Goal: Task Accomplishment & Management: Manage account settings

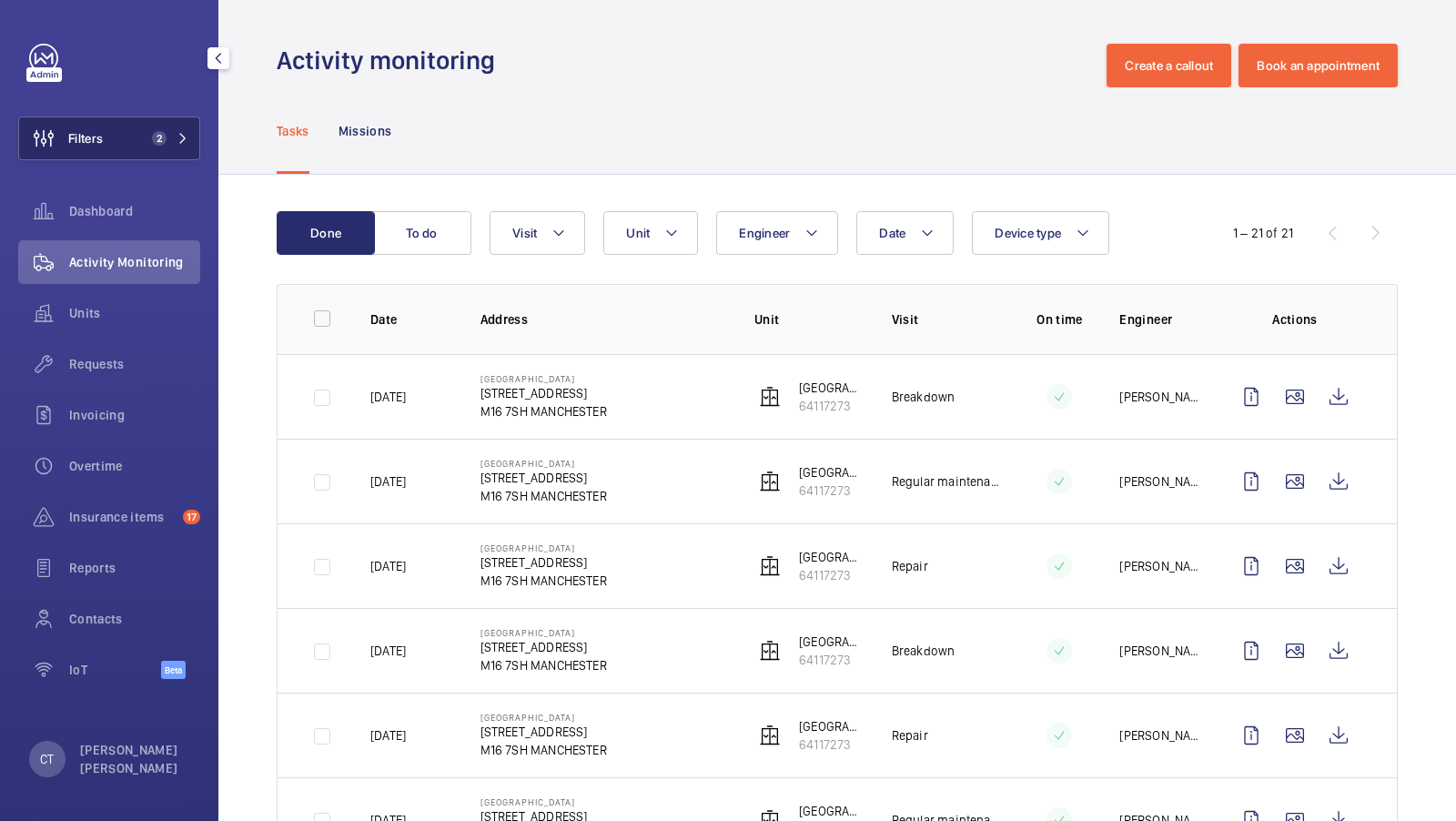
click at [167, 143] on span "2" at bounding box center [155, 138] width 22 height 15
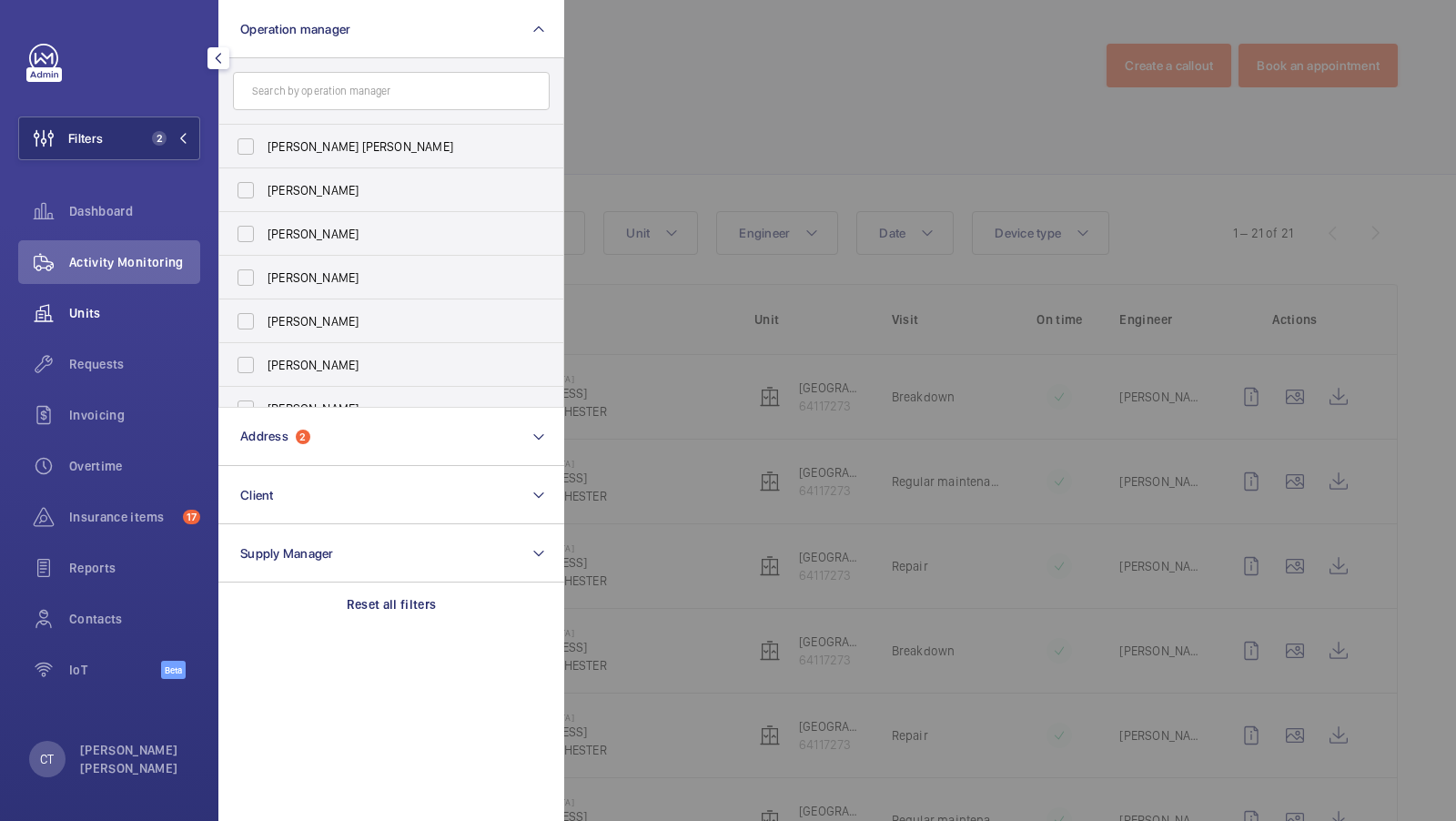
click at [124, 304] on span "Units" at bounding box center [134, 313] width 131 height 19
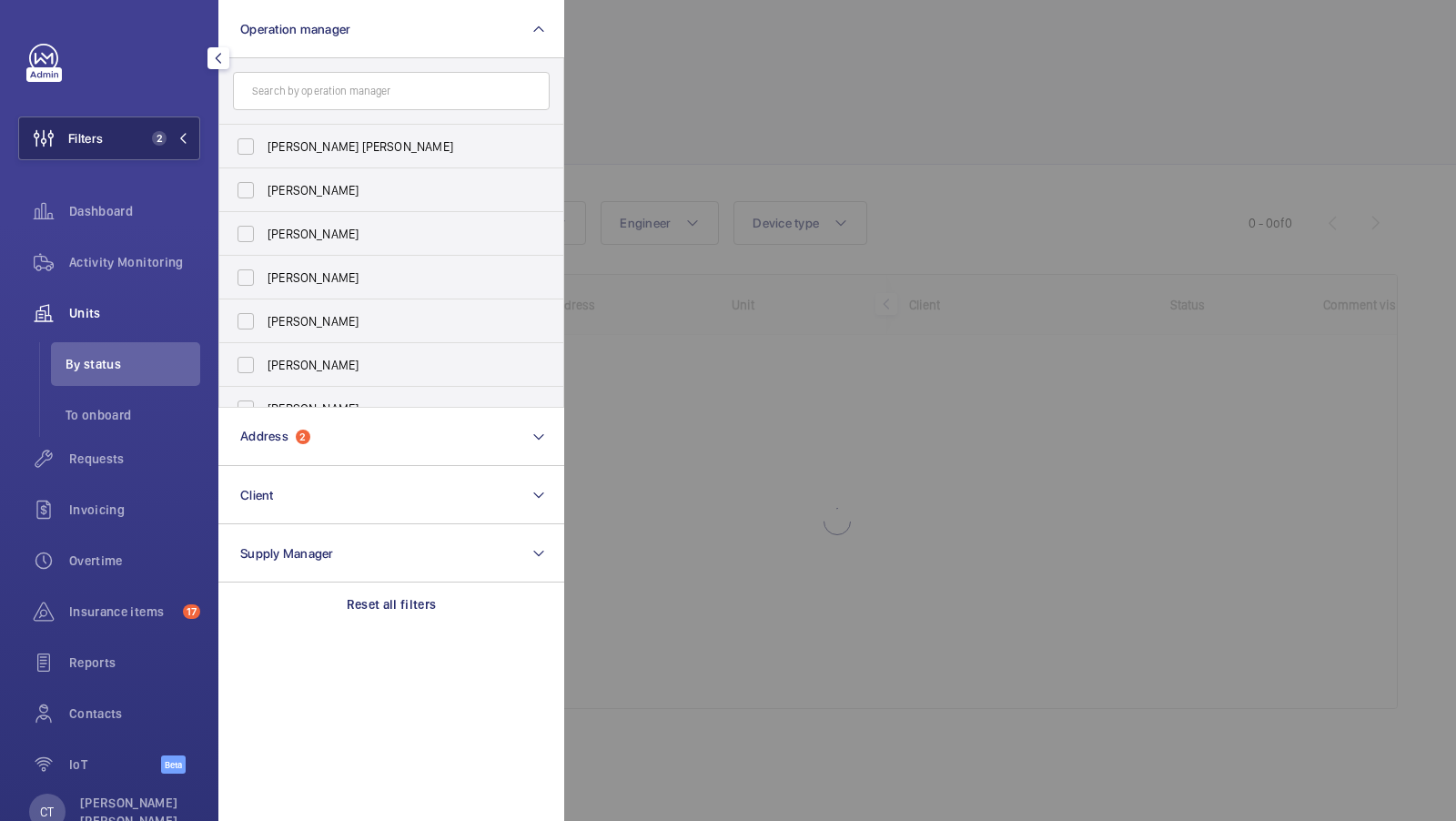
click at [166, 144] on span "2" at bounding box center [155, 138] width 22 height 15
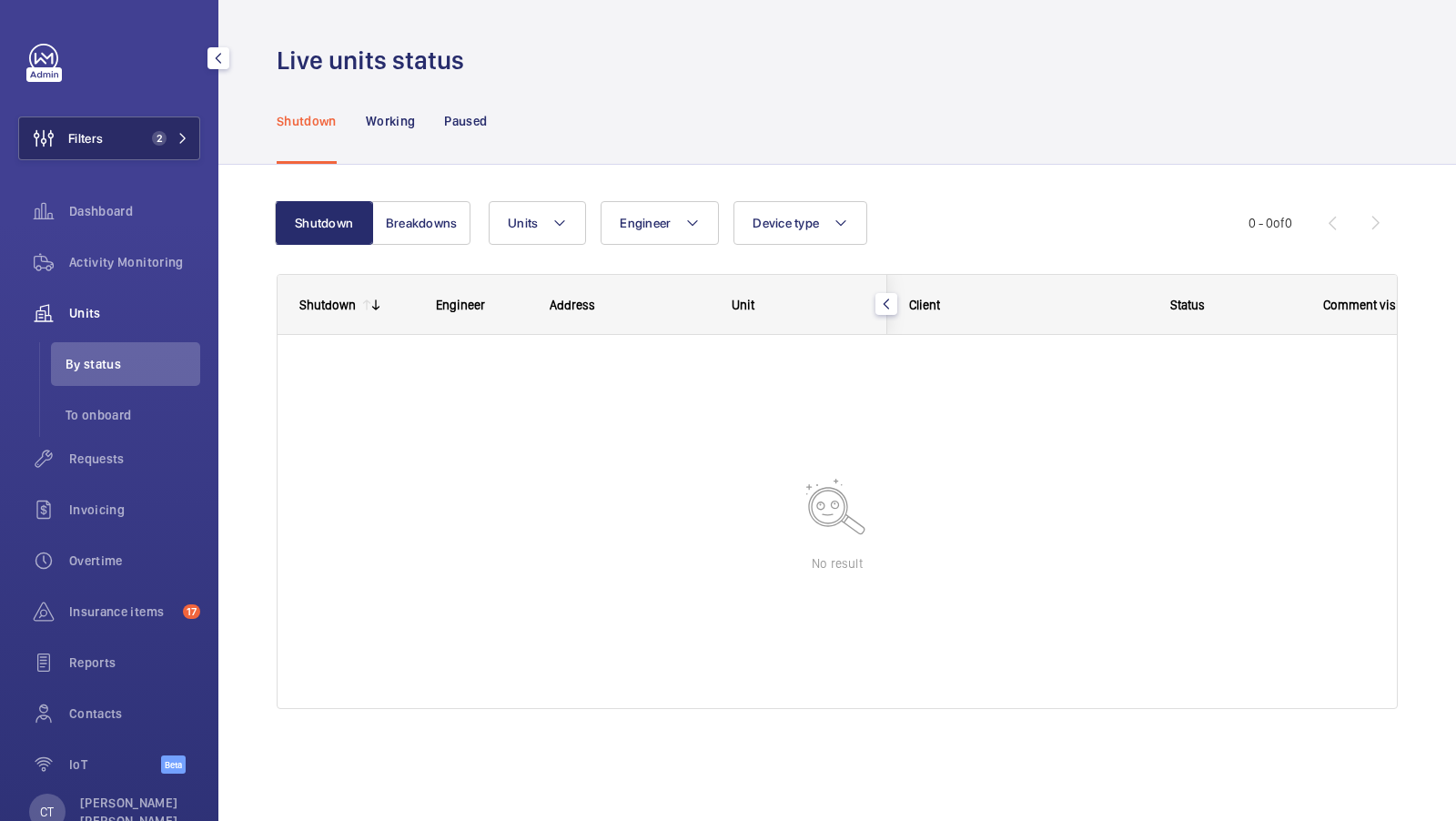
click at [175, 133] on span "2" at bounding box center [166, 138] width 44 height 15
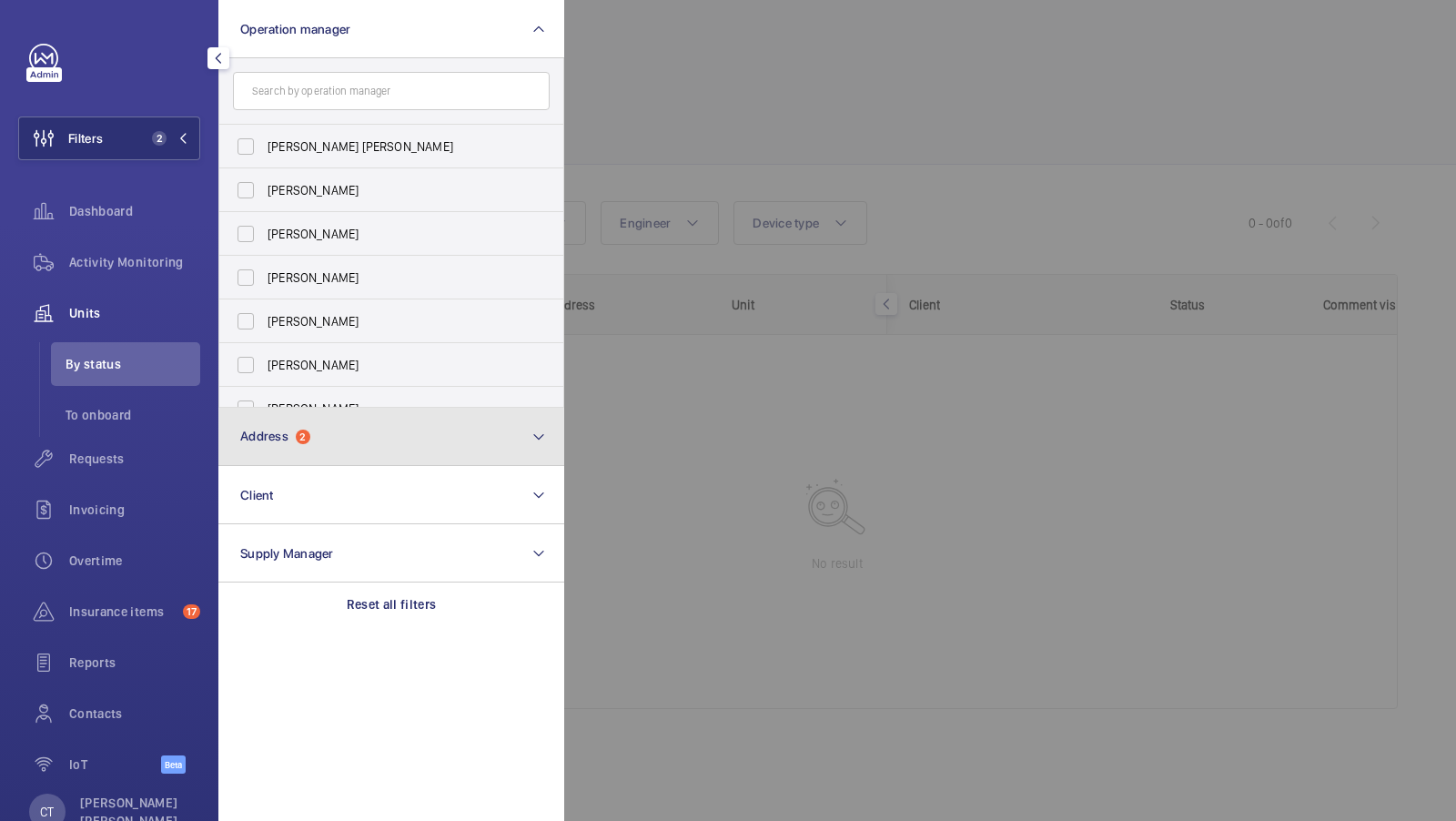
click at [327, 434] on button "Address 2" at bounding box center [391, 436] width 345 height 58
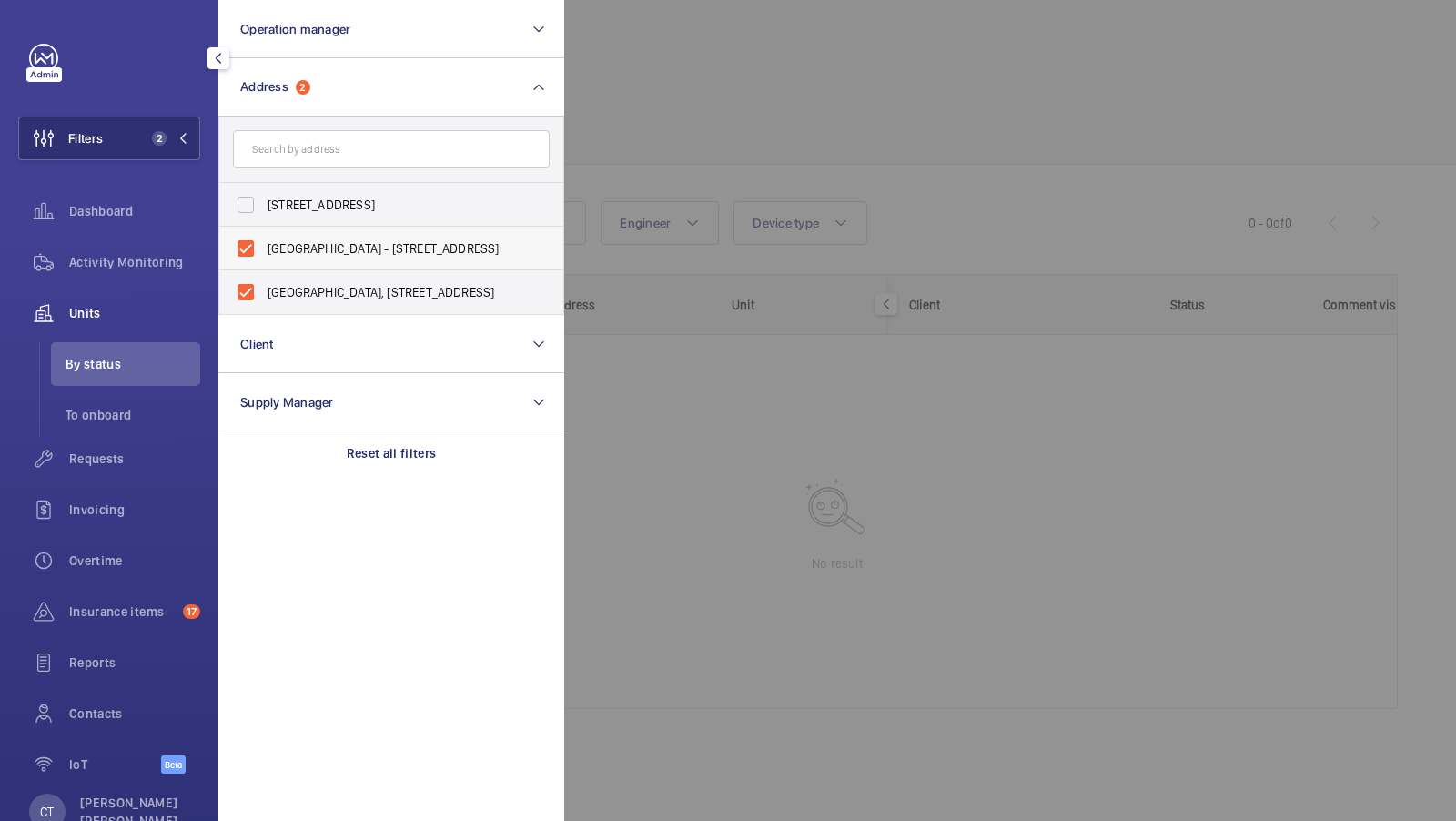
click at [339, 245] on span "Carlton House - 153 Upper Chorlton Road, MANCHESTER M16 7SH" at bounding box center [392, 248] width 250 height 19
click at [264, 245] on input "Carlton House - 153 Upper Chorlton Road, MANCHESTER M16 7SH" at bounding box center [245, 248] width 36 height 36
checkbox input "false"
click at [339, 281] on label "Carlton House, 153 Upper Chorlton Rd, Manchester, M16 7SH - Carlton House, MANC…" at bounding box center [378, 292] width 317 height 44
click at [264, 281] on input "Carlton House, 153 Upper Chorlton Rd, Manchester, M16 7SH - Carlton House, MANC…" at bounding box center [245, 291] width 36 height 36
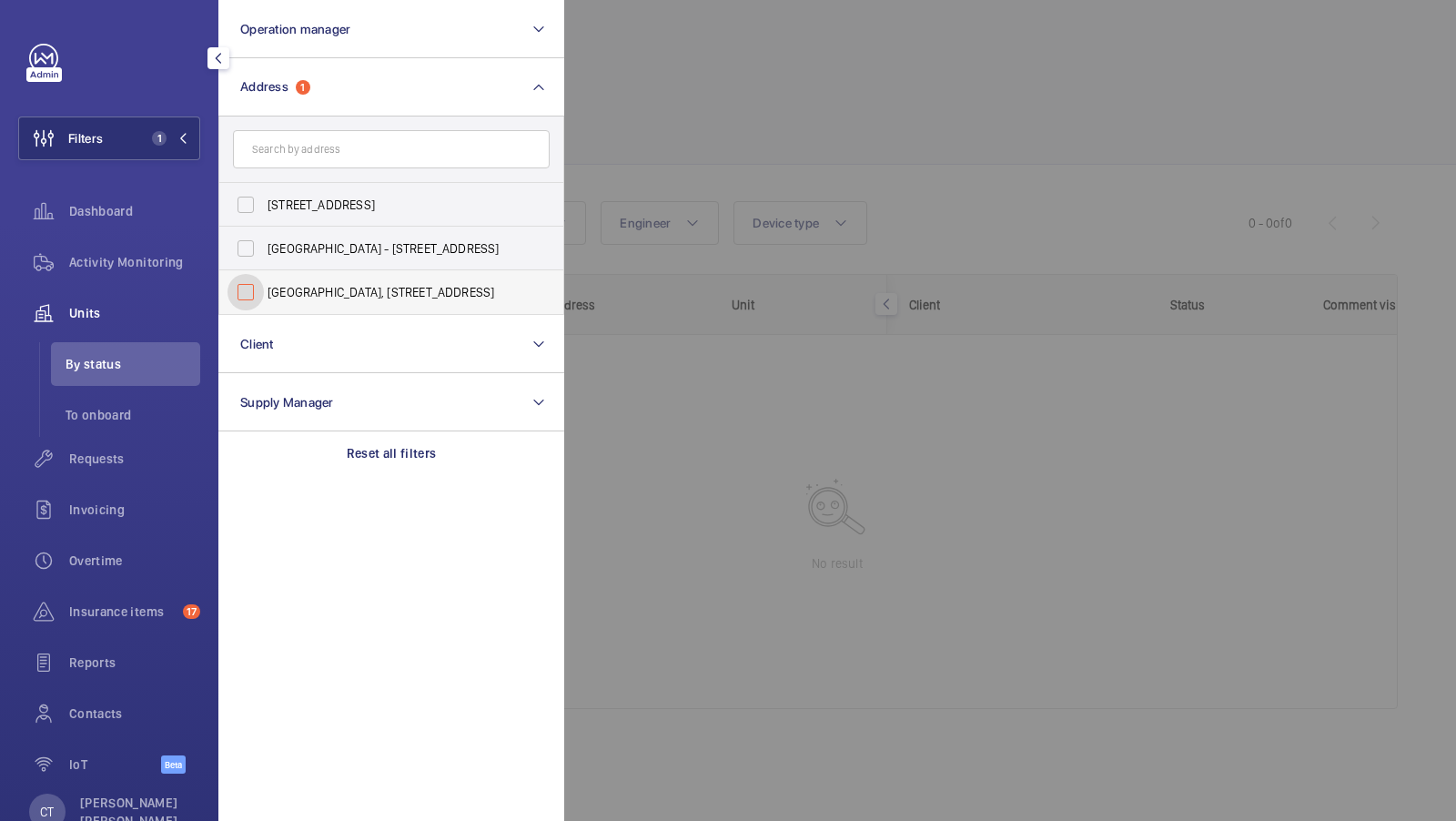
checkbox input "false"
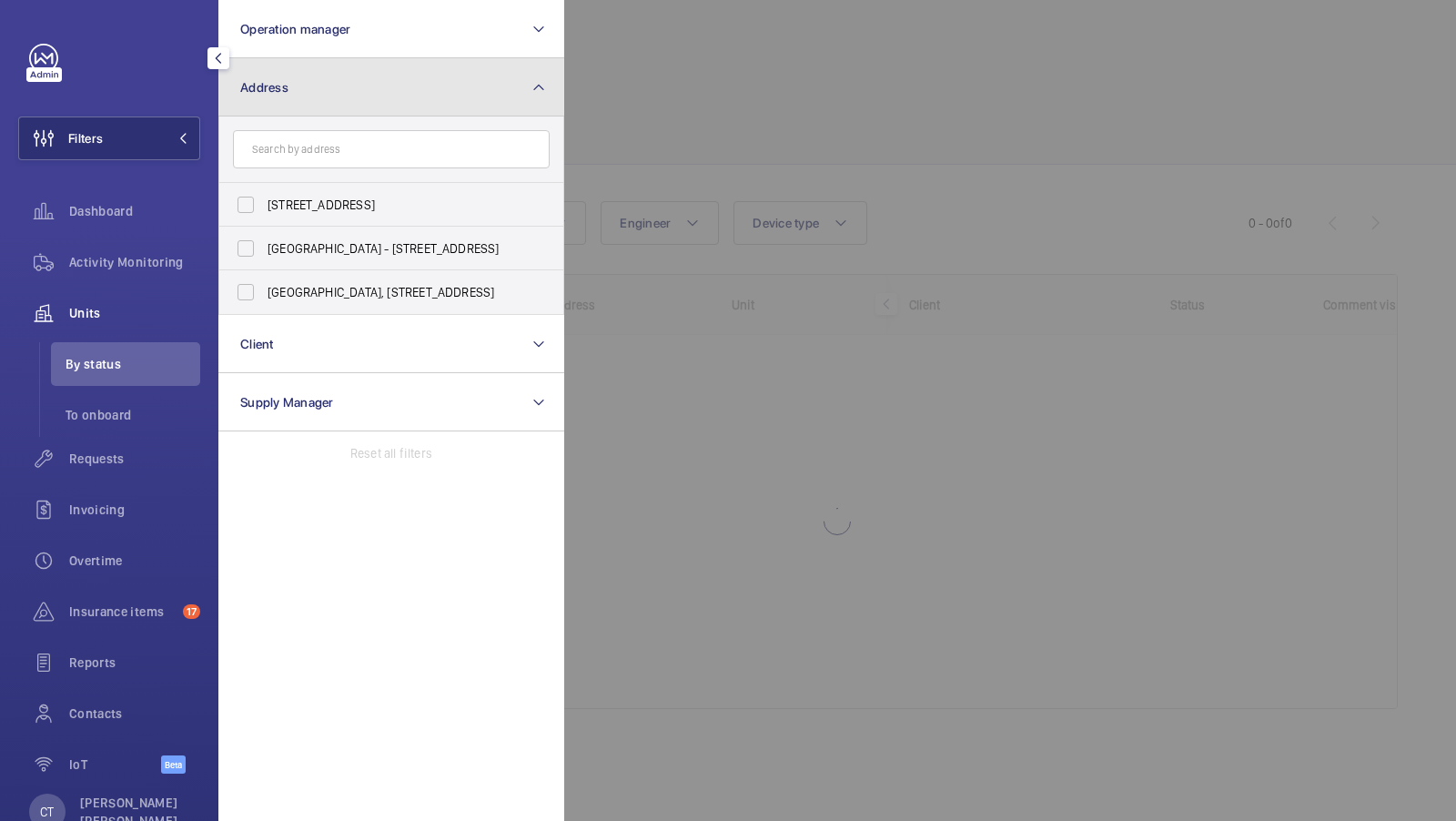
click at [312, 80] on button "Address" at bounding box center [391, 86] width 345 height 58
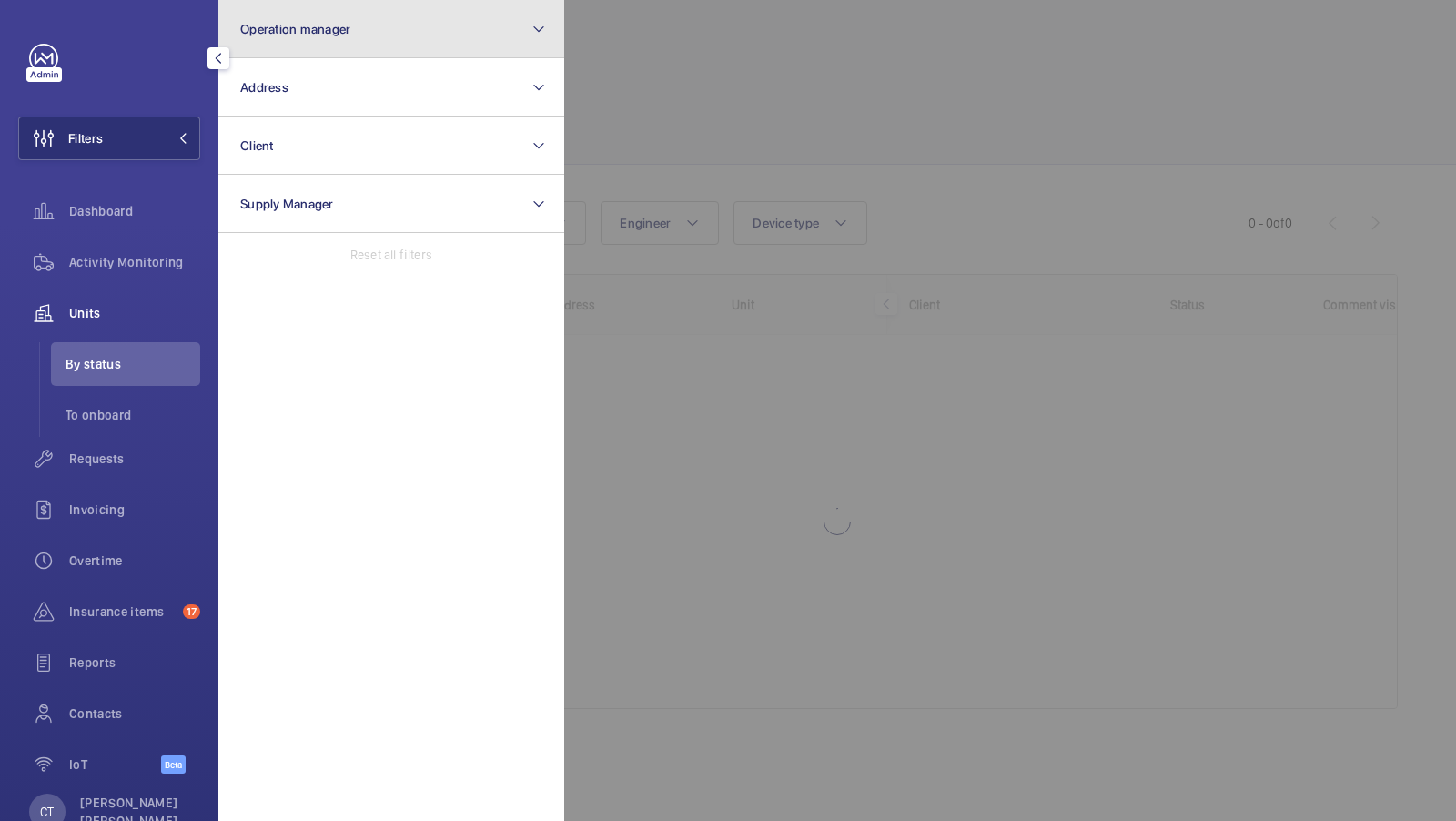
click at [323, 42] on button "Operation manager" at bounding box center [391, 28] width 345 height 58
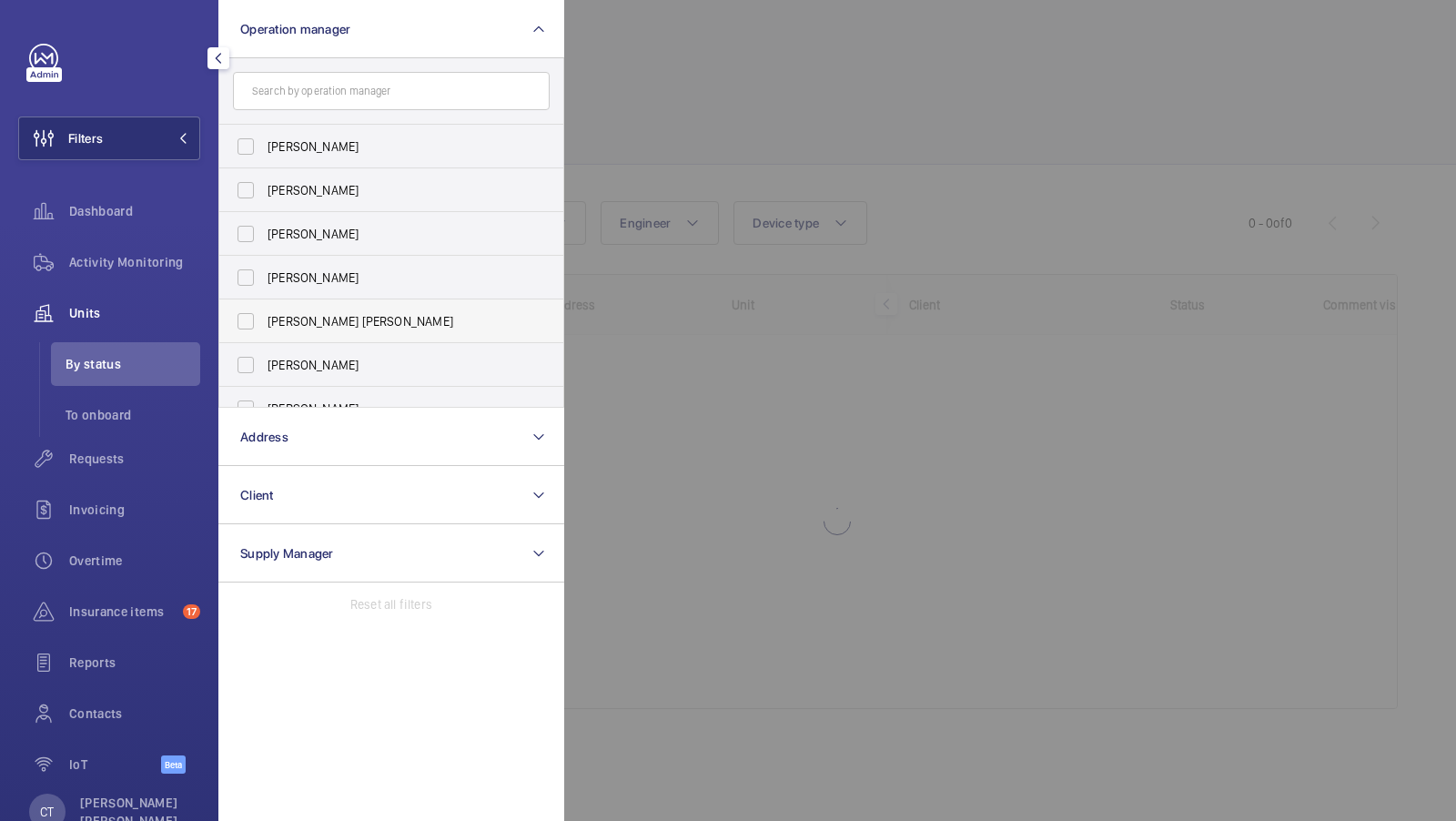
click at [322, 316] on span "[PERSON_NAME] [PERSON_NAME]" at bounding box center [392, 321] width 250 height 19
click at [264, 316] on input "[PERSON_NAME] [PERSON_NAME]" at bounding box center [245, 321] width 36 height 36
checkbox input "true"
click at [177, 134] on span "1" at bounding box center [166, 138] width 44 height 15
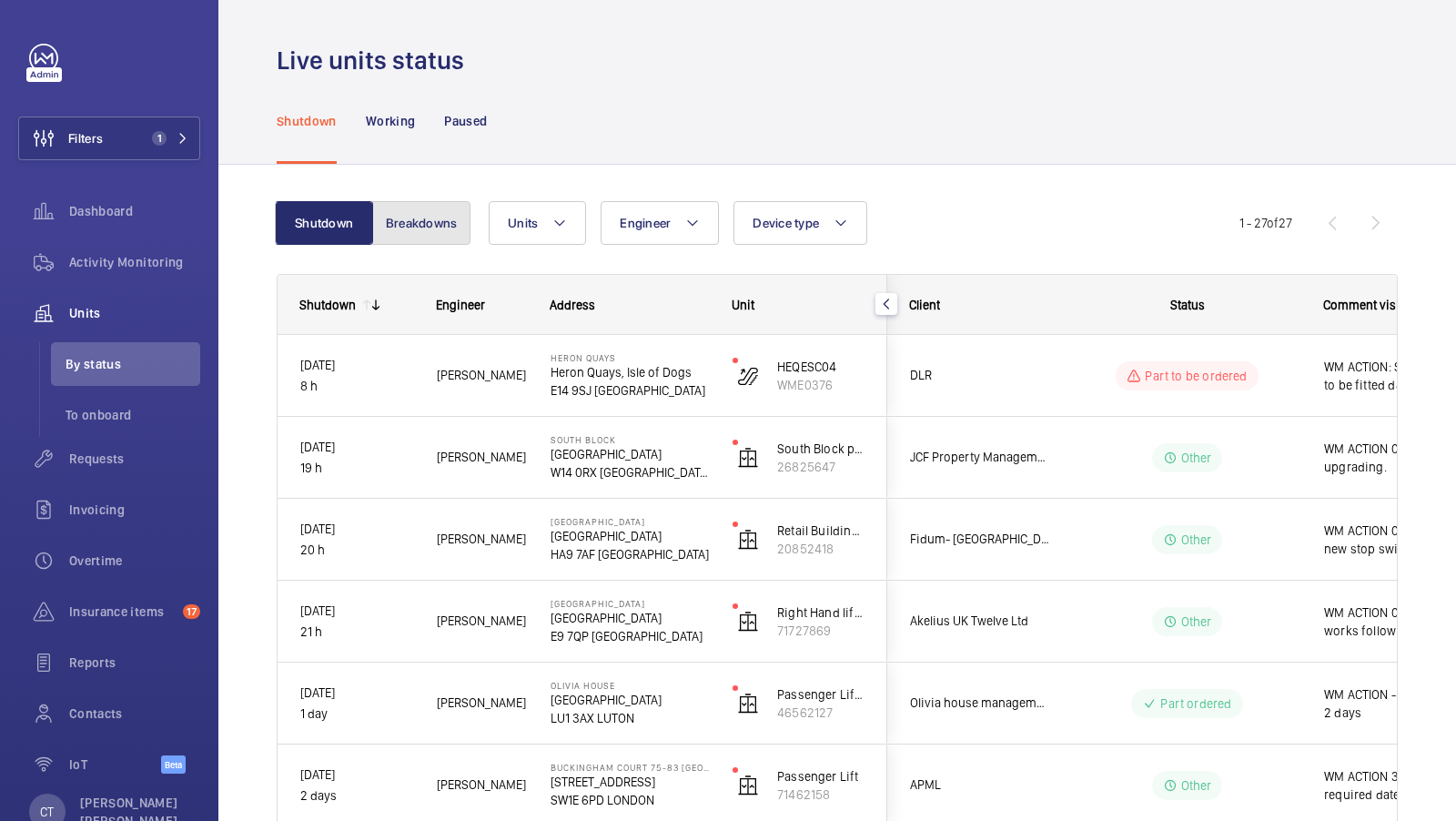
click at [423, 226] on button "Breakdowns" at bounding box center [421, 223] width 98 height 44
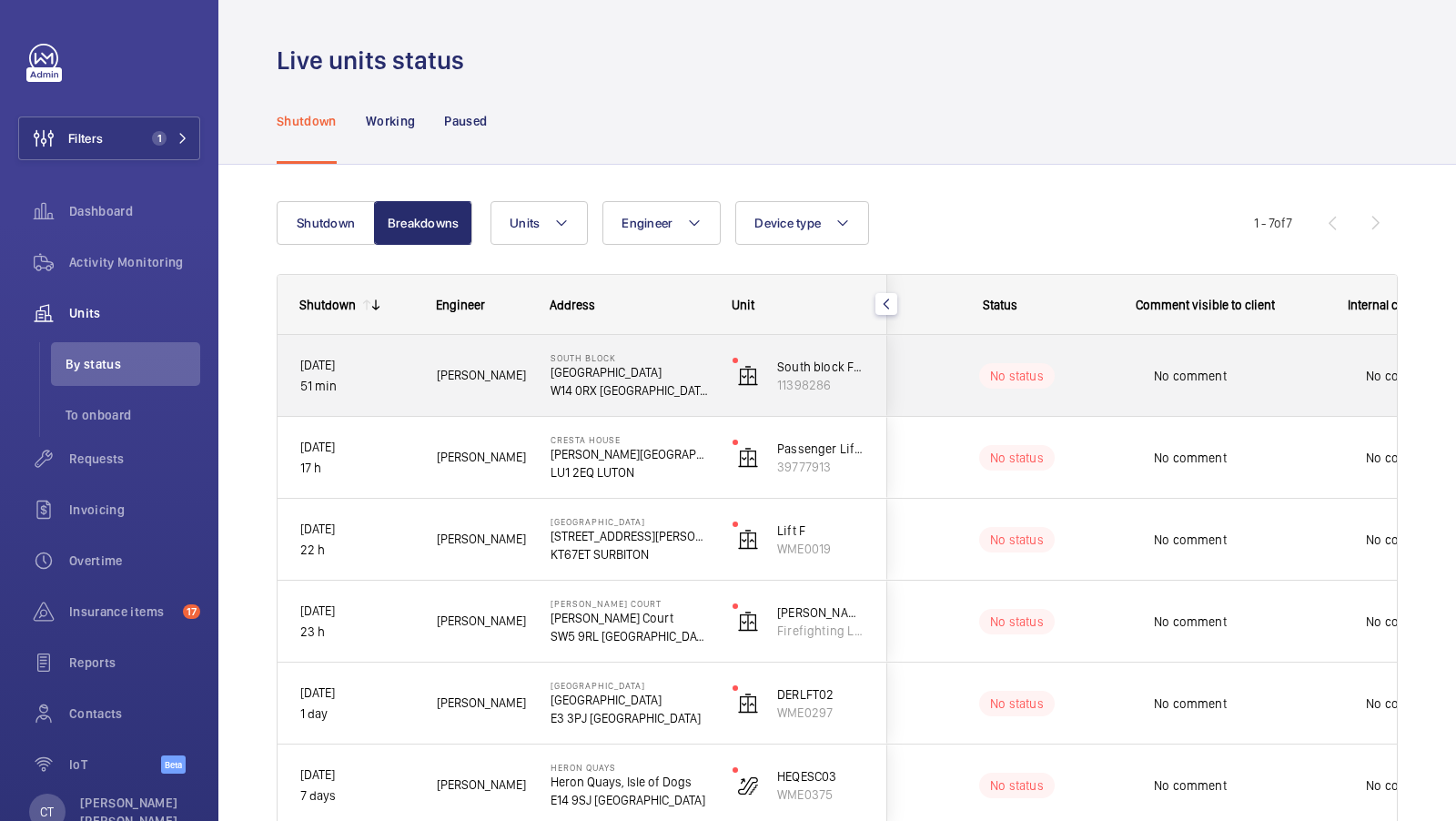
scroll to position [0, 328]
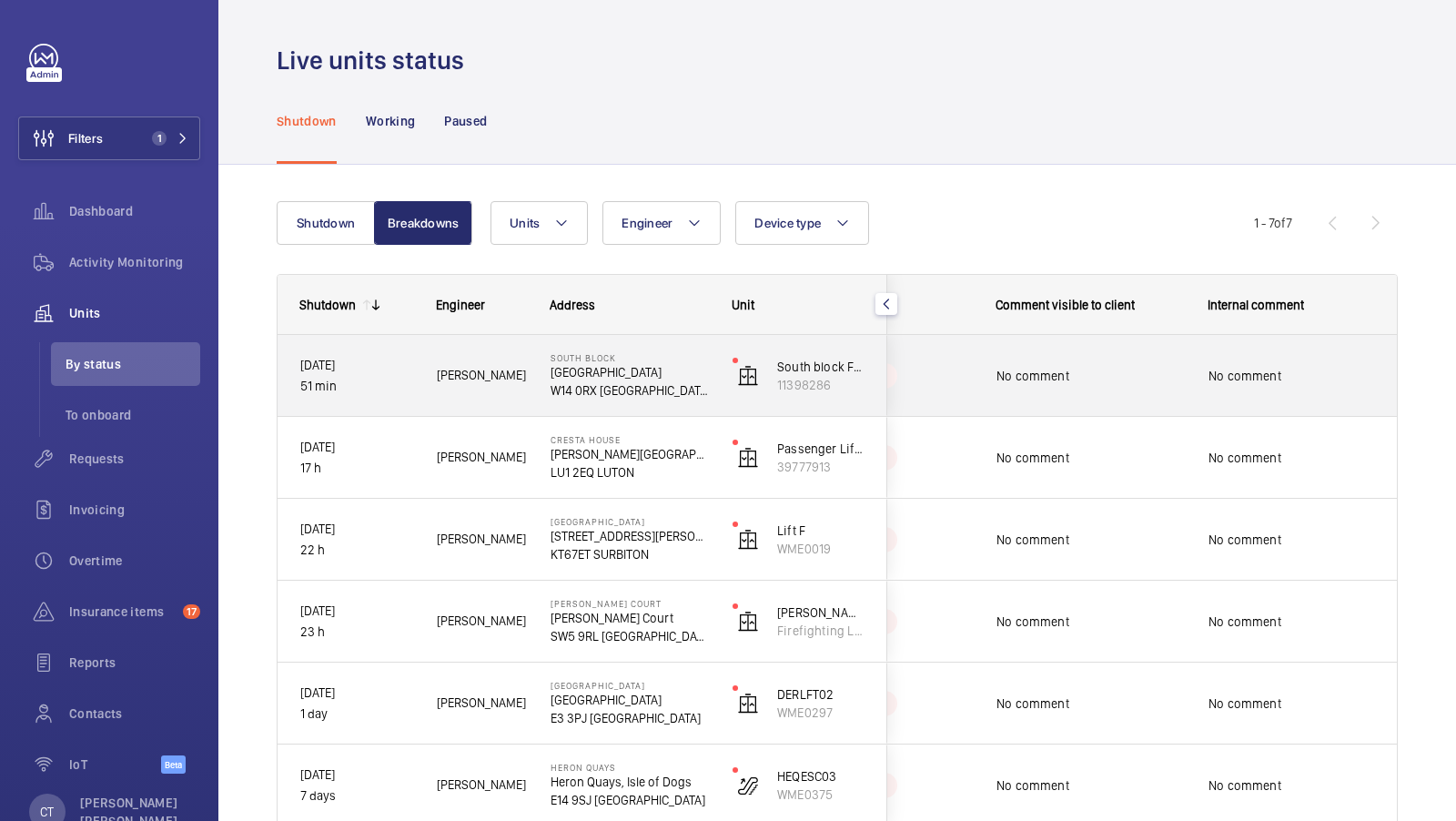
click at [1084, 371] on span "No comment" at bounding box center [1091, 376] width 188 height 19
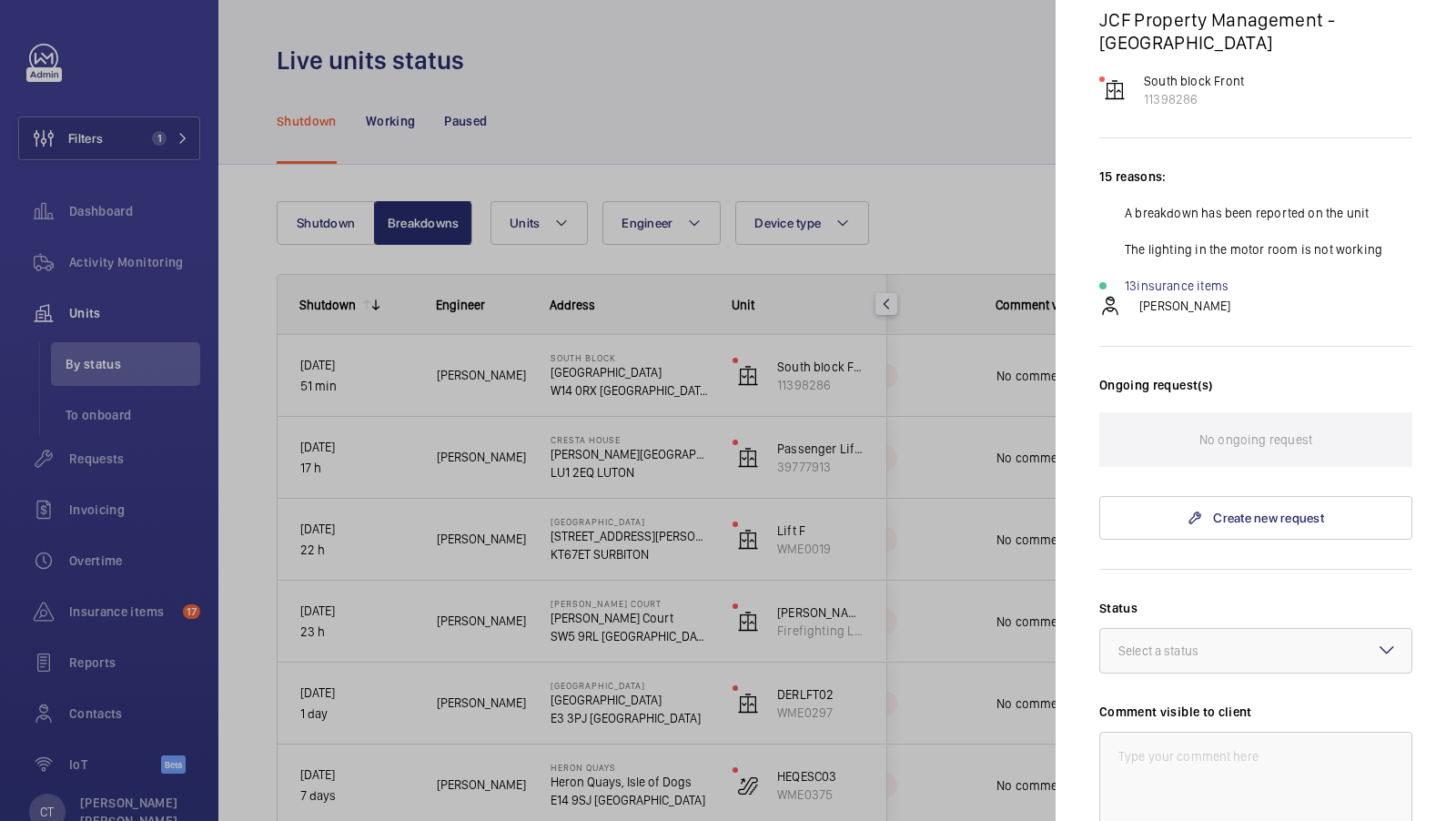
scroll to position [313, 0]
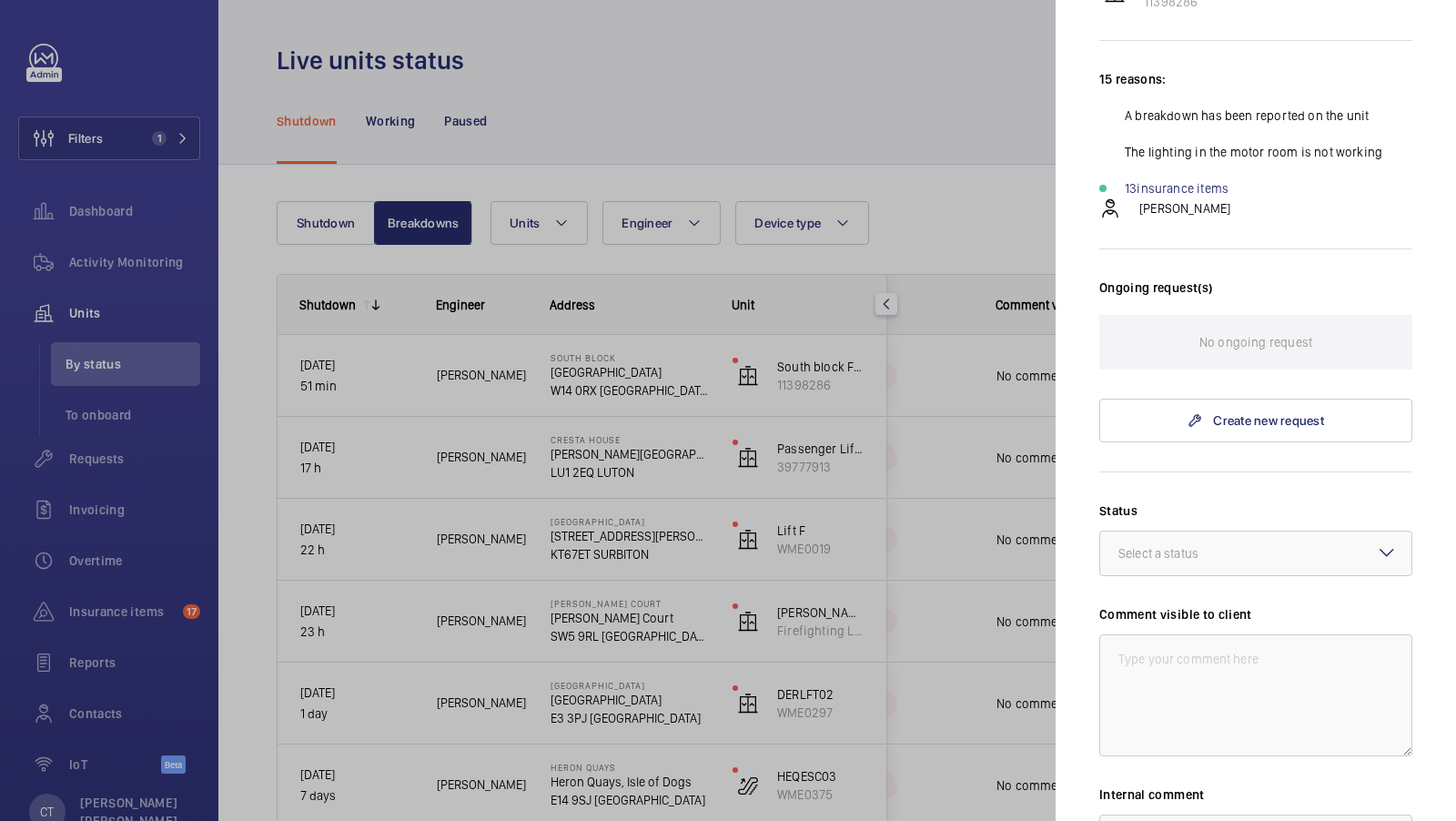
click at [658, 473] on div at bounding box center [728, 410] width 1456 height 821
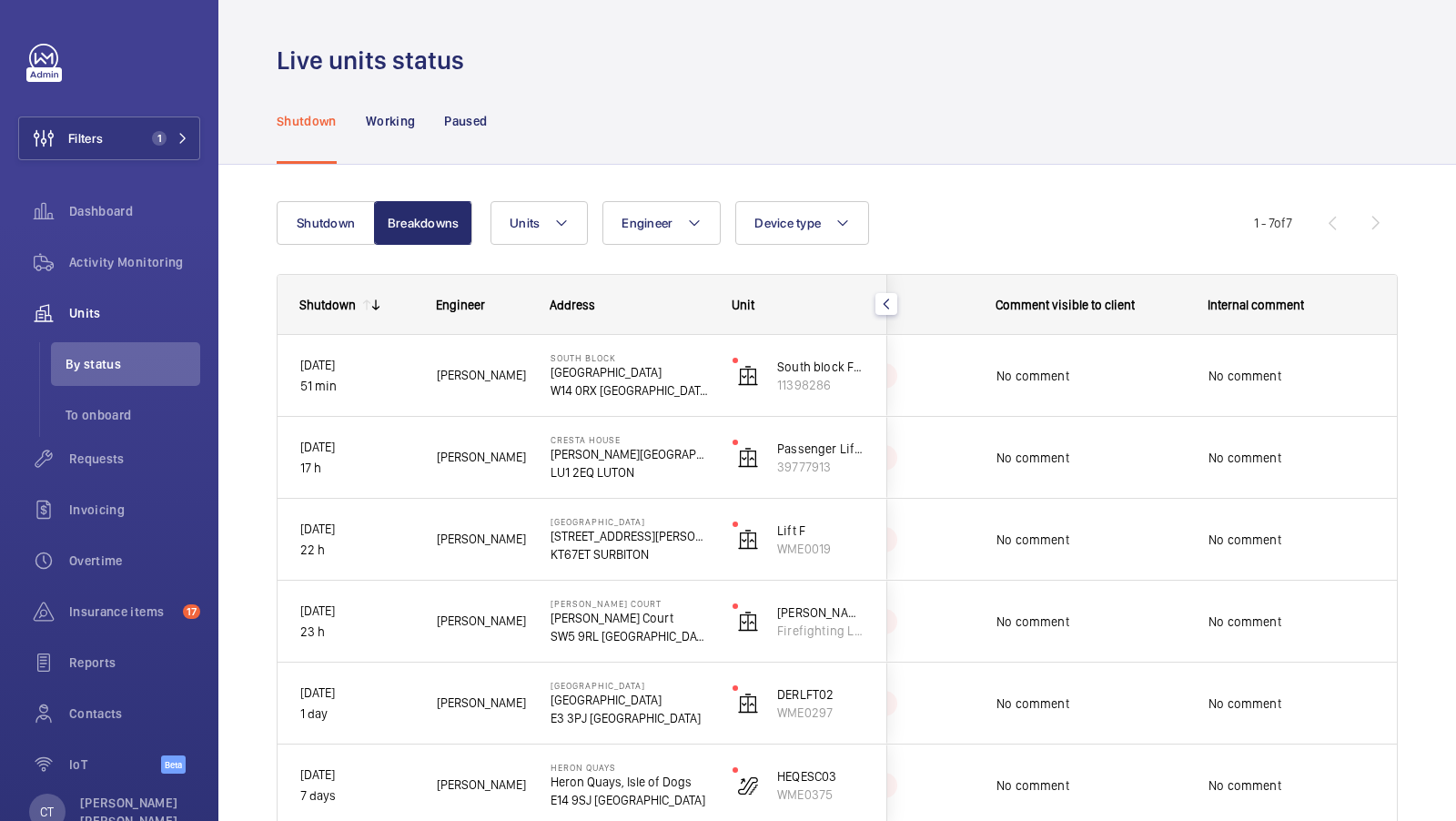
scroll to position [0, 0]
click at [317, 219] on button "Shutdown" at bounding box center [326, 223] width 98 height 44
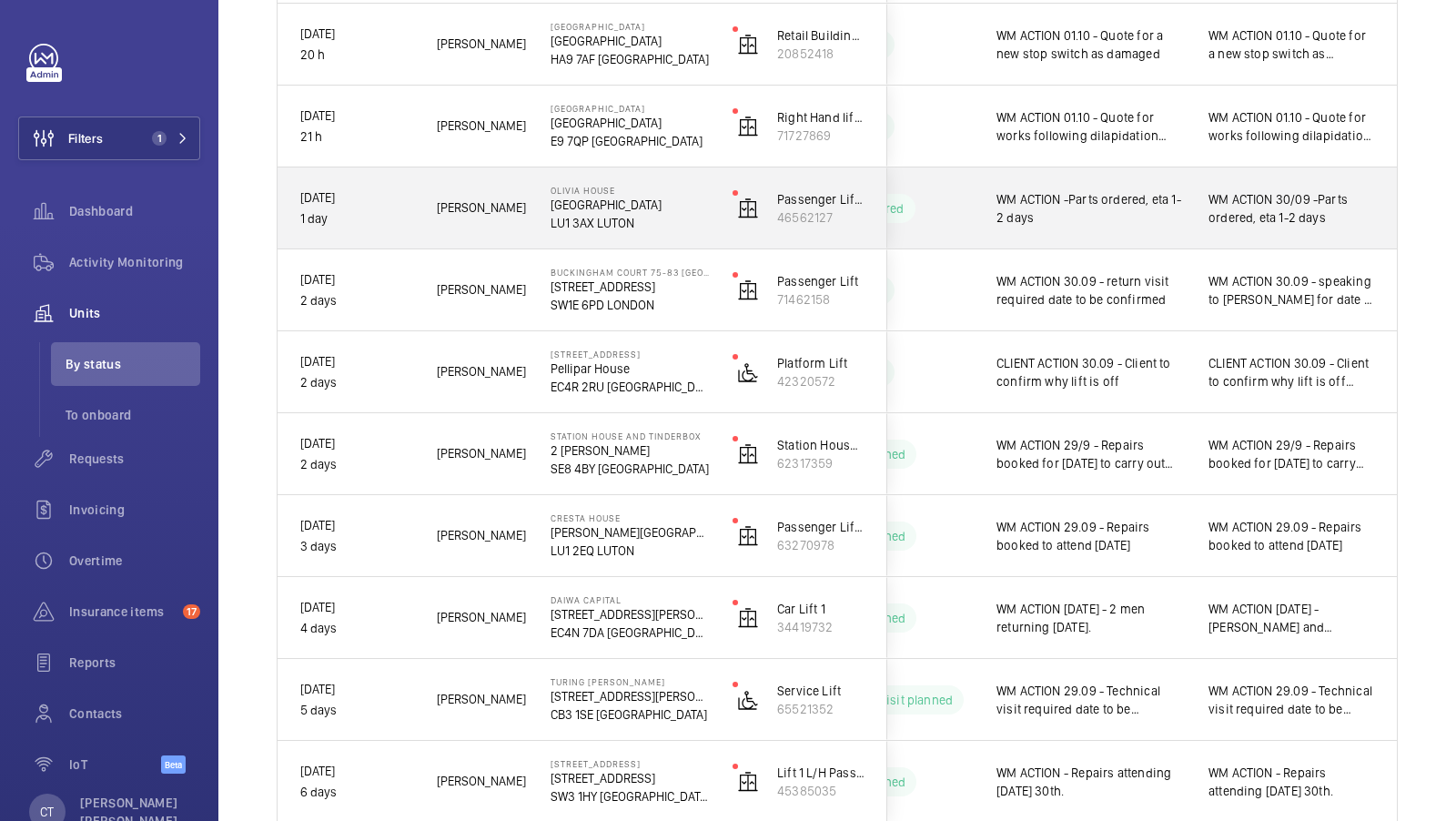
scroll to position [498, 0]
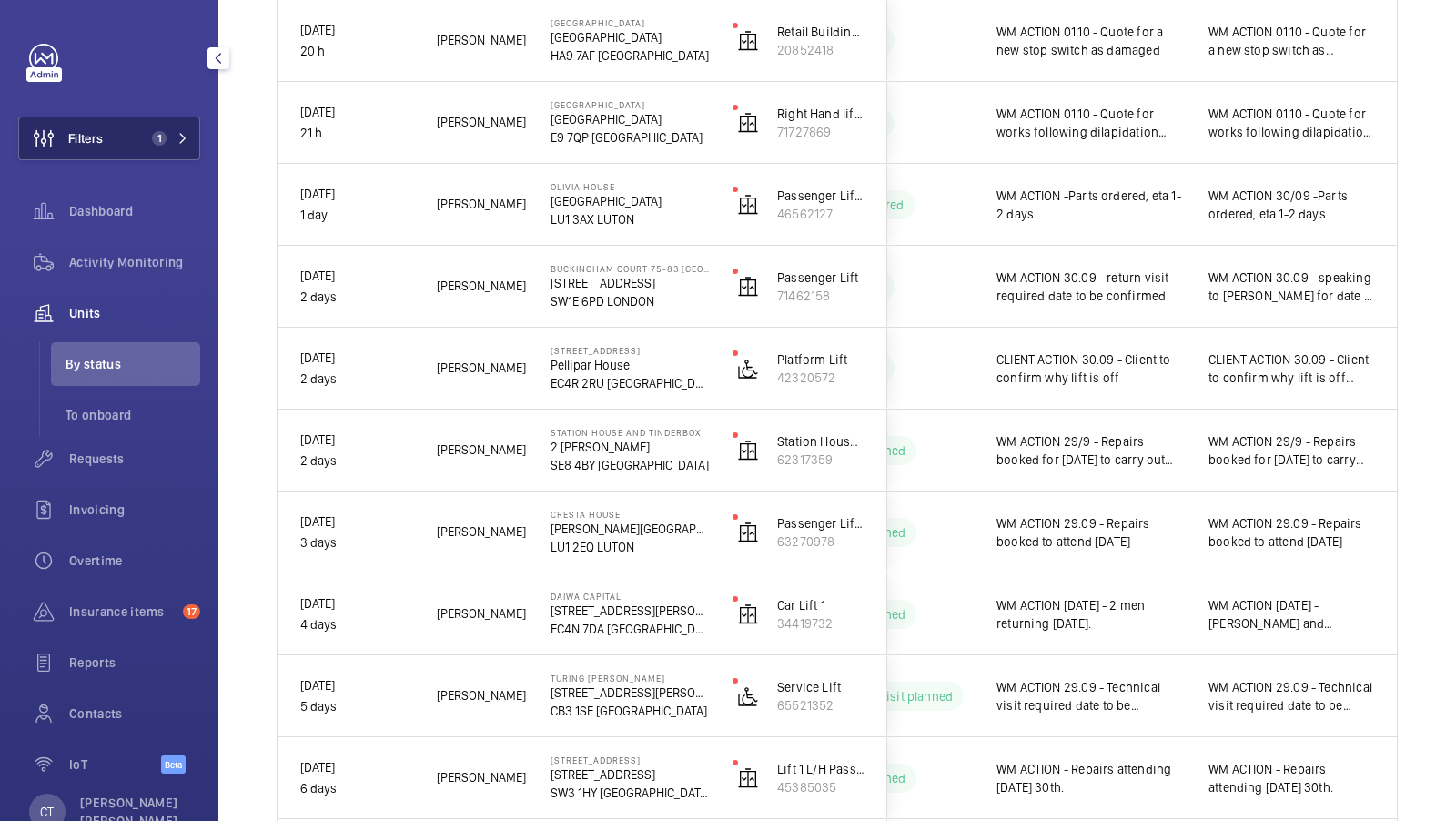
click at [141, 137] on button "Filters 1" at bounding box center [110, 138] width 182 height 44
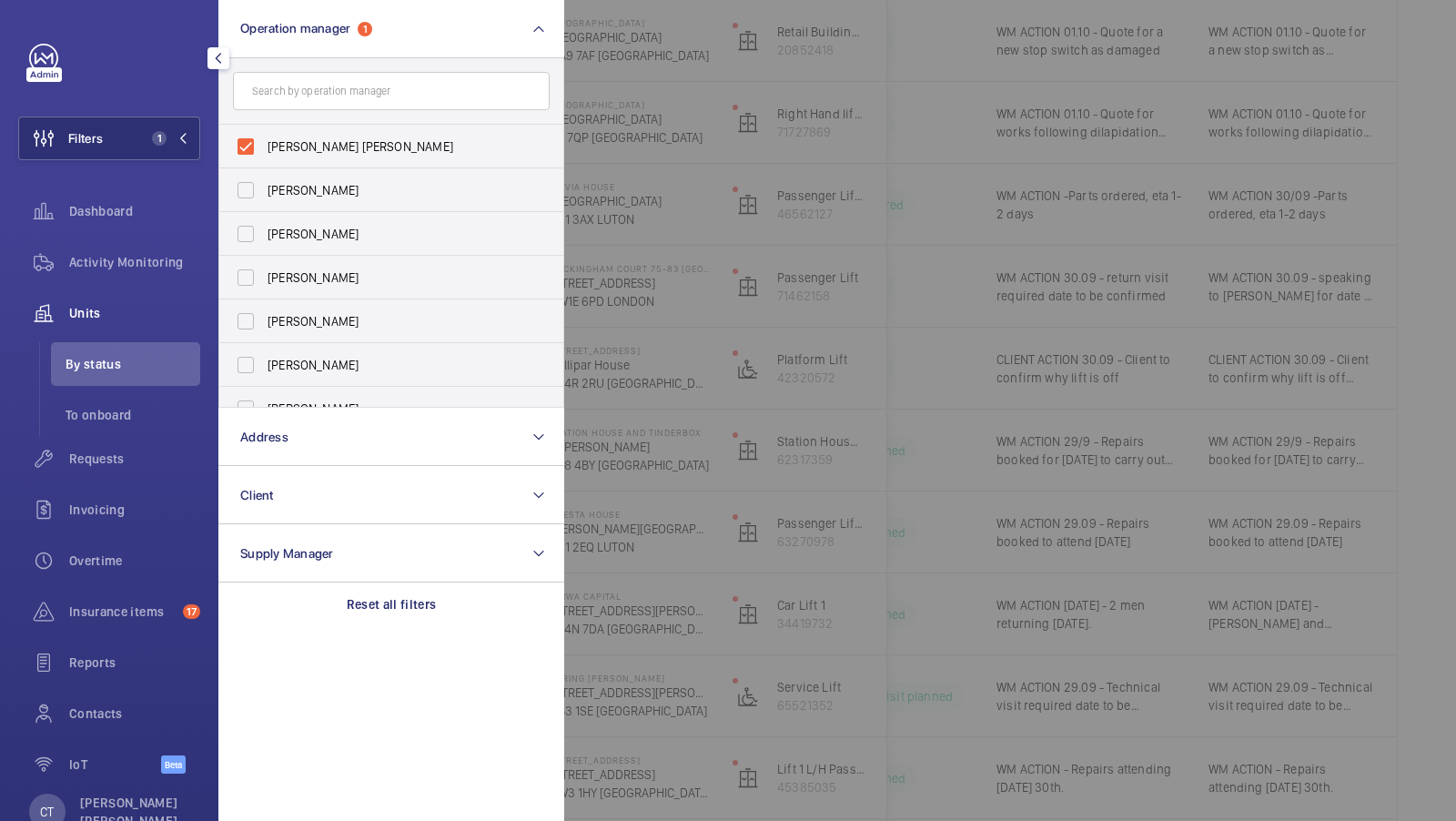
click at [727, 209] on div at bounding box center [1292, 410] width 1456 height 821
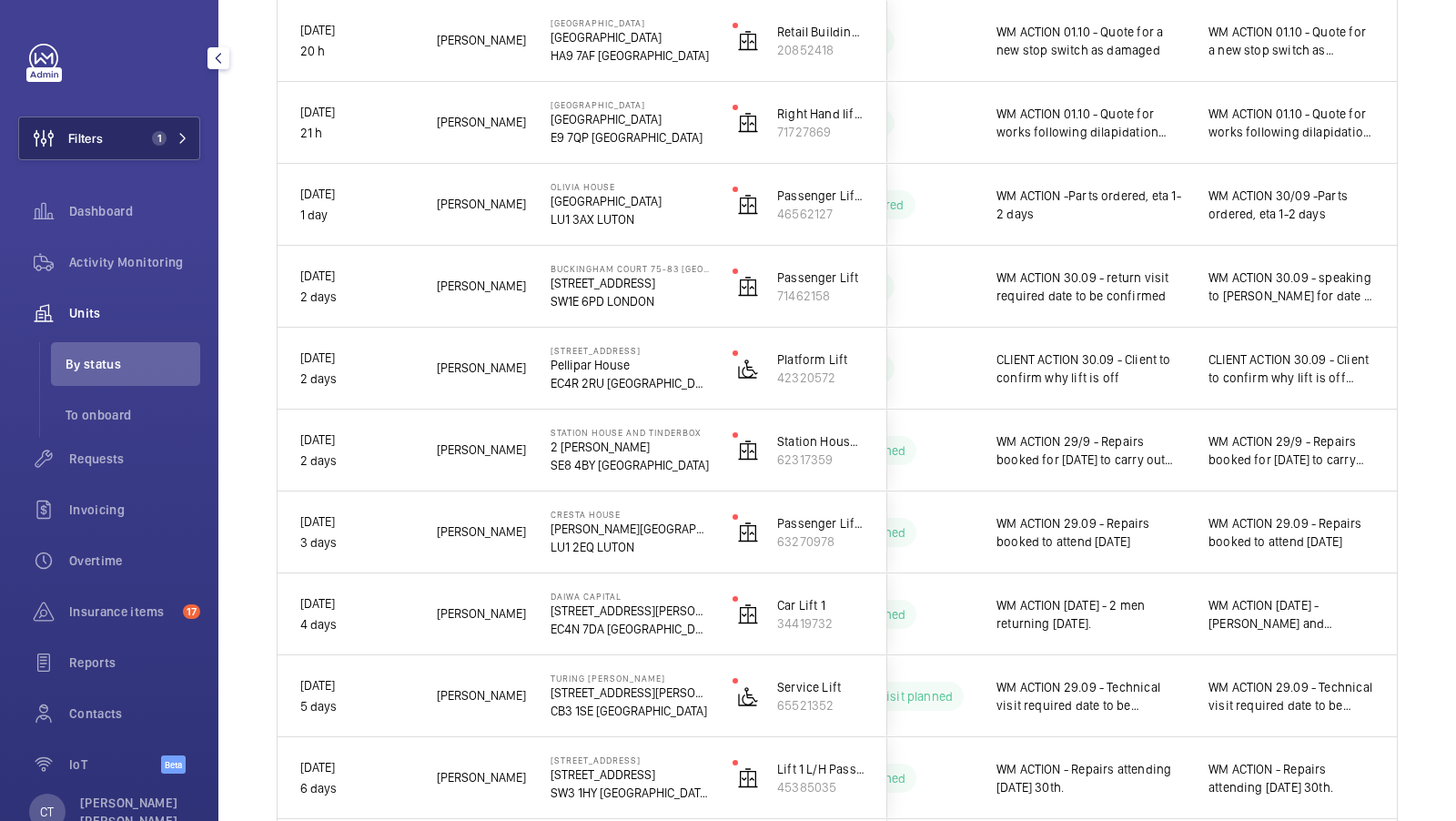
click at [167, 119] on button "Filters 1" at bounding box center [110, 138] width 182 height 44
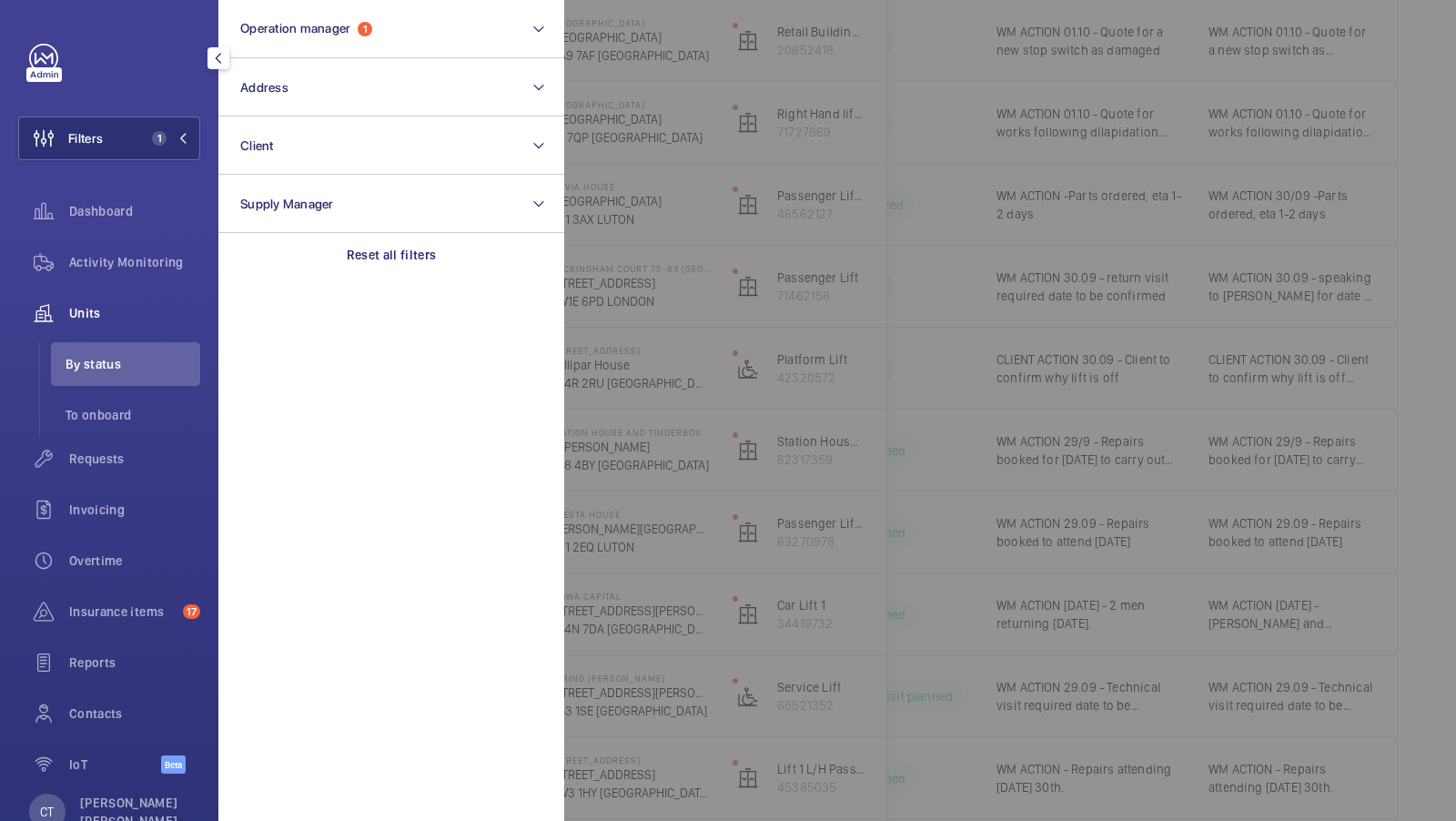
click at [597, 331] on div at bounding box center [1292, 410] width 1456 height 821
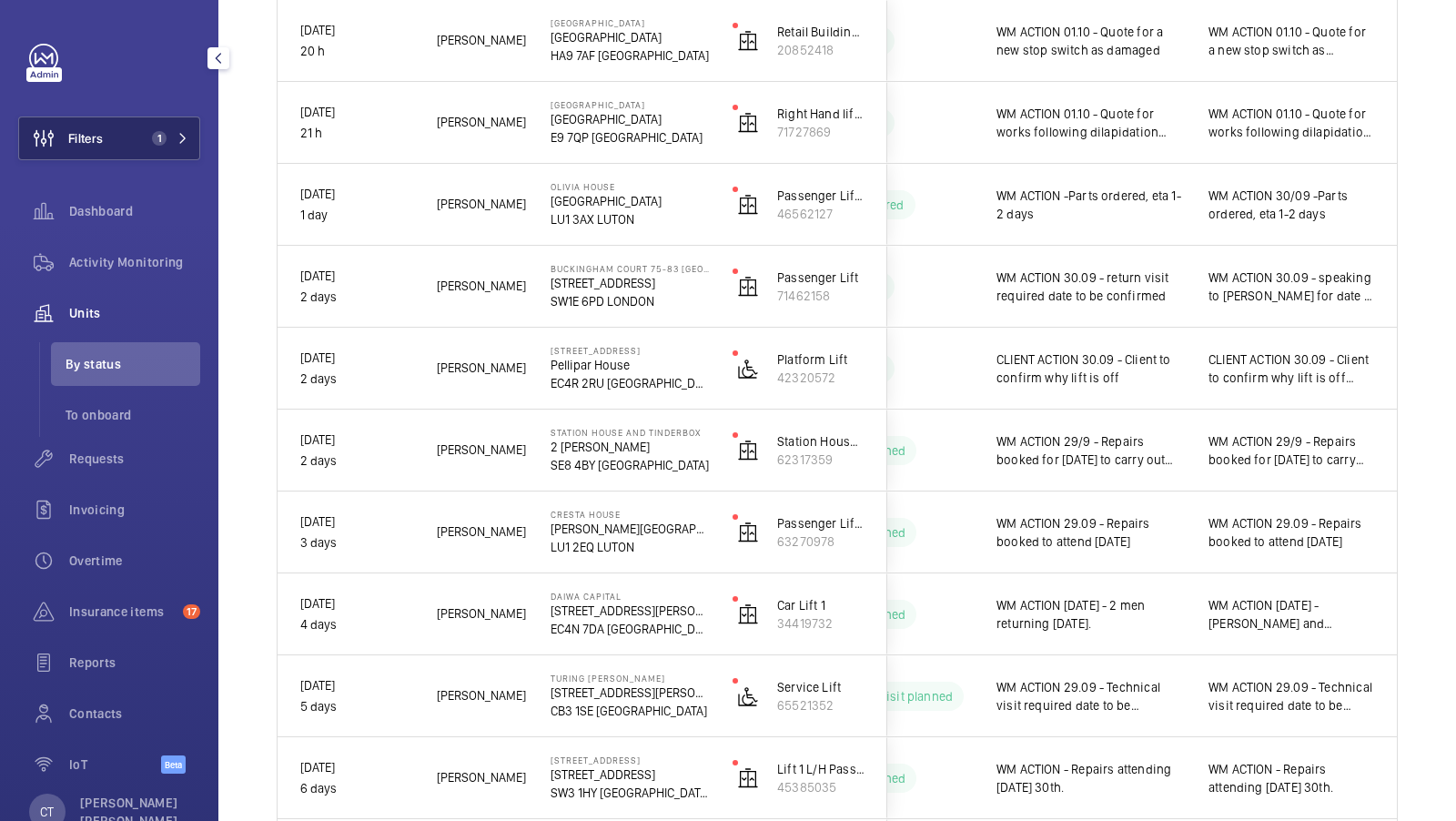
click at [154, 119] on button "Filters 1" at bounding box center [110, 138] width 182 height 44
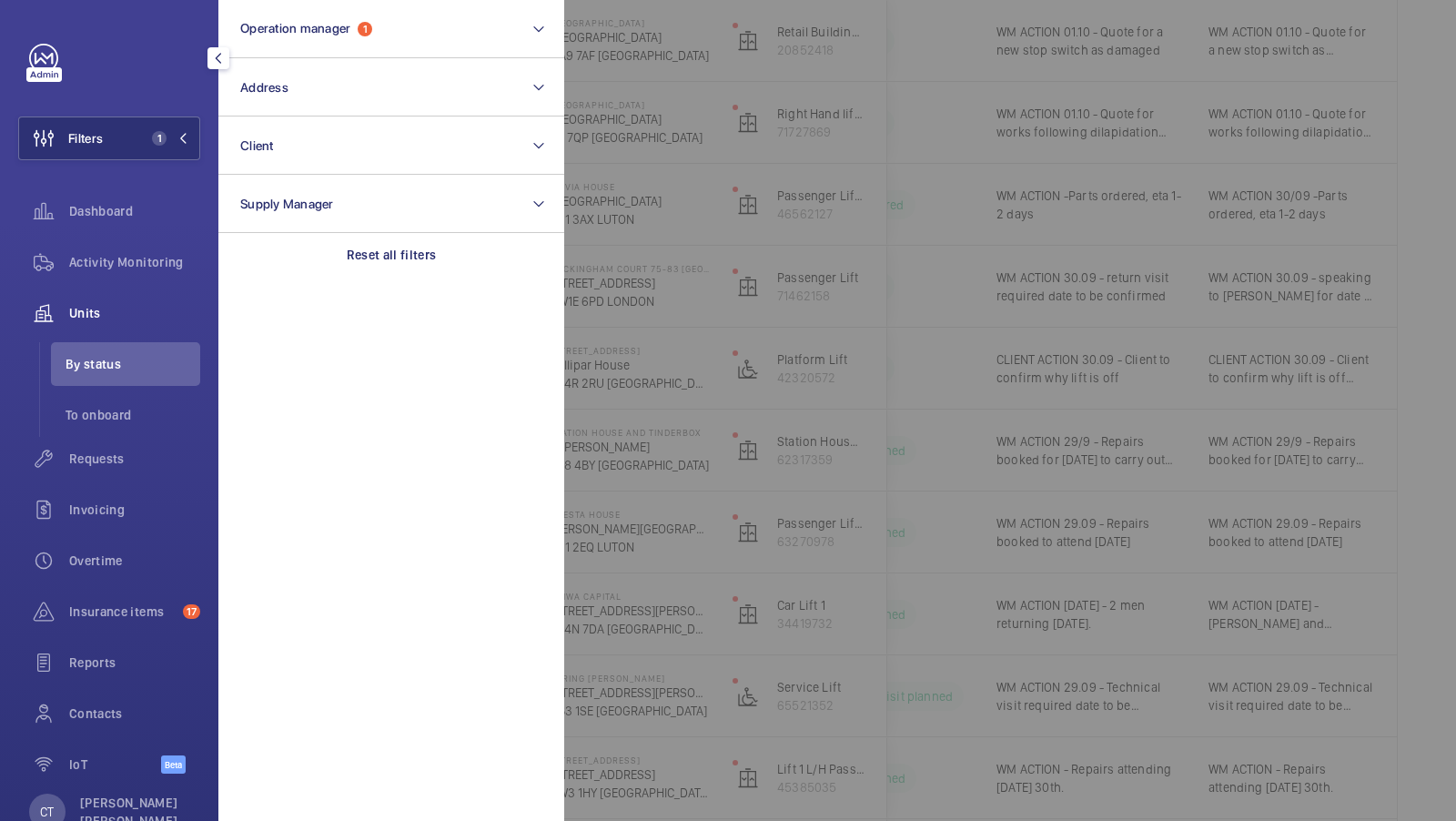
click at [688, 300] on div at bounding box center [1292, 410] width 1456 height 821
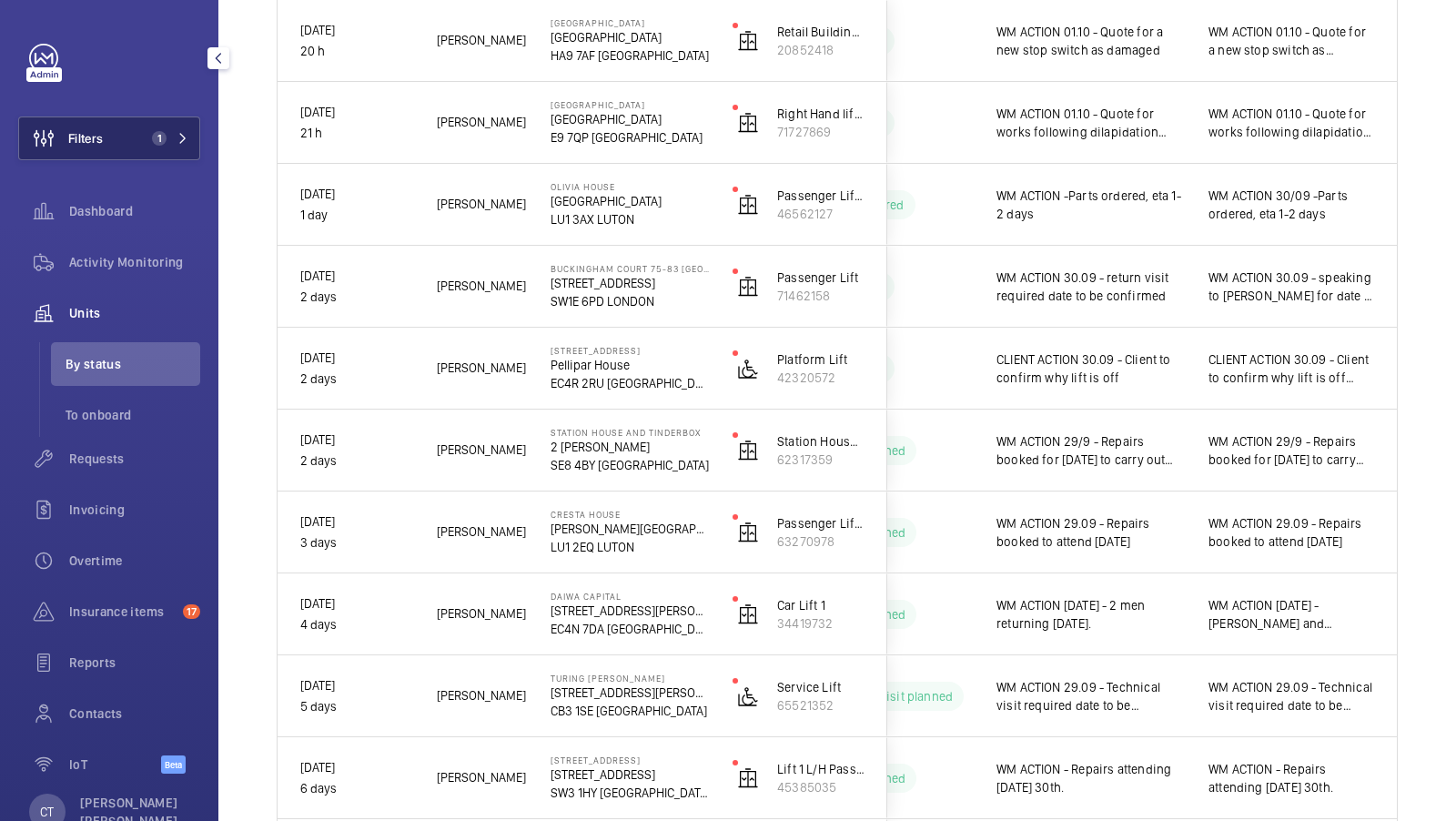
click at [145, 123] on button "Filters 1" at bounding box center [110, 138] width 182 height 44
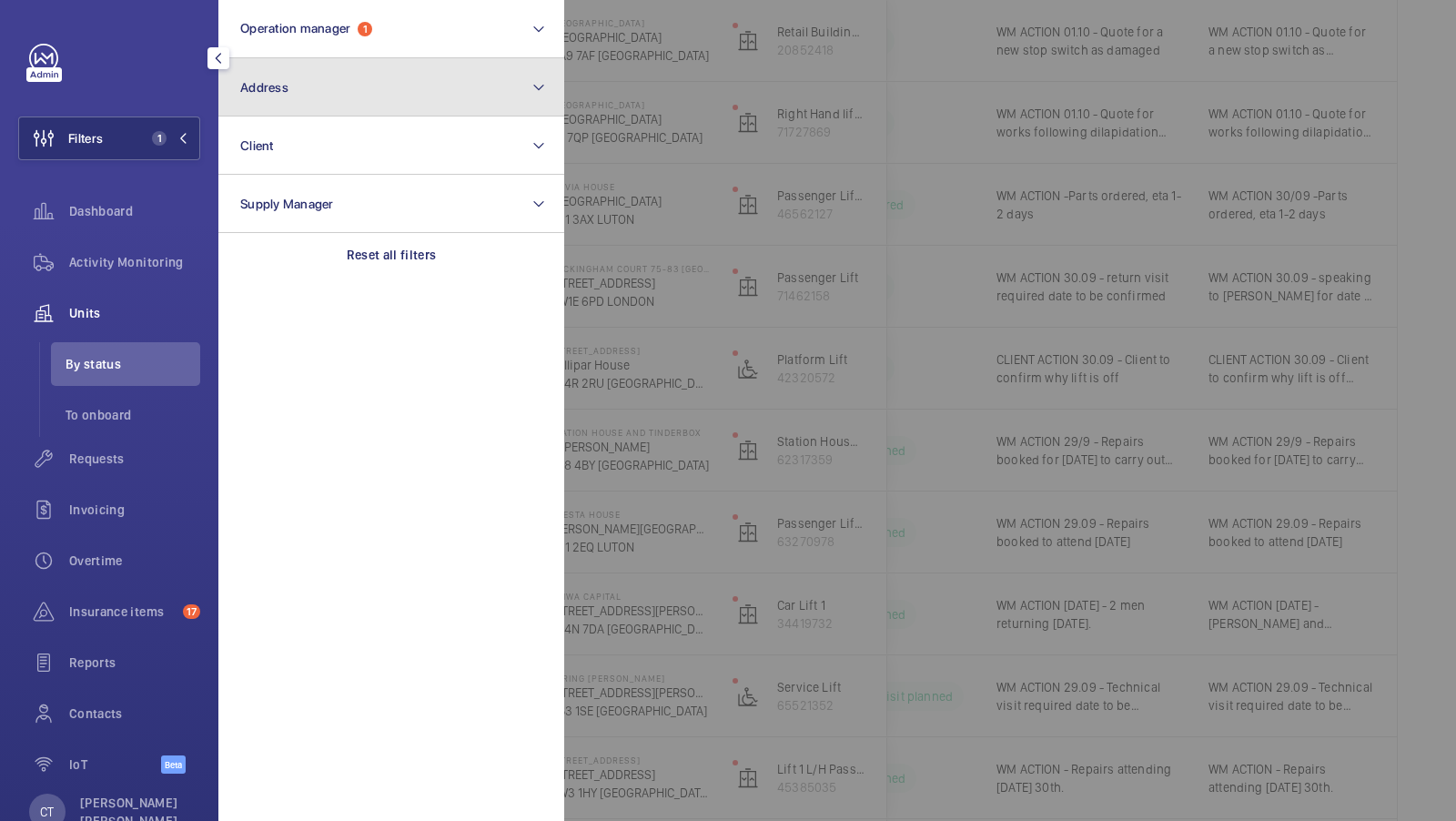
click at [311, 107] on button "Address" at bounding box center [391, 86] width 345 height 58
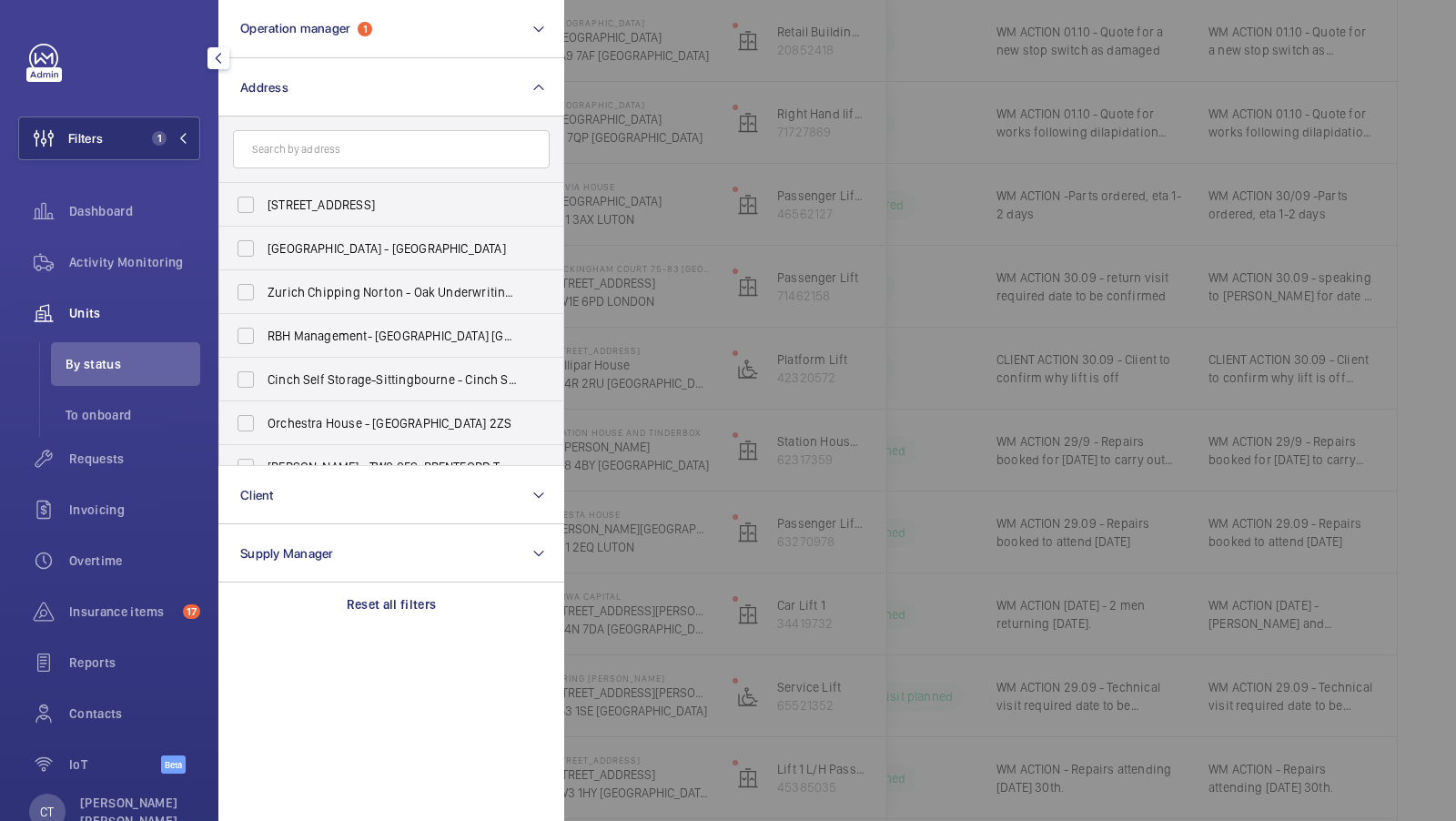
click at [811, 299] on div at bounding box center [1292, 410] width 1456 height 821
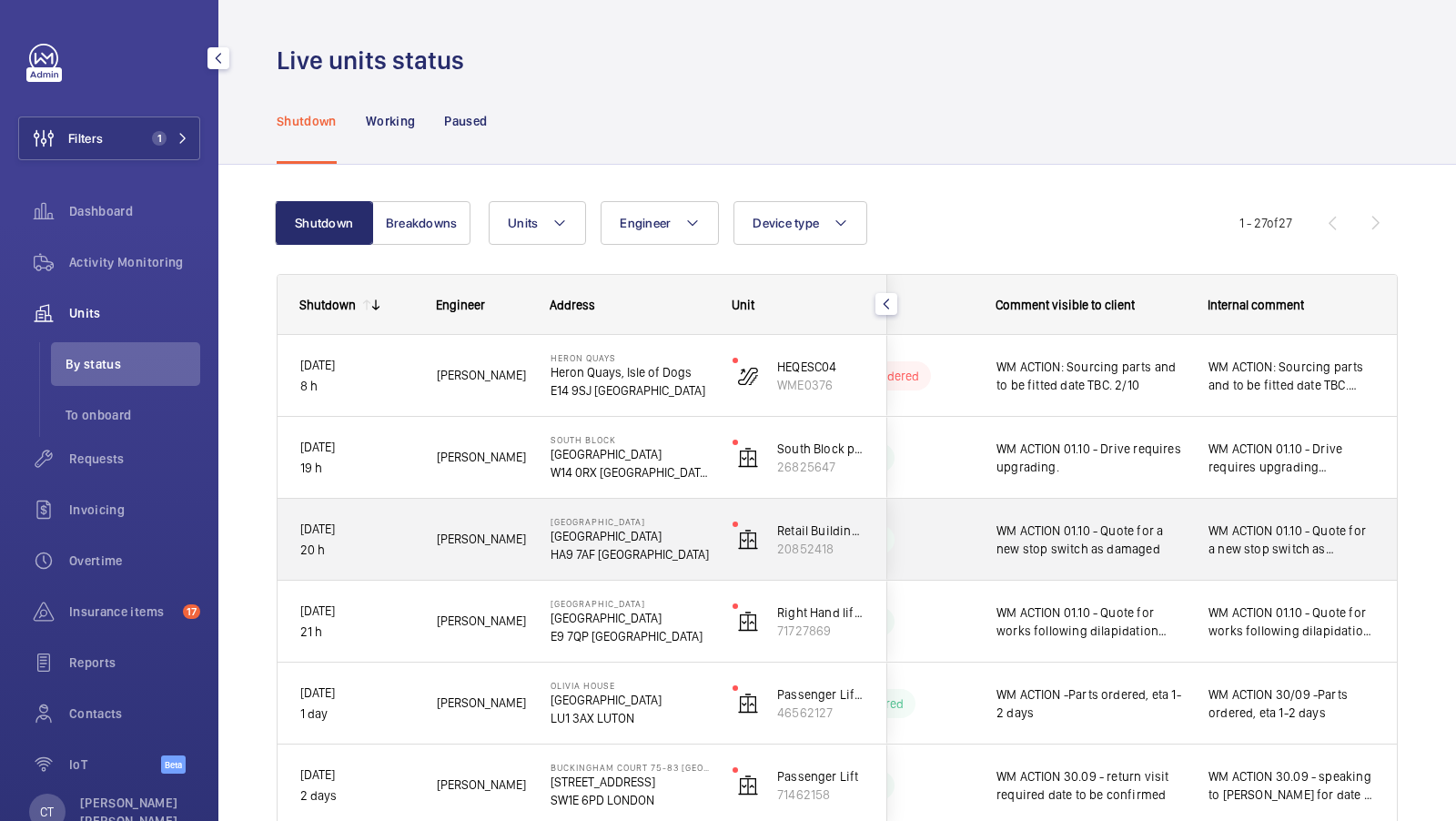
scroll to position [73, 0]
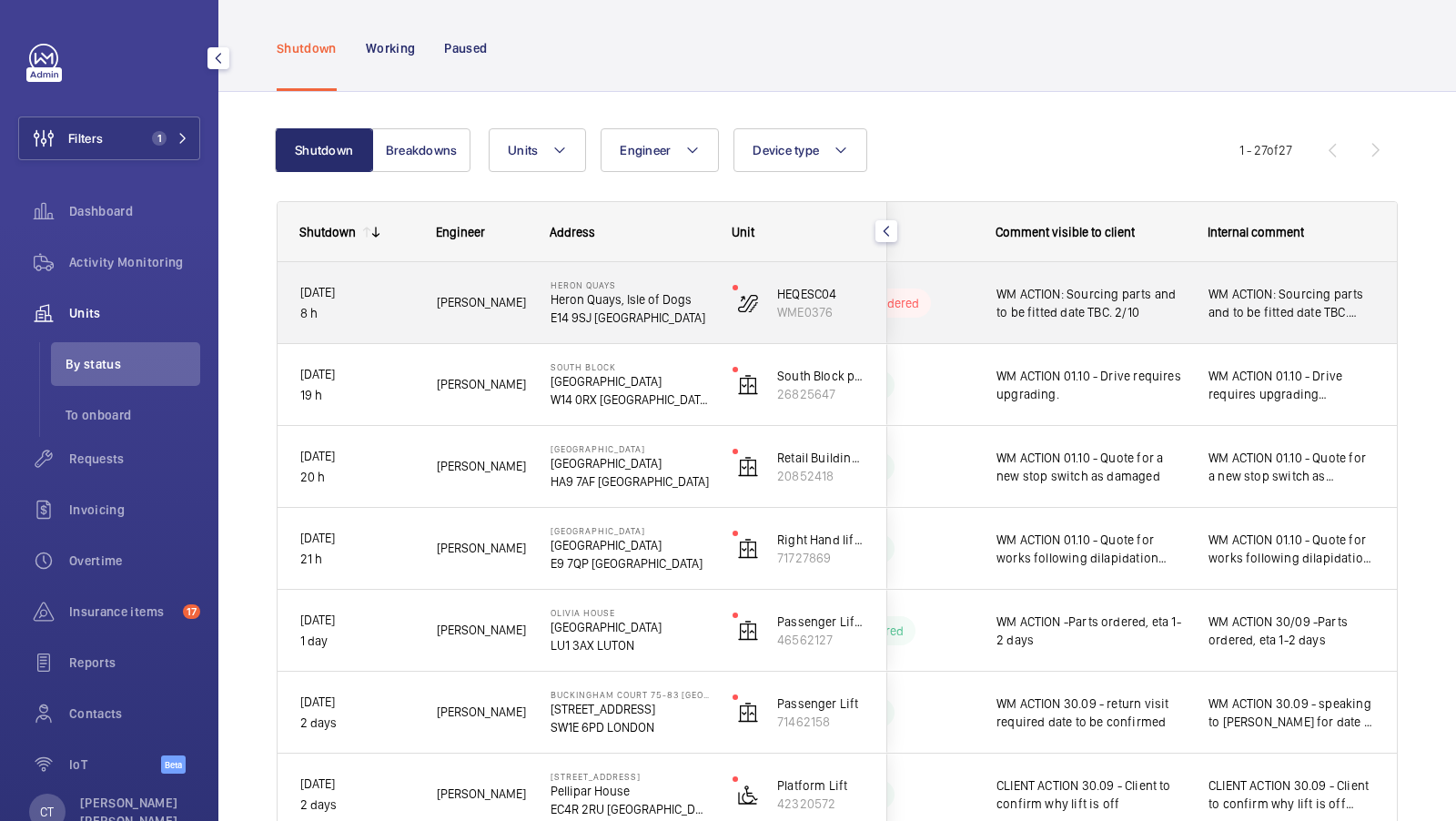
click at [1134, 321] on div "WM ACTION: Sourcing parts and to be fitted date TBC. 2/10" at bounding box center [1091, 303] width 188 height 42
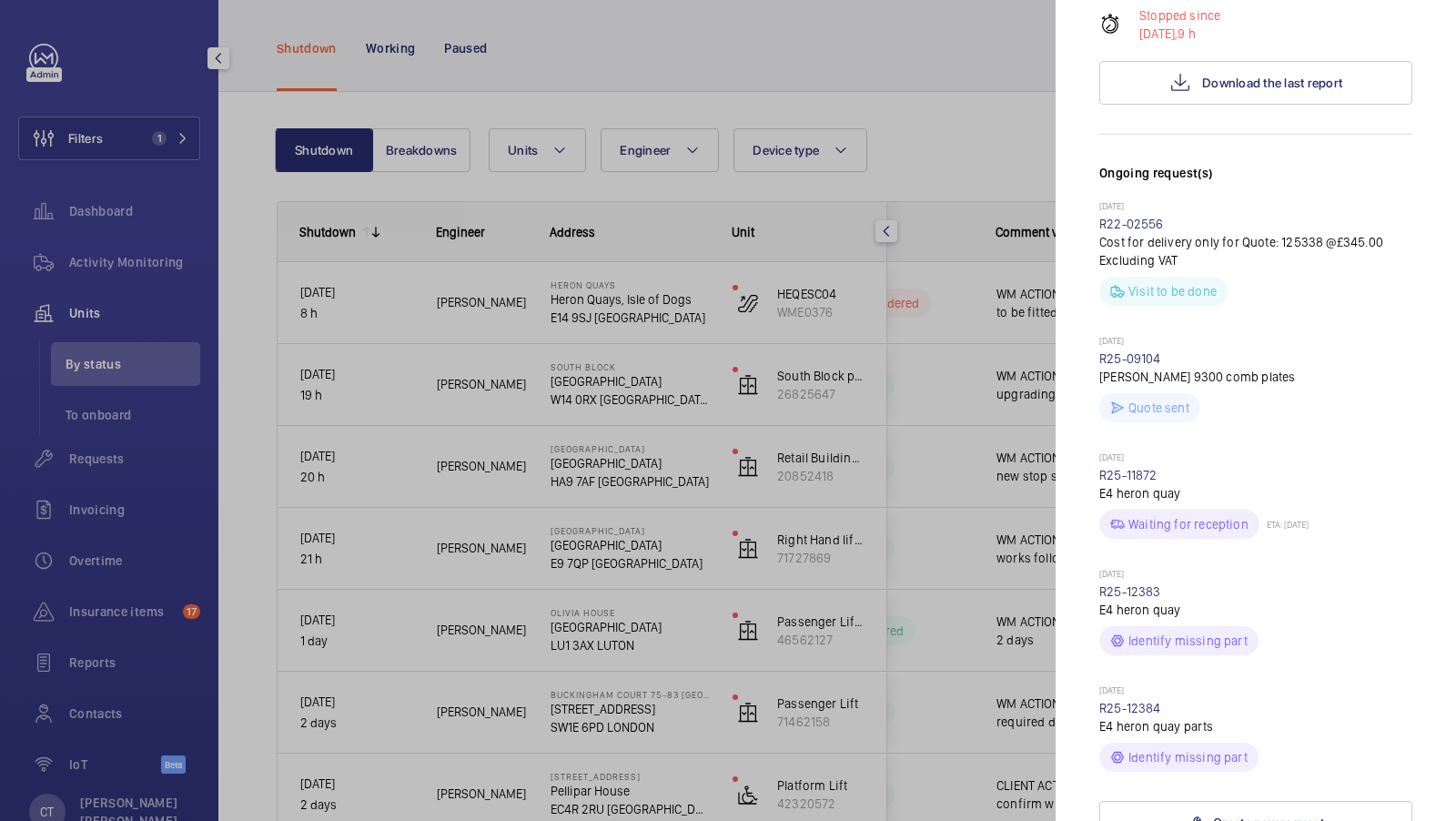
scroll to position [525, 0]
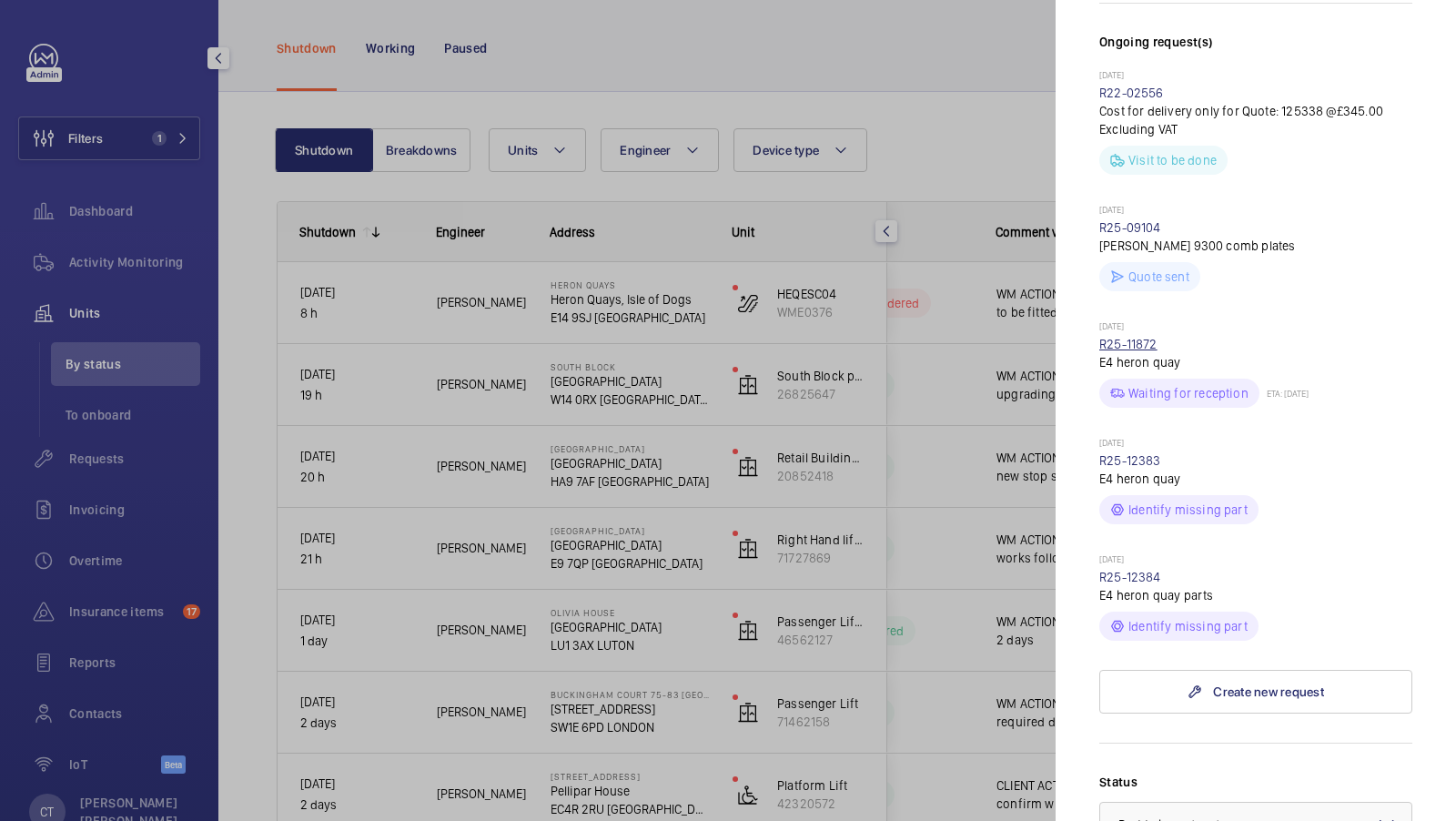
click at [1135, 336] on link "R25-11872" at bounding box center [1128, 343] width 58 height 15
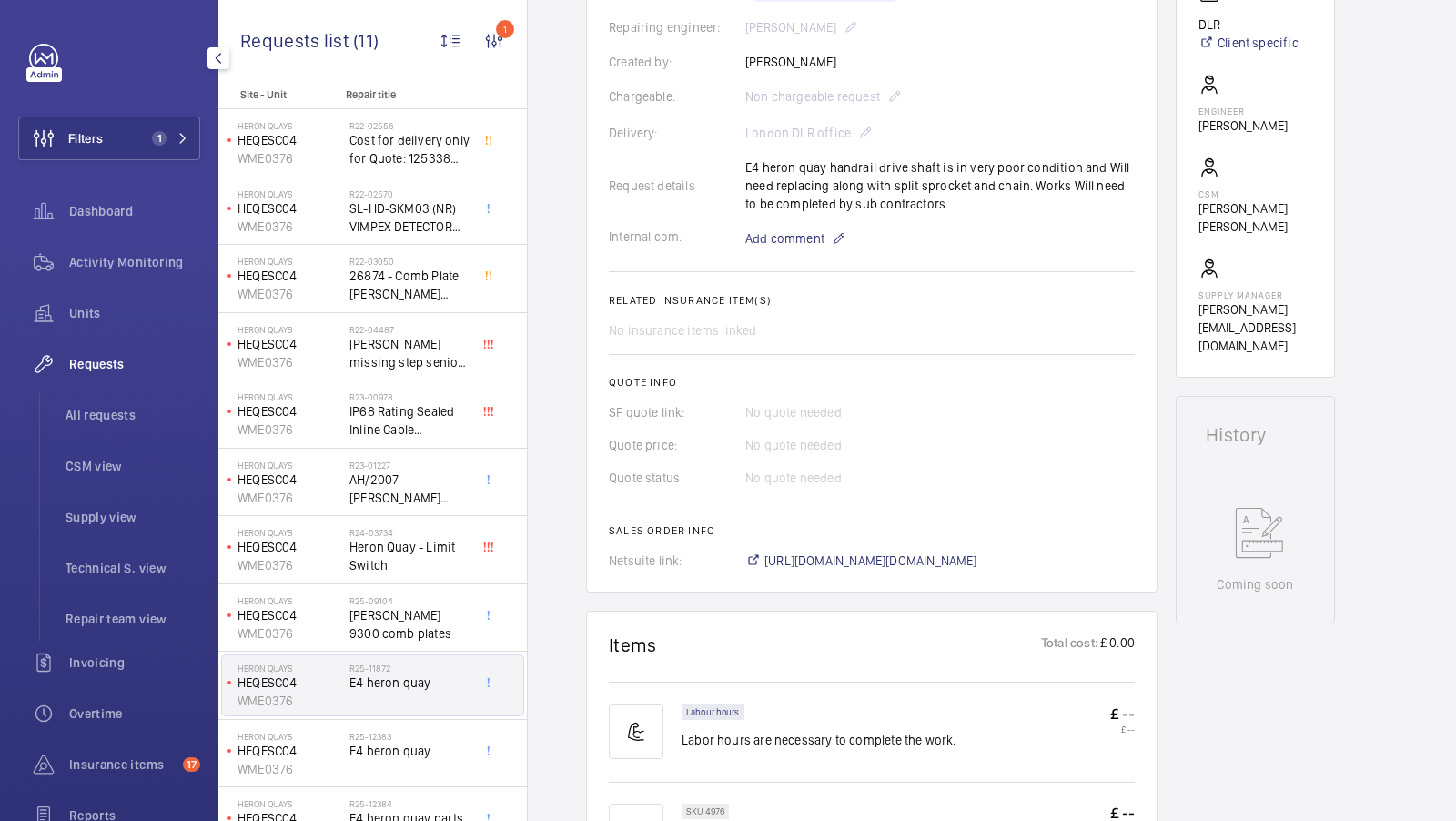
scroll to position [434, 0]
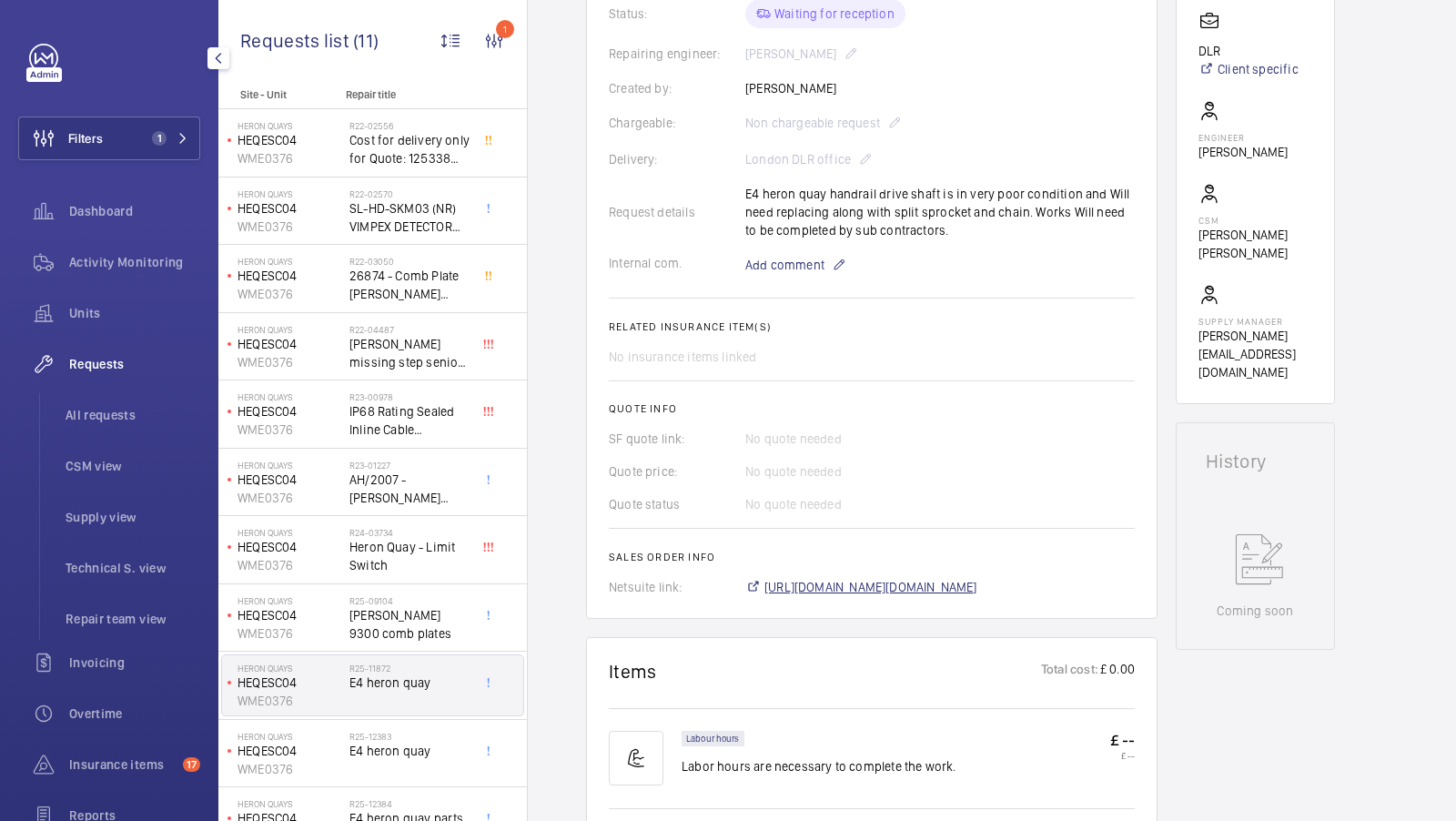
click at [944, 585] on span "https://6461500.app.netsuite.com/app/accounting/transactions/salesord.nl?id=300…" at bounding box center [870, 587] width 213 height 19
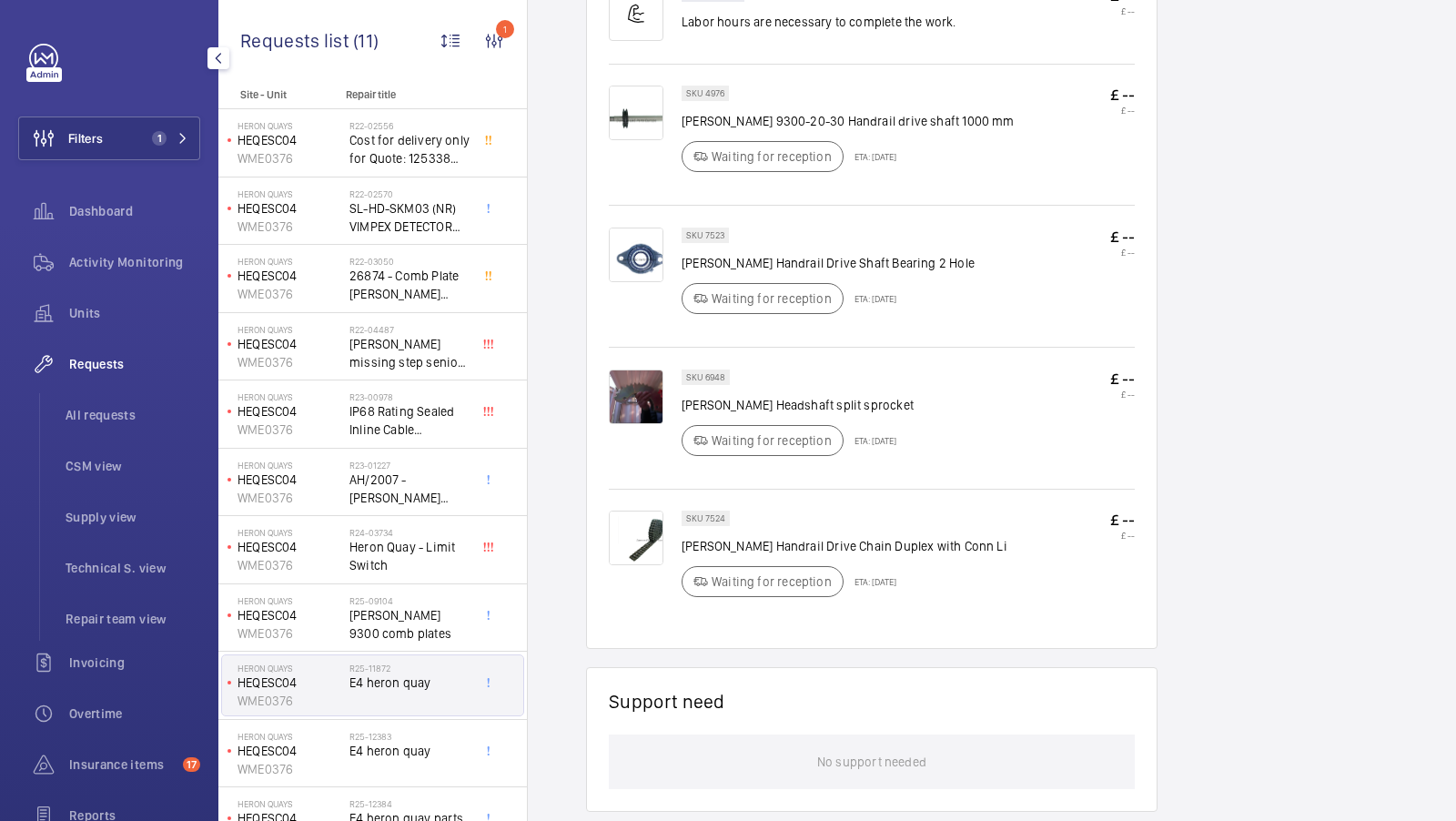
scroll to position [1175, 0]
click at [166, 128] on button "Filters 1" at bounding box center [110, 138] width 182 height 44
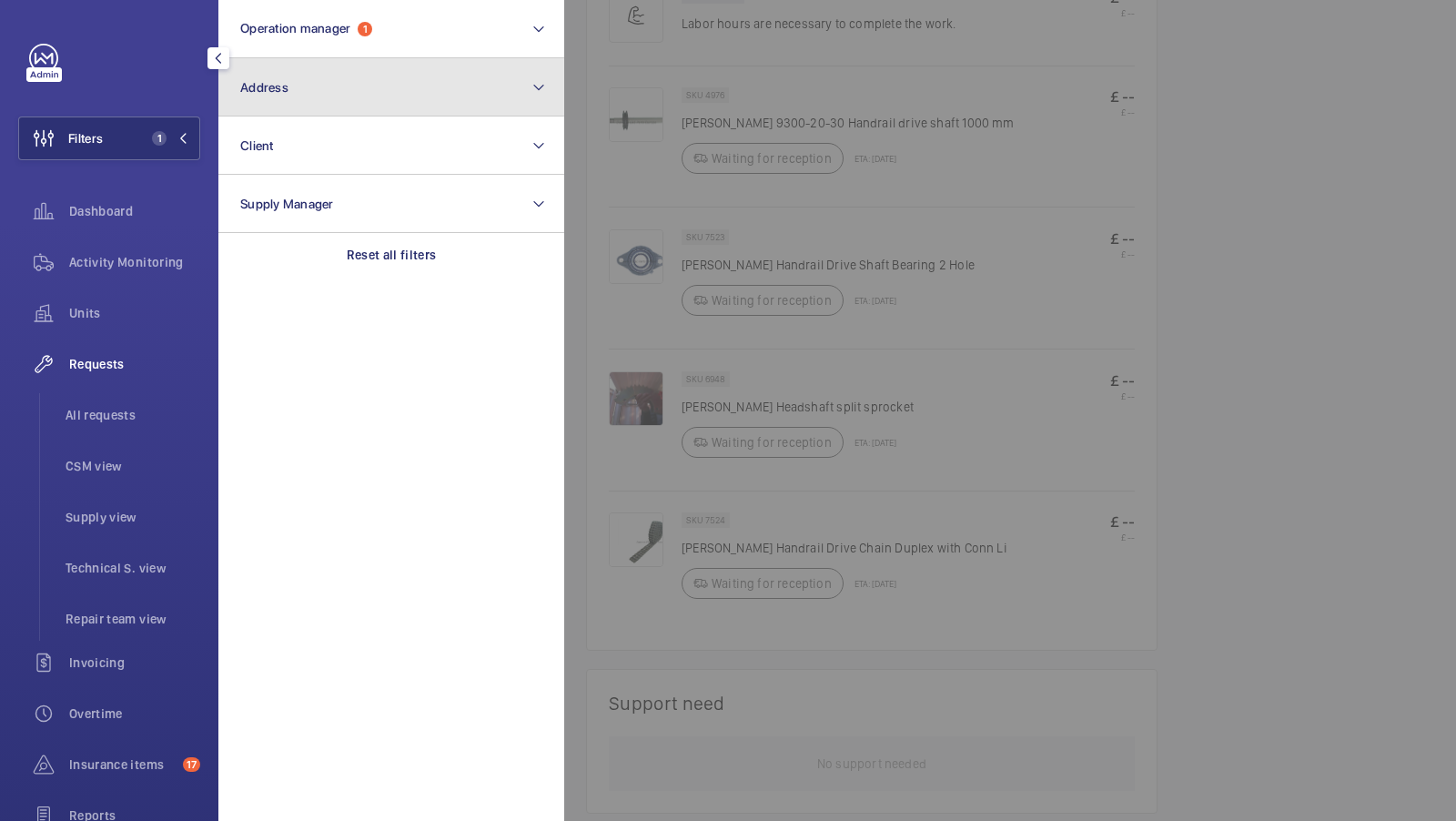
click at [377, 97] on button "Address" at bounding box center [391, 86] width 345 height 58
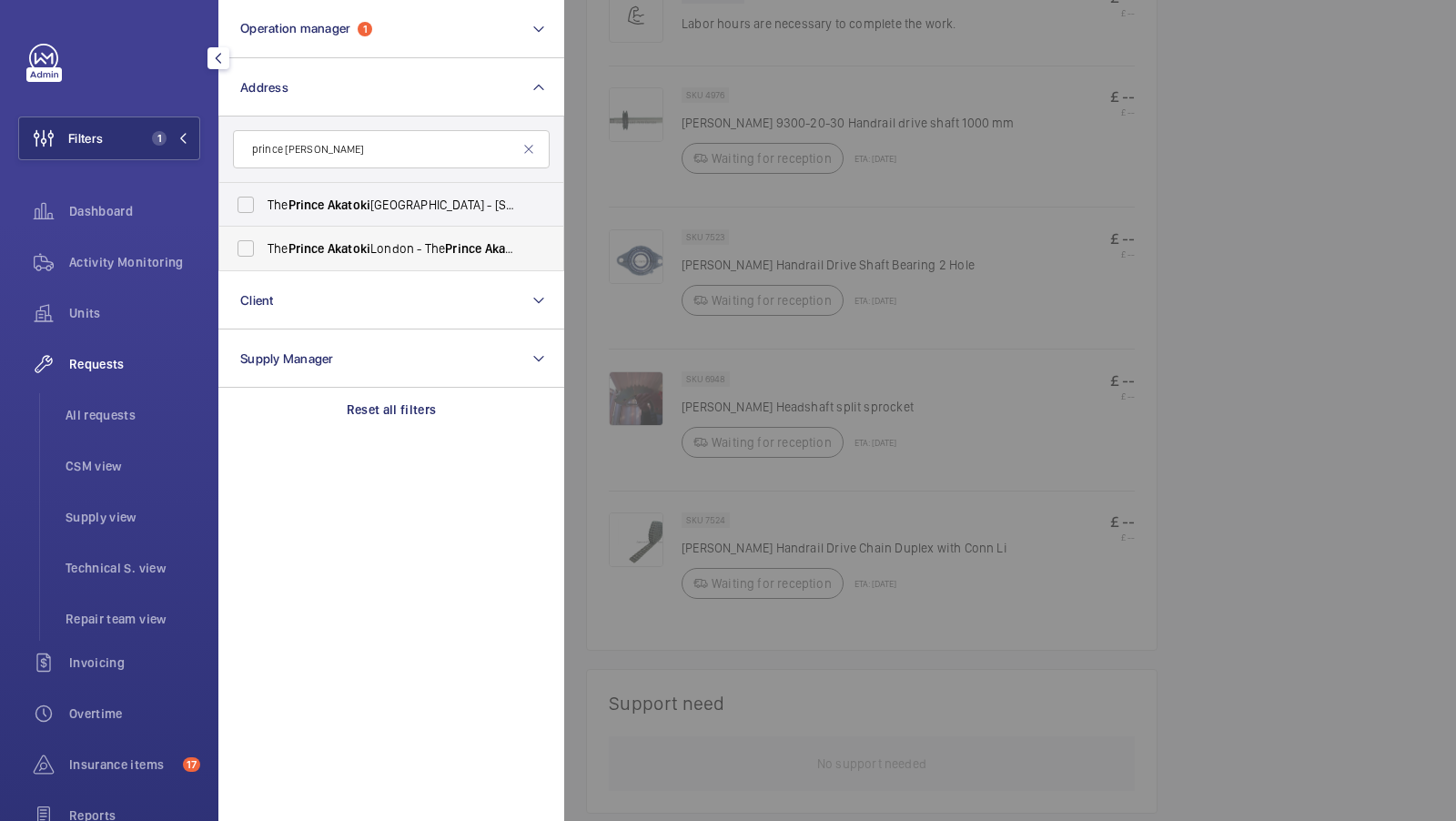
type input "prince akatoki"
click at [344, 259] on label "The Prince Akatoki London - The Prince Akatoki London, LONDON W1H 7FD" at bounding box center [378, 248] width 317 height 44
click at [264, 259] on input "The Prince Akatoki London - The Prince Akatoki London, LONDON W1H 7FD" at bounding box center [245, 248] width 36 height 36
checkbox input "true"
click at [349, 147] on input "prince akatoki" at bounding box center [390, 149] width 317 height 38
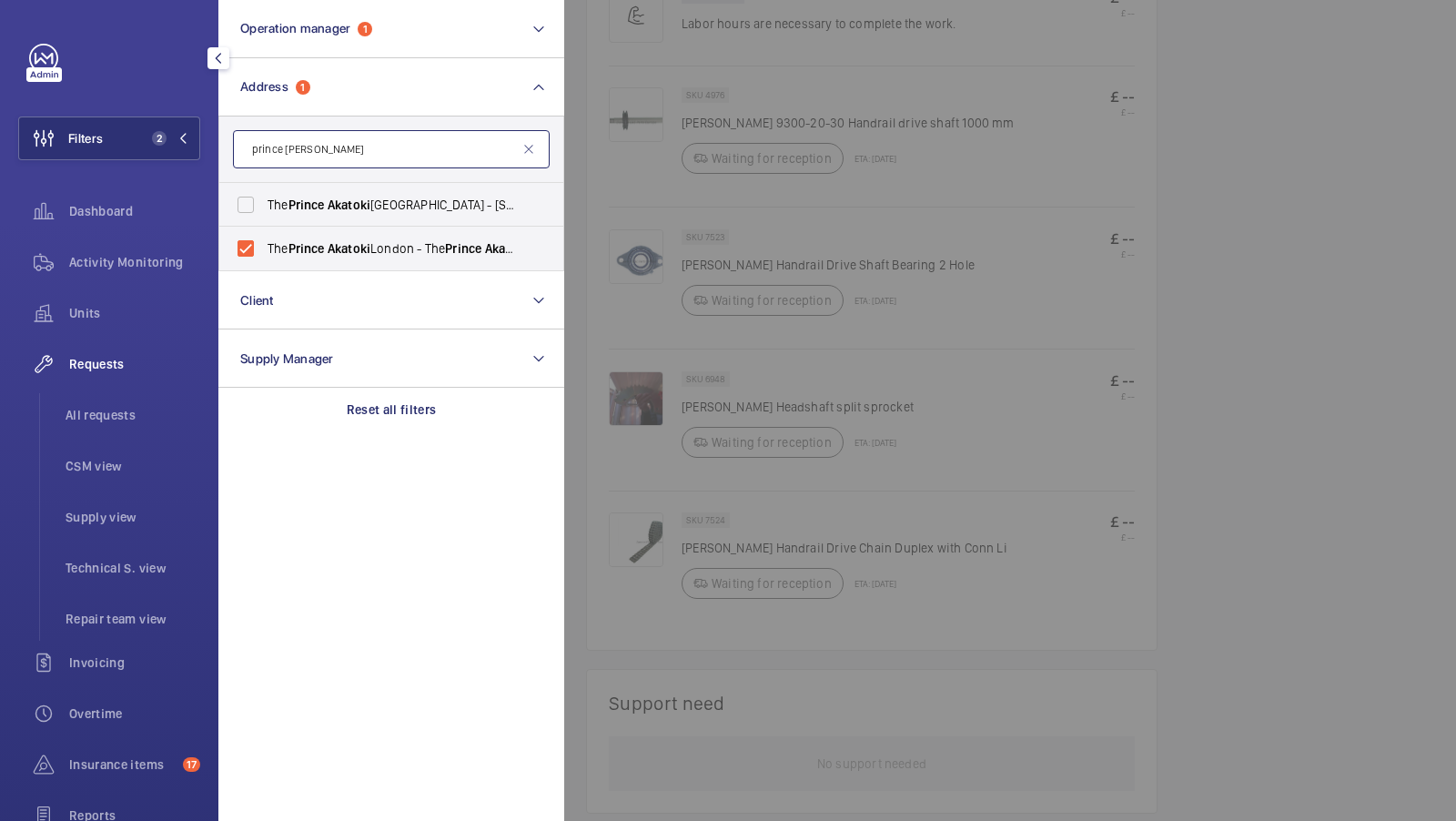
click at [349, 147] on input "prince akatoki" at bounding box center [390, 149] width 317 height 38
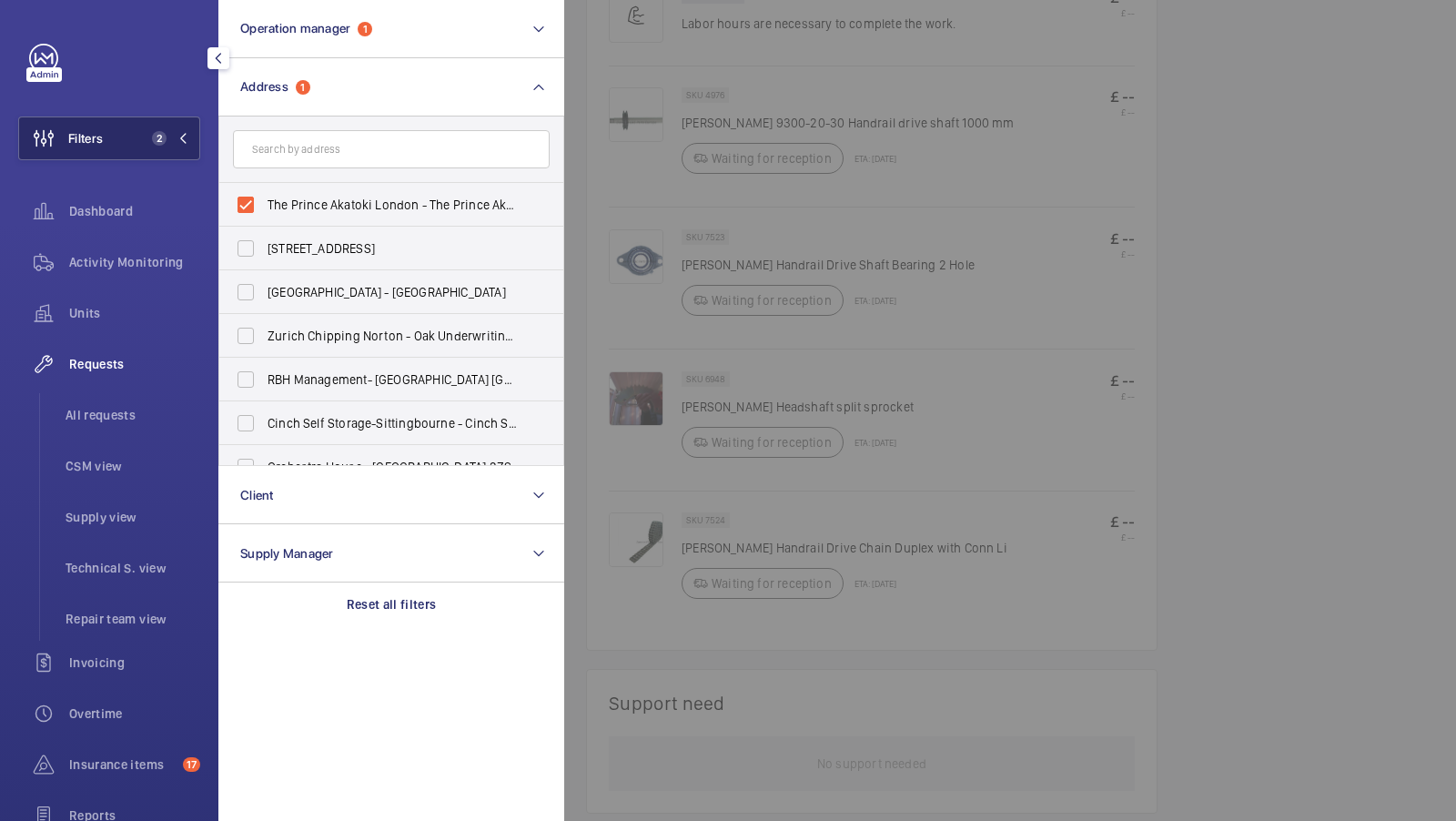
click at [165, 130] on button "Filters 2" at bounding box center [110, 138] width 182 height 44
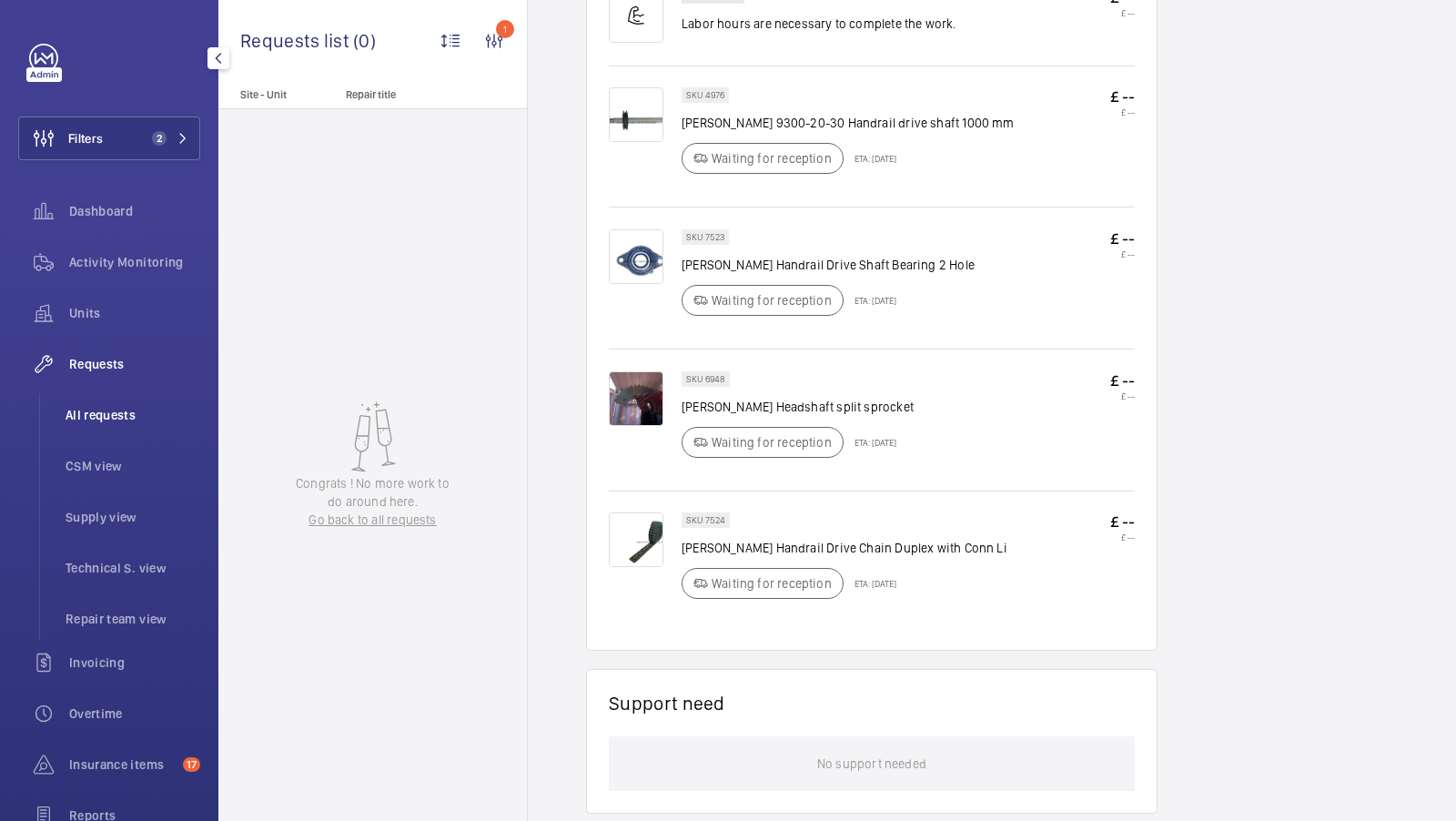
click at [150, 408] on span "All requests" at bounding box center [132, 415] width 134 height 19
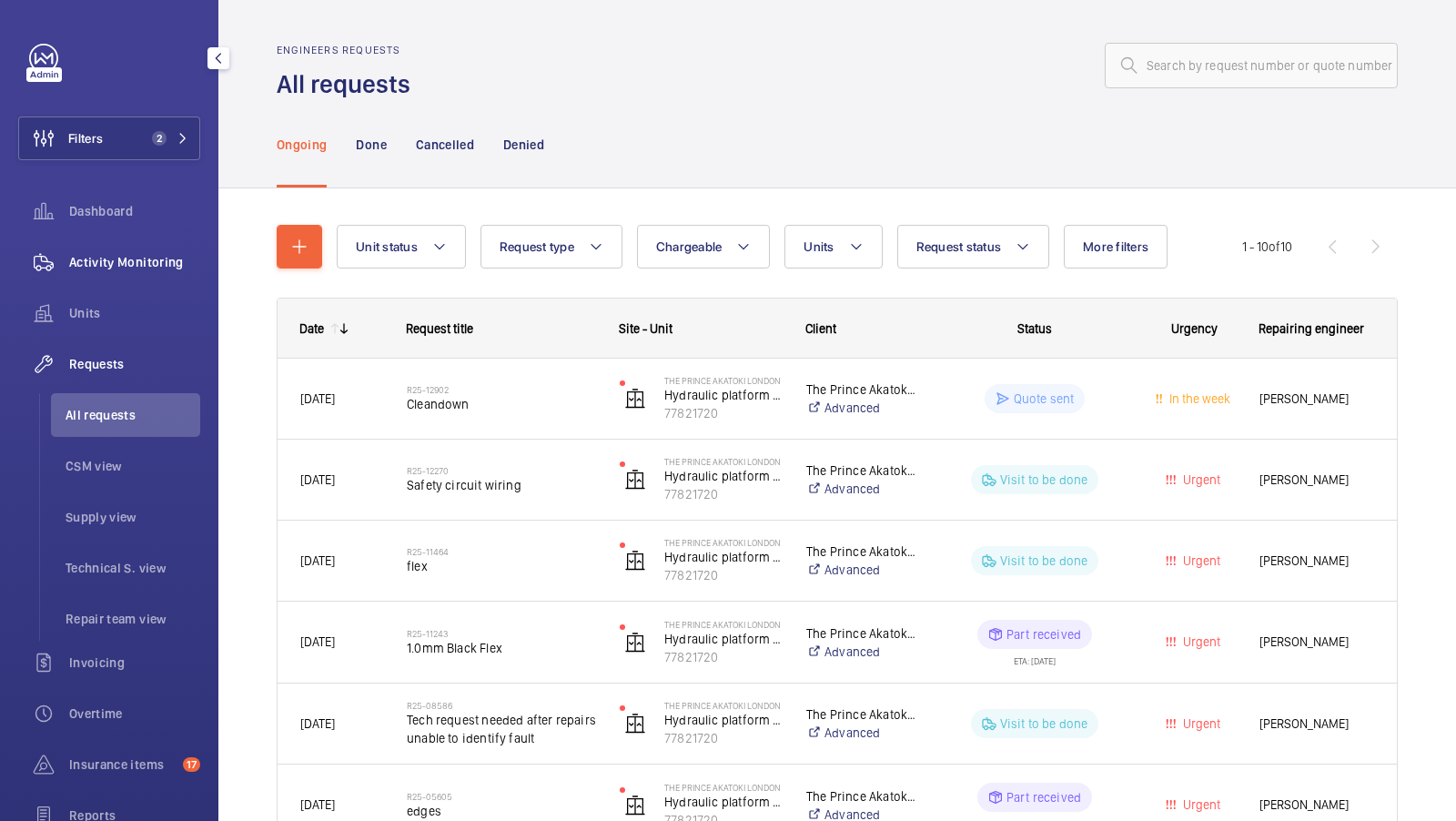
click at [170, 274] on div "Activity Monitoring" at bounding box center [110, 262] width 182 height 44
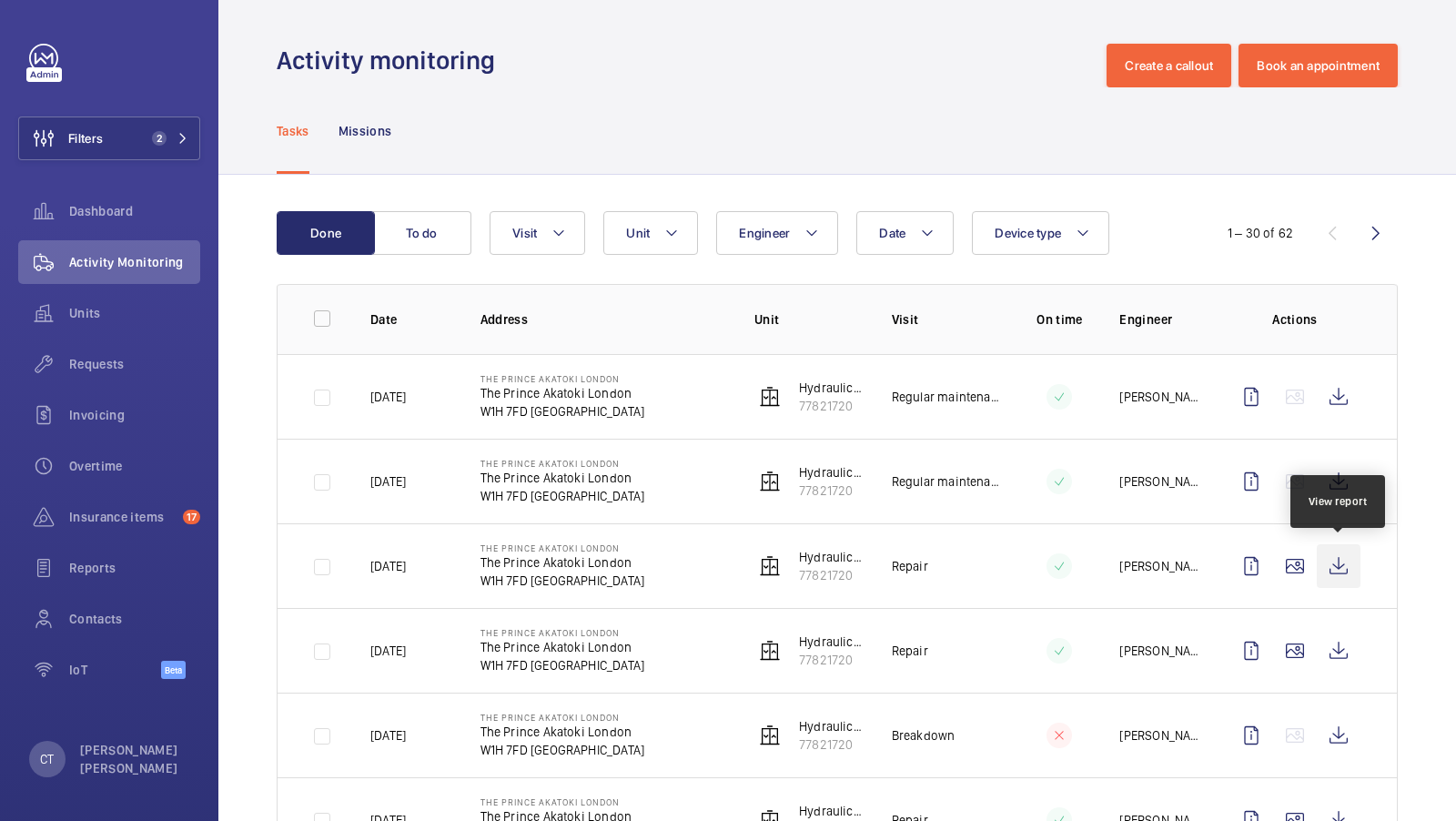
click at [1352, 564] on wm-front-icon-button at bounding box center [1338, 566] width 44 height 44
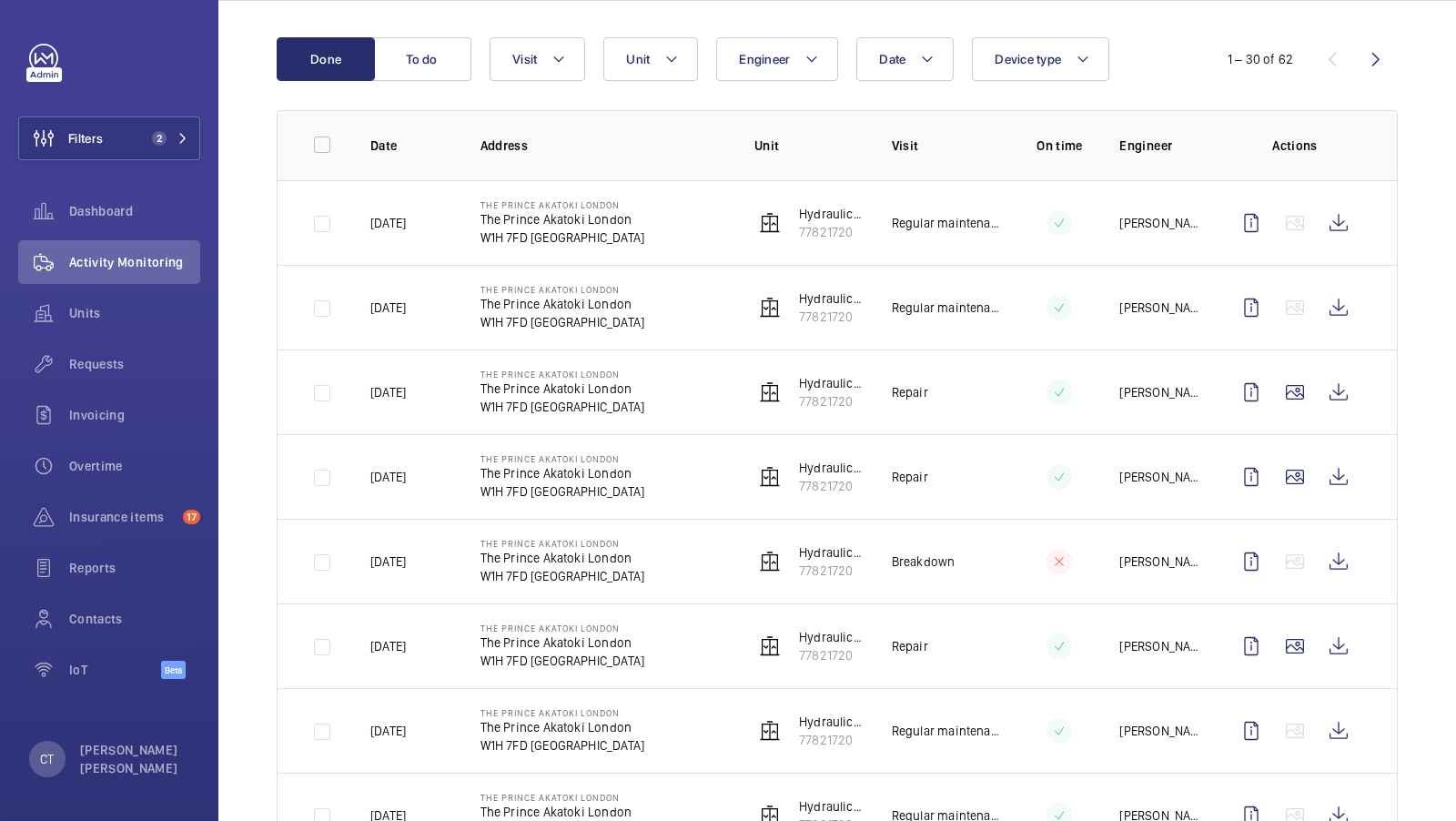
scroll to position [193, 0]
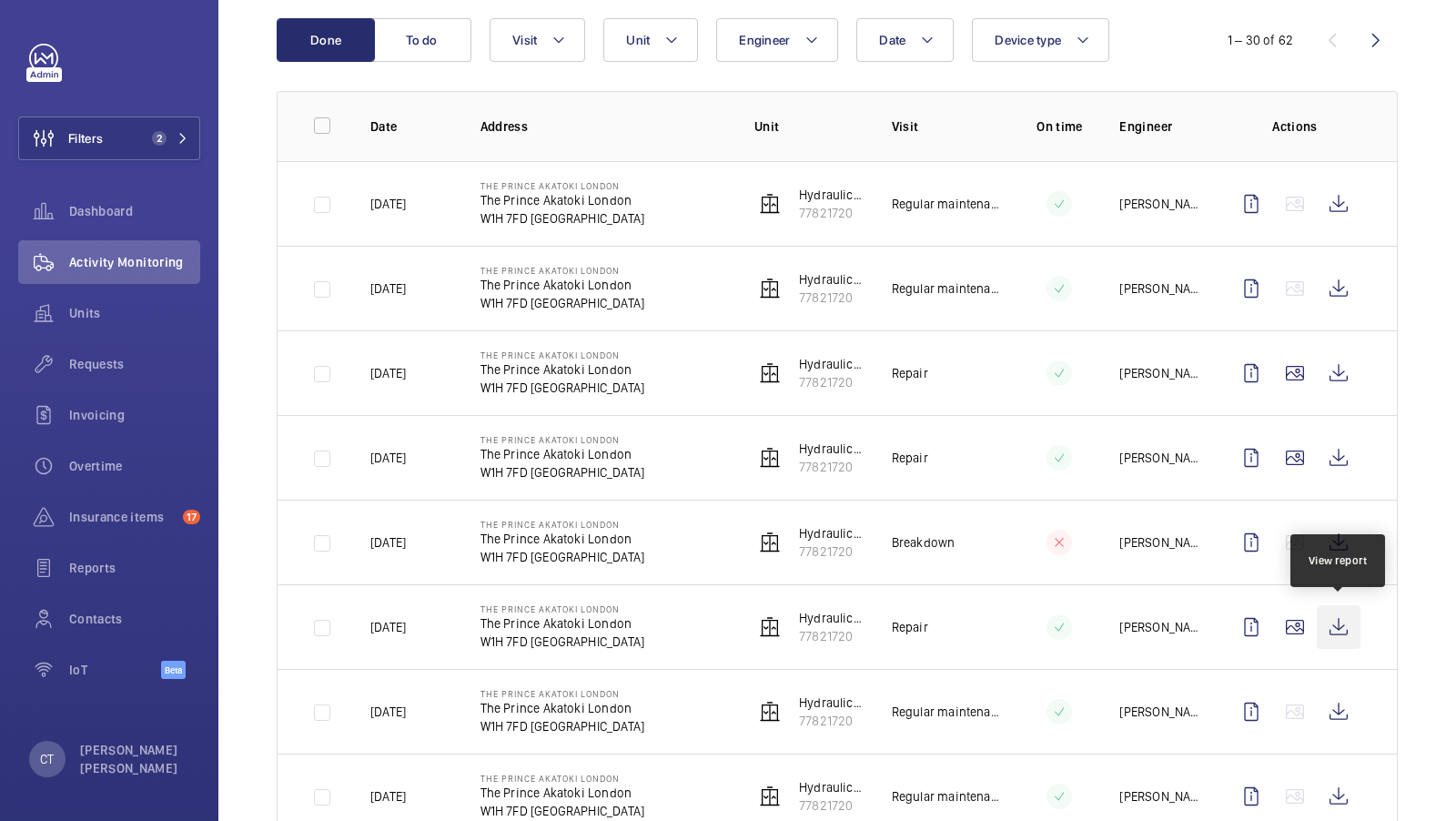
click at [1339, 614] on wm-front-icon-button at bounding box center [1338, 627] width 44 height 44
click at [97, 315] on span "Units" at bounding box center [134, 313] width 131 height 19
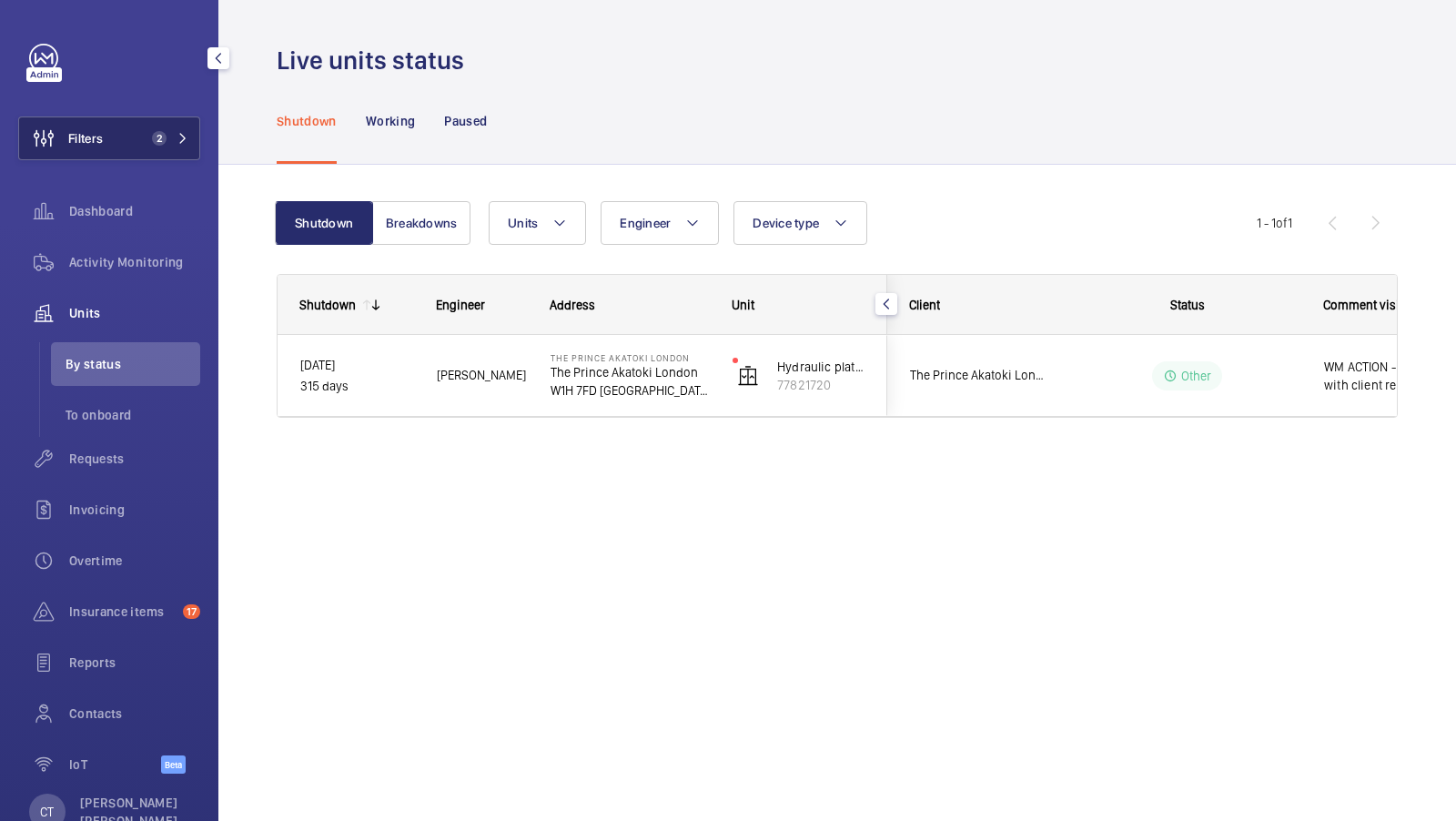
click at [169, 149] on button "Filters 2" at bounding box center [110, 138] width 182 height 44
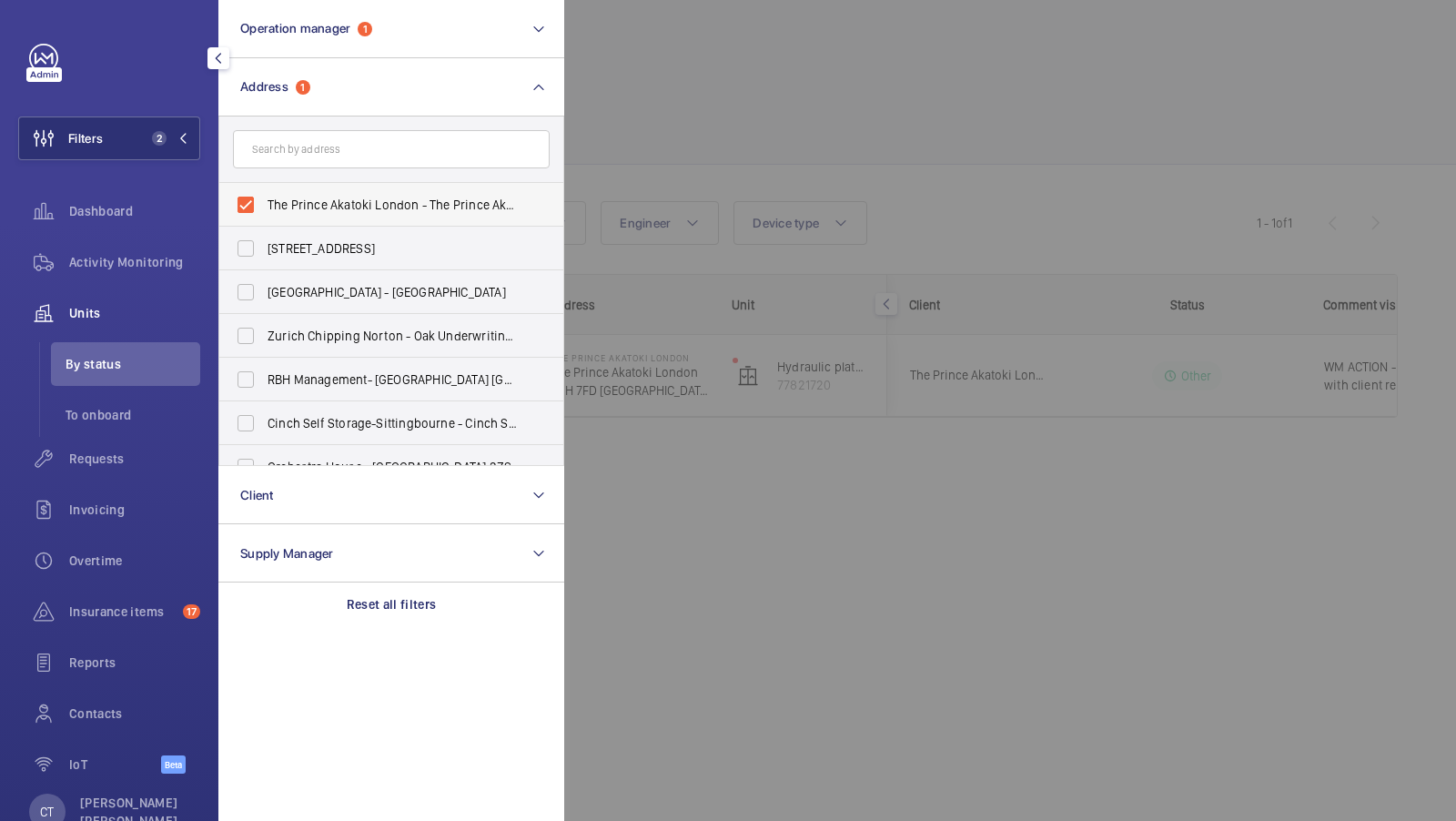
click at [295, 182] on label "The Prince Akatoki London - The Prince Akatoki London, LONDON W1H 7FD" at bounding box center [378, 204] width 317 height 44
click at [264, 186] on input "The Prince Akatoki London - The Prince Akatoki London, LONDON W1H 7FD" at bounding box center [245, 204] width 36 height 36
checkbox input "false"
click at [291, 143] on input "text" at bounding box center [390, 149] width 317 height 38
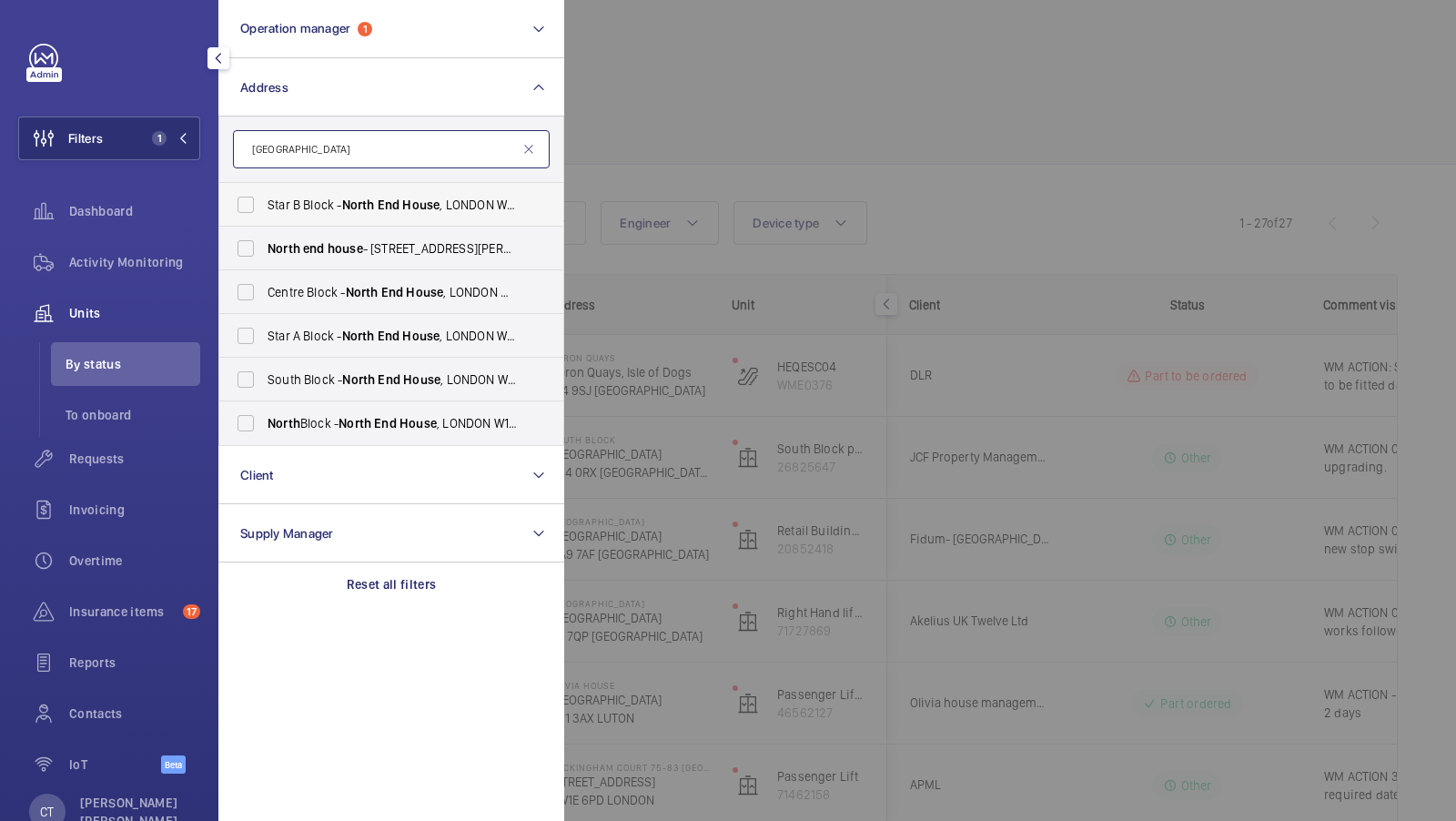
type input "north end house"
click at [291, 204] on span "Star B Block - North End House , LONDON W14 0RX" at bounding box center [392, 204] width 250 height 19
click at [264, 204] on input "Star B Block - North End House , LONDON W14 0RX" at bounding box center [245, 204] width 36 height 36
checkbox input "true"
click at [332, 298] on span "Centre Block - North End House , LONDON W14 0RX" at bounding box center [392, 291] width 250 height 19
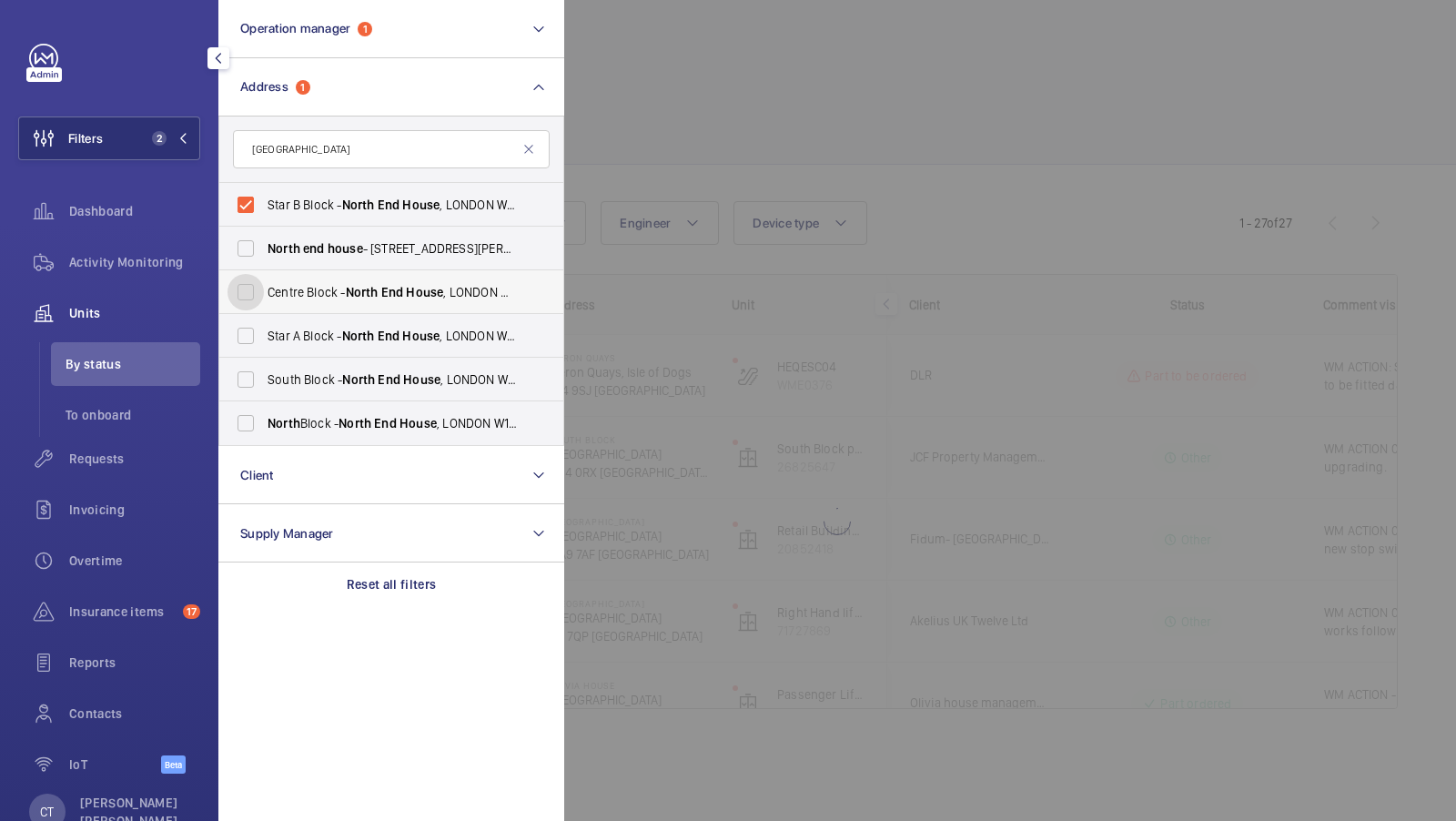
click at [264, 298] on input "Centre Block - North End House , LONDON W14 0RX" at bounding box center [245, 291] width 36 height 36
checkbox input "true"
click at [301, 349] on label "Star A Block - North End House , LONDON W14 0RX" at bounding box center [378, 335] width 317 height 44
click at [264, 349] on input "Star A Block - North End House , LONDON W14 0RX" at bounding box center [245, 335] width 36 height 36
checkbox input "true"
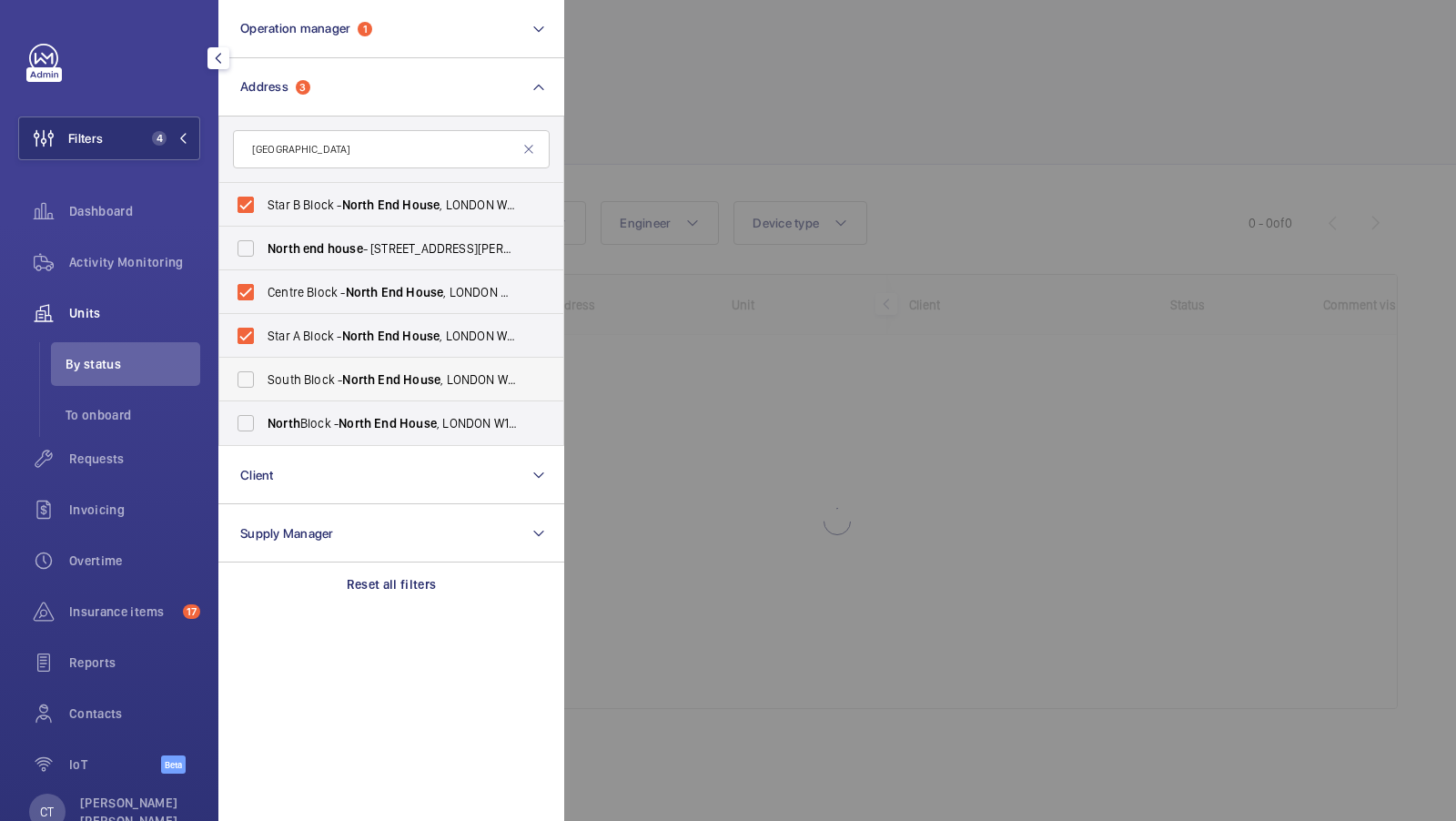
click at [301, 373] on span "South Block - North End House , LONDON W14 0RX" at bounding box center [392, 380] width 250 height 19
click at [264, 373] on input "South Block - North End House , LONDON W14 0RX" at bounding box center [245, 379] width 36 height 36
checkbox input "true"
click at [258, 439] on input "North Block - North End House , LONDON W14 0RX" at bounding box center [245, 423] width 36 height 36
checkbox input "true"
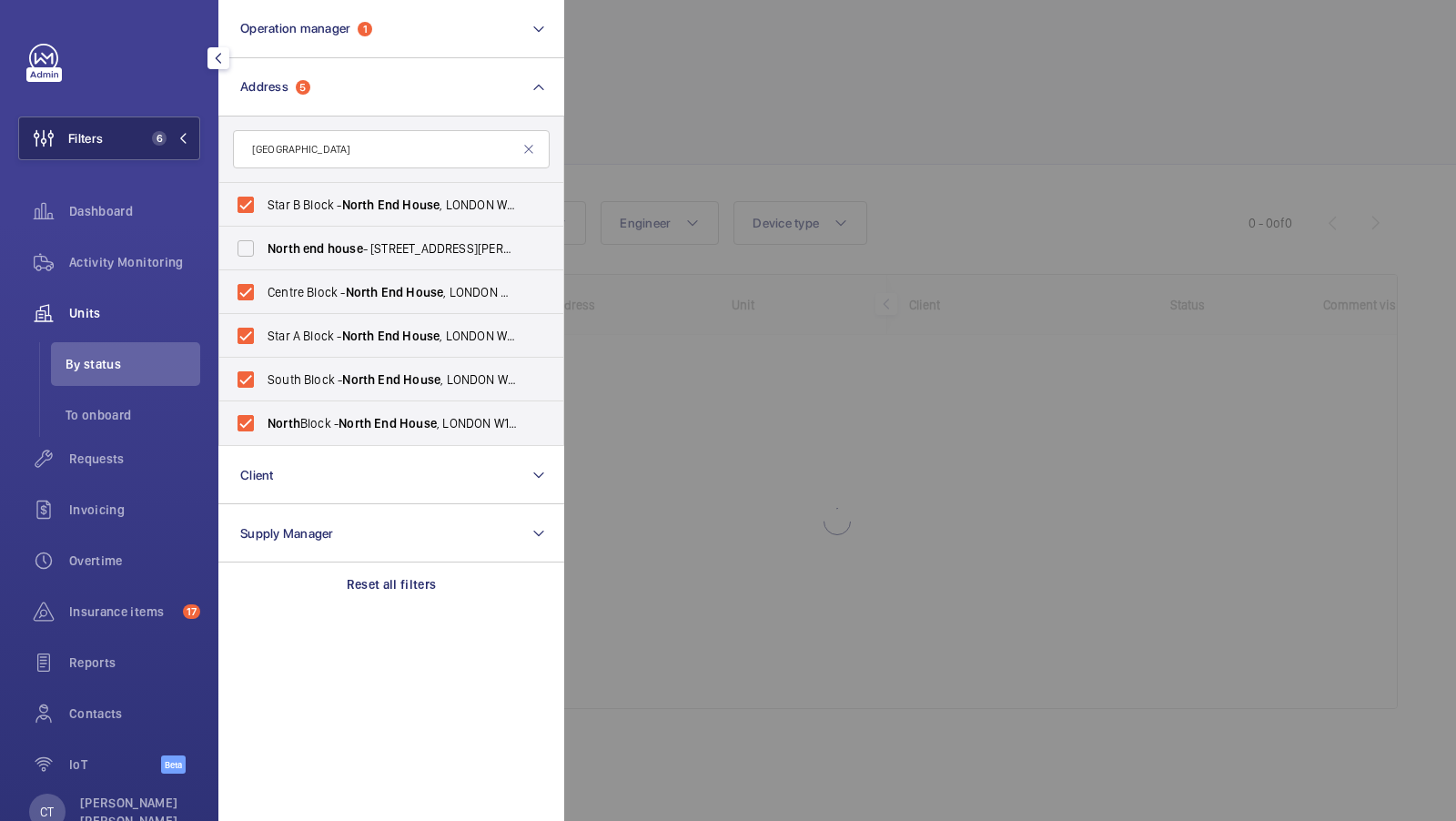
click at [182, 136] on mat-icon at bounding box center [182, 137] width 11 height 11
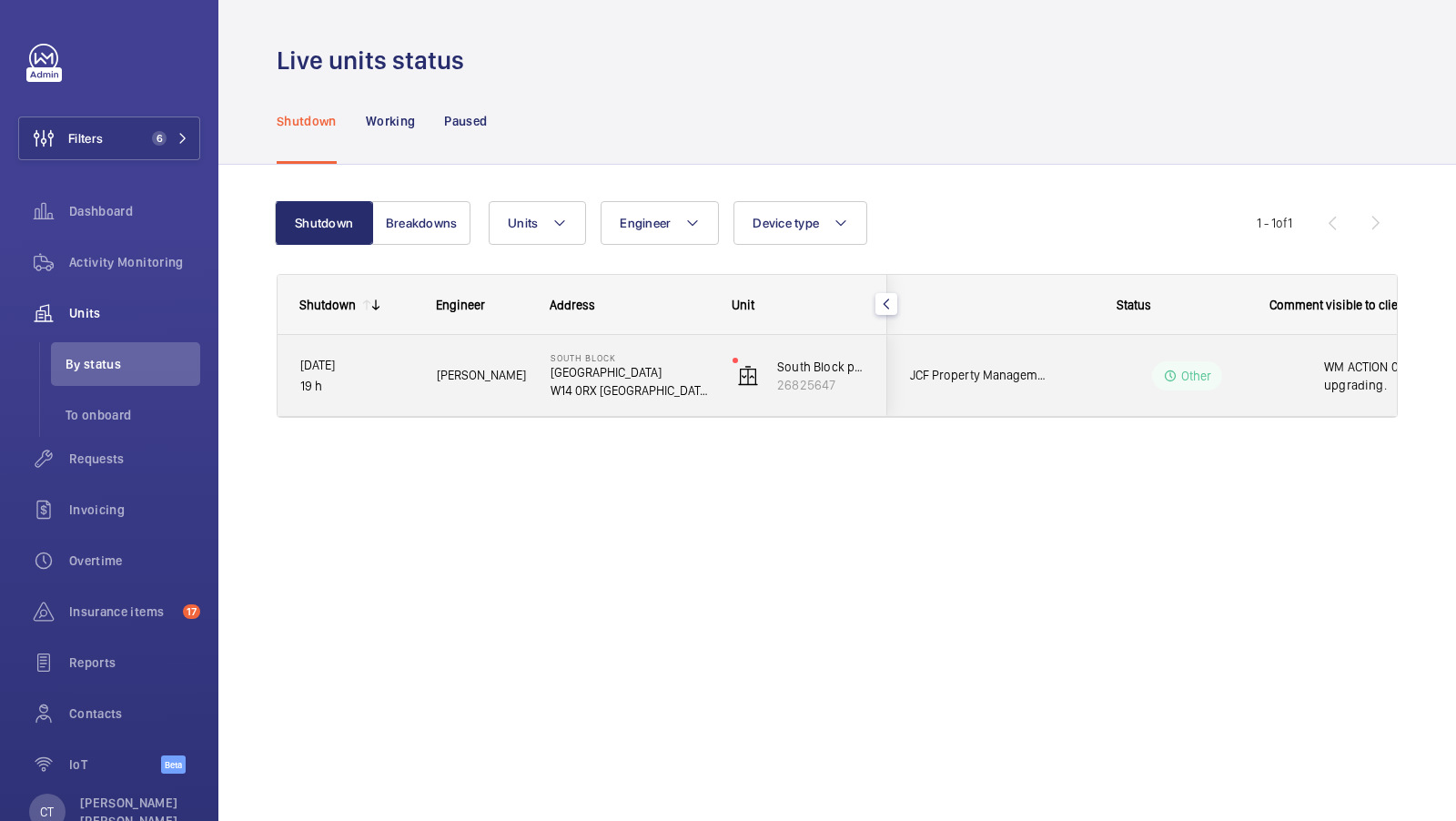
scroll to position [0, 328]
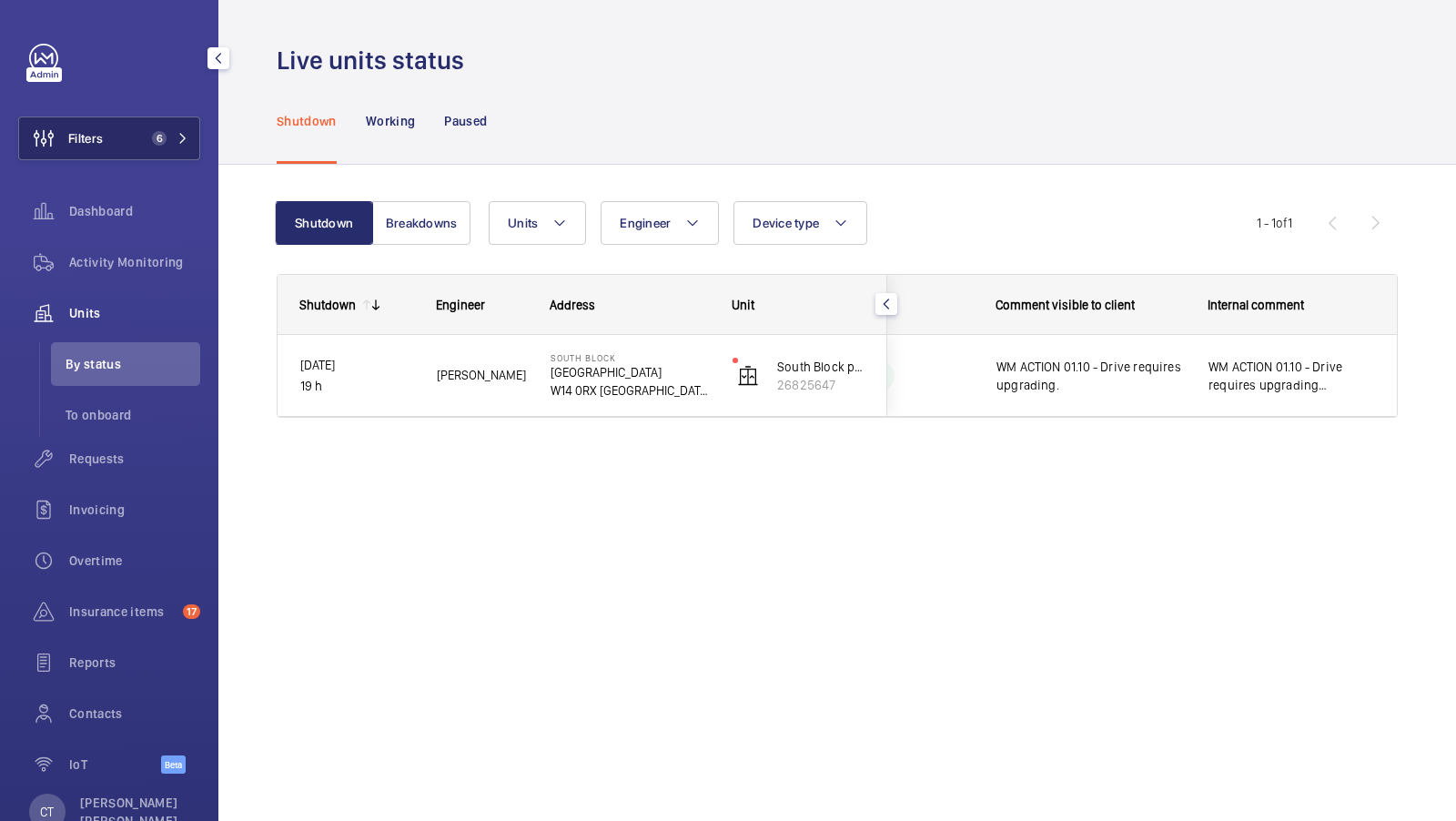
click at [164, 129] on button "Filters 6" at bounding box center [110, 138] width 182 height 44
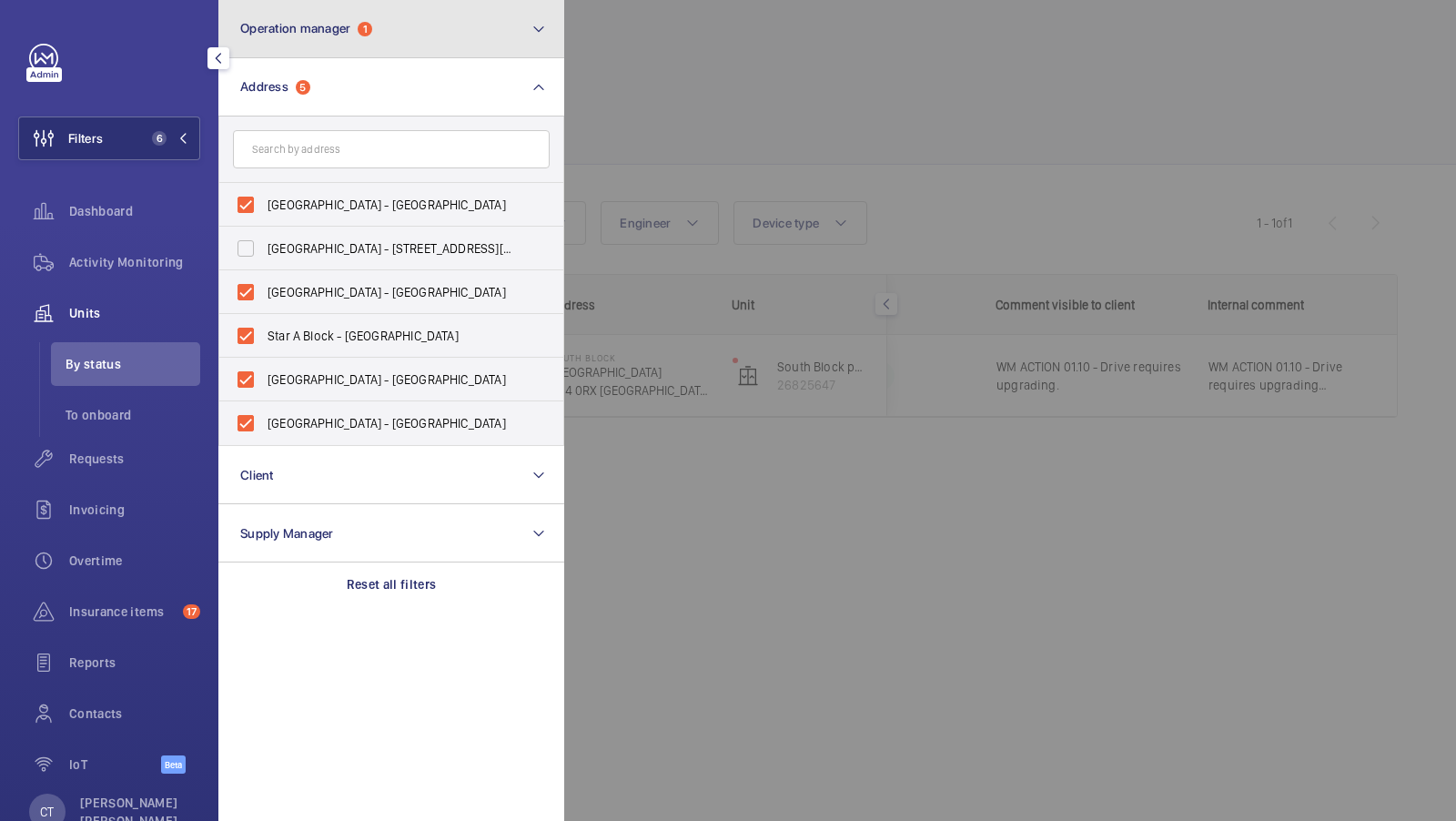
click at [369, 34] on span "1" at bounding box center [365, 28] width 15 height 15
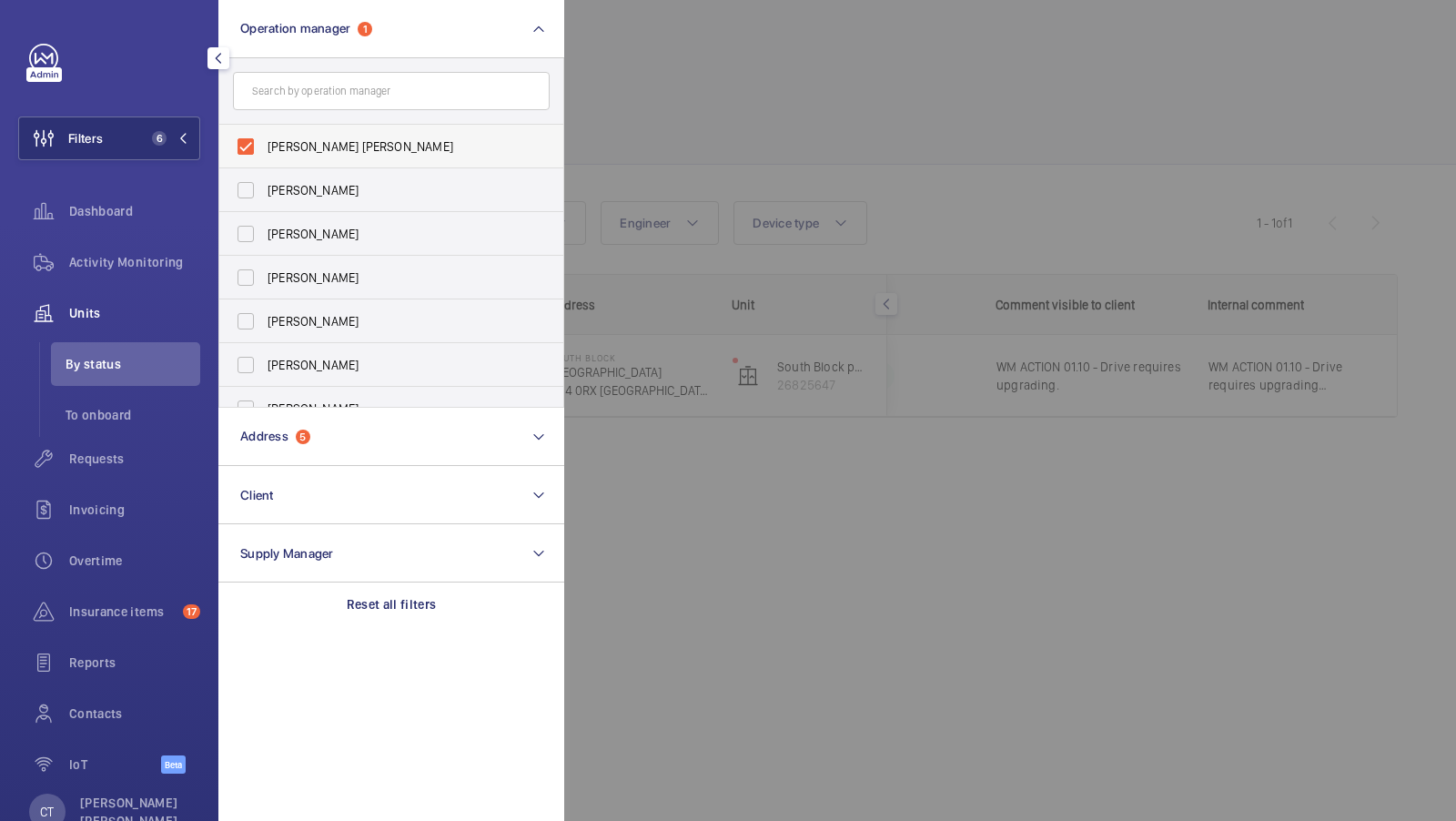
click at [283, 146] on span "[PERSON_NAME] [PERSON_NAME]" at bounding box center [392, 146] width 250 height 19
click at [264, 146] on input "[PERSON_NAME] [PERSON_NAME]" at bounding box center [245, 146] width 36 height 36
checkbox input "false"
click at [132, 139] on button "Filters 5" at bounding box center [110, 138] width 182 height 44
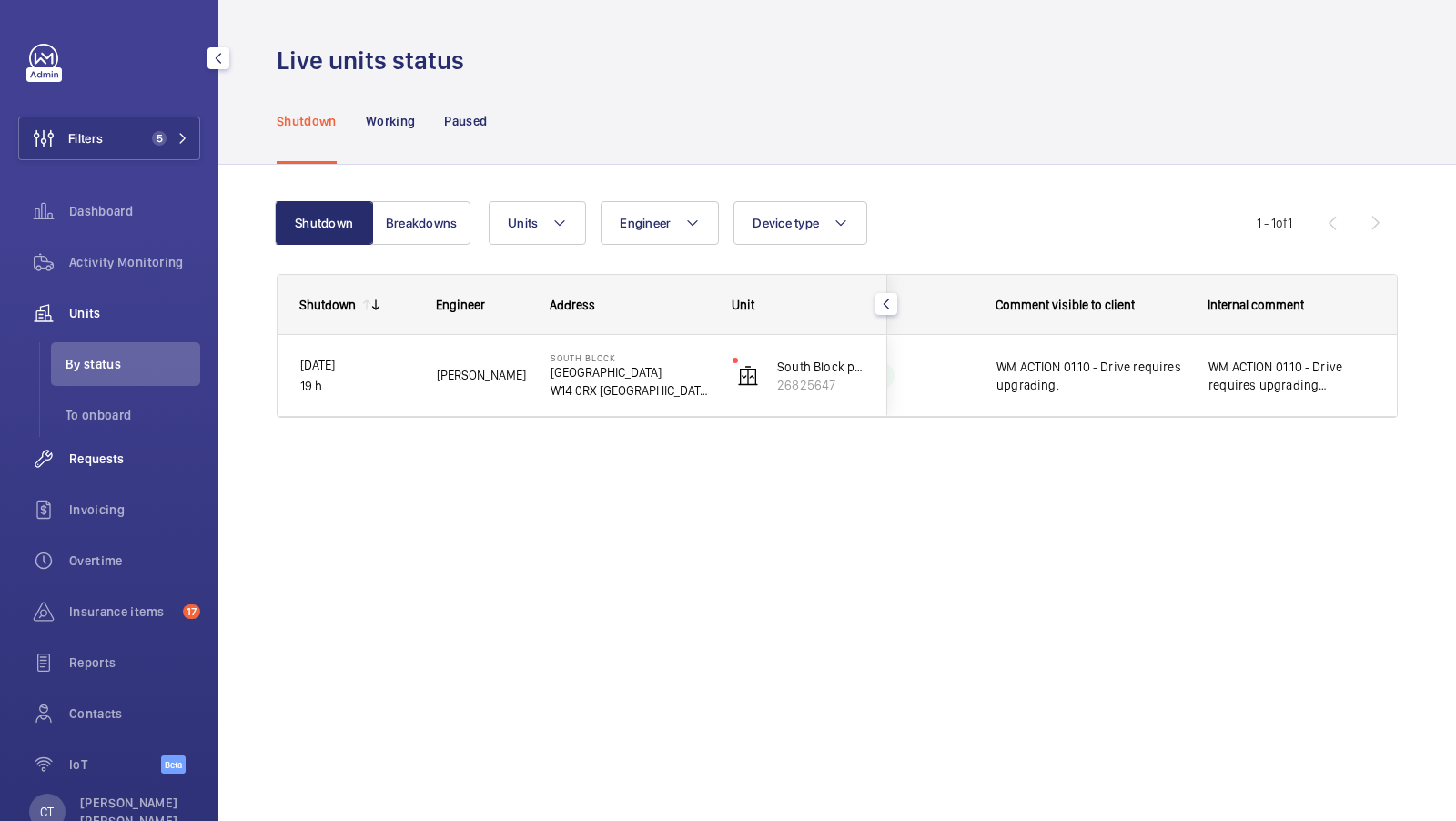
click at [121, 472] on div "Requests" at bounding box center [110, 458] width 182 height 44
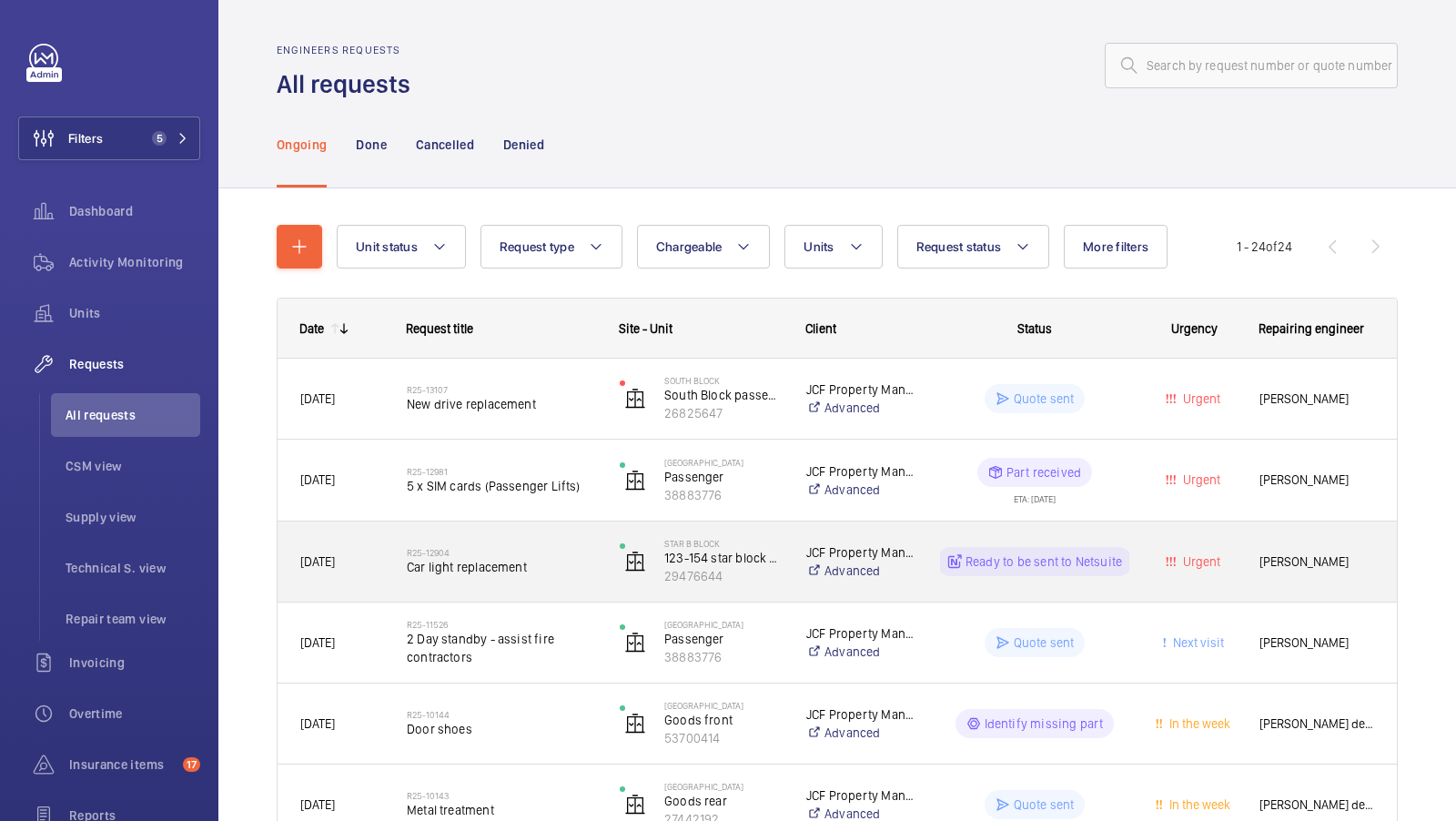
click at [535, 573] on span "Car light replacement" at bounding box center [501, 567] width 189 height 19
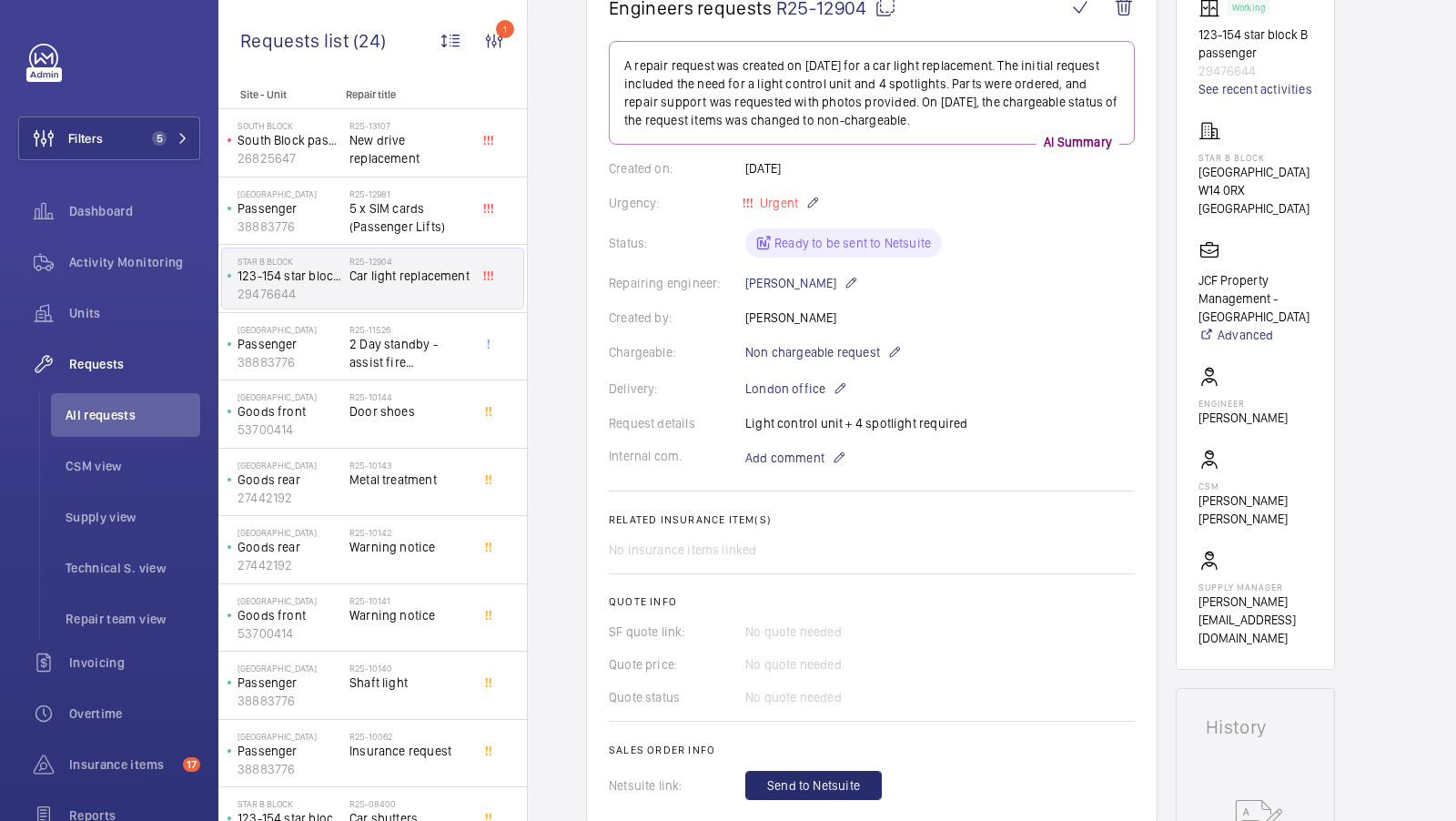
scroll to position [205, 0]
click at [132, 261] on span "Activity Monitoring" at bounding box center [134, 262] width 131 height 19
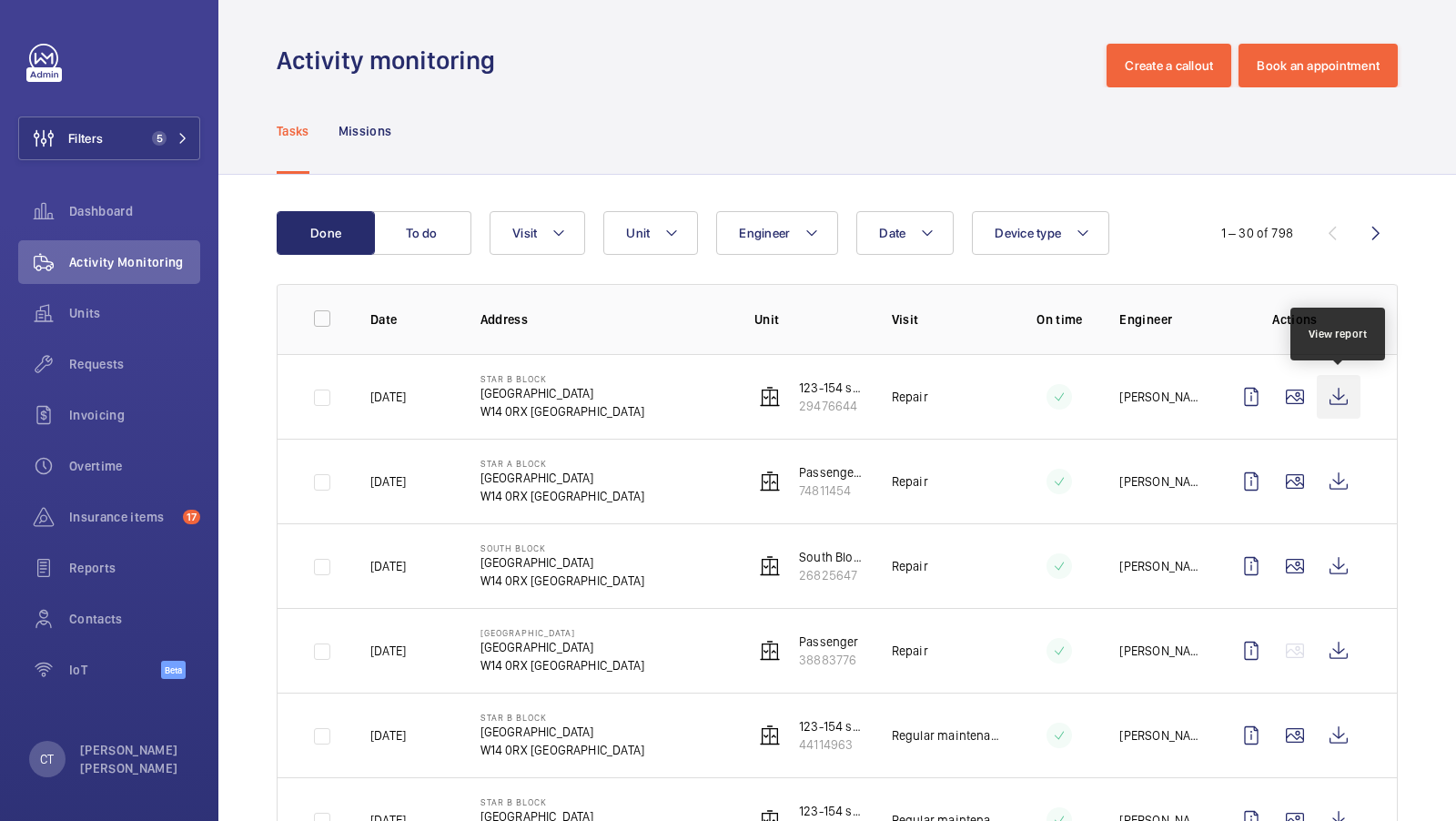
click at [1335, 396] on wm-front-icon-button at bounding box center [1338, 396] width 44 height 44
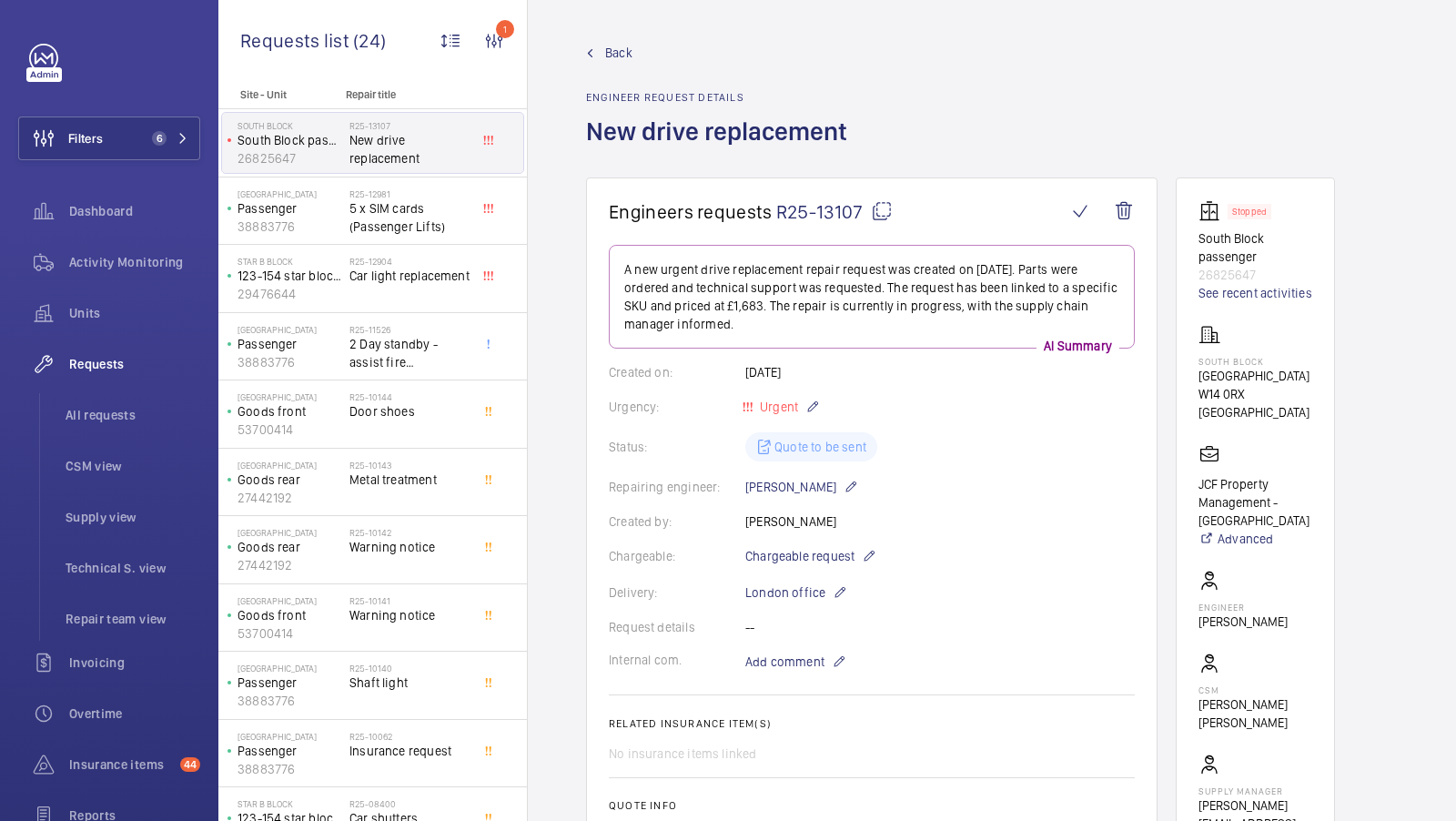
scroll to position [629, 0]
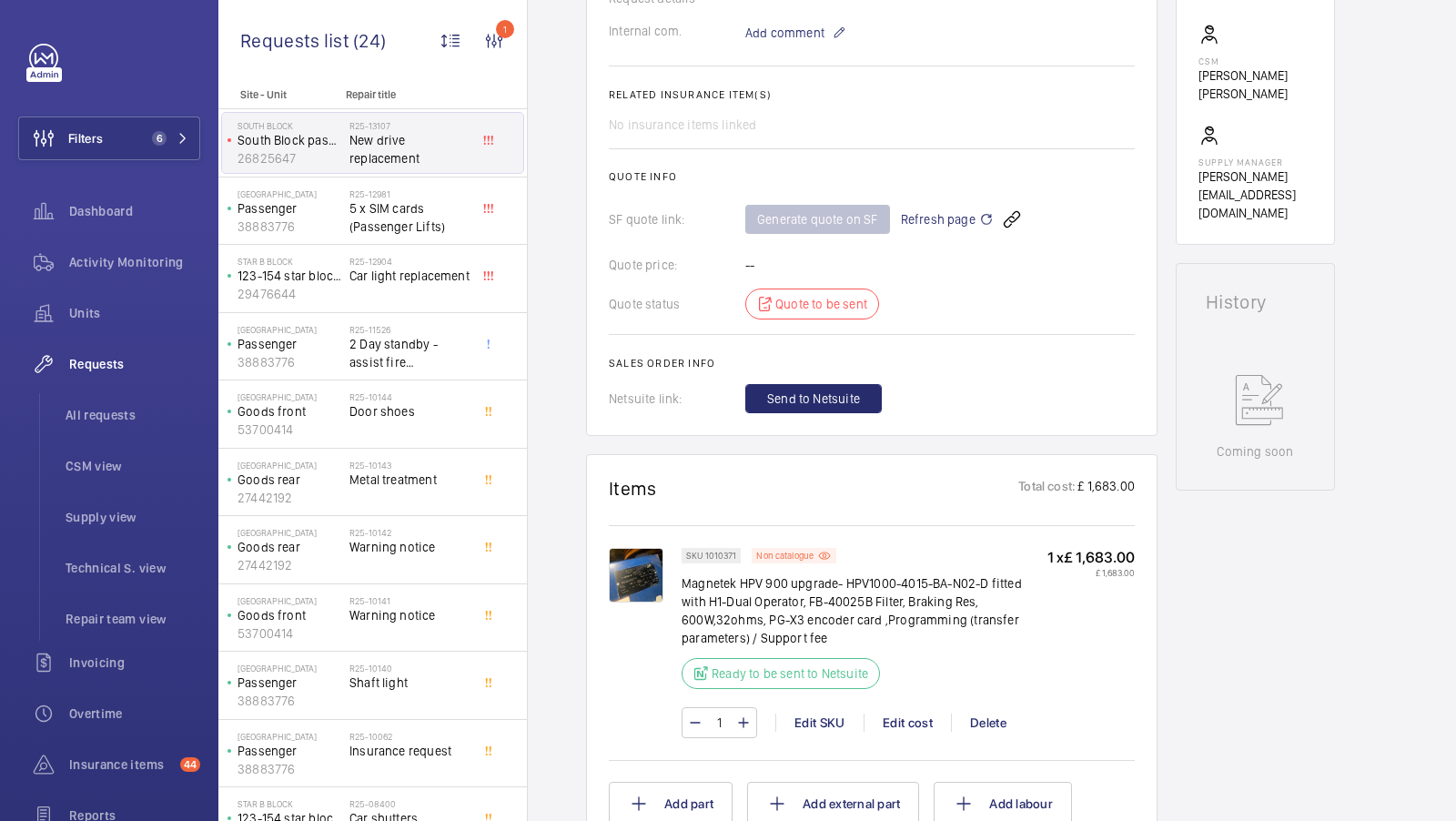
click at [576, 454] on div "Engineers requests R25-13107 A new urgent drive replacement repair request was …" at bounding box center [992, 564] width 928 height 2030
